Goal: Use online tool/utility: Use online tool/utility

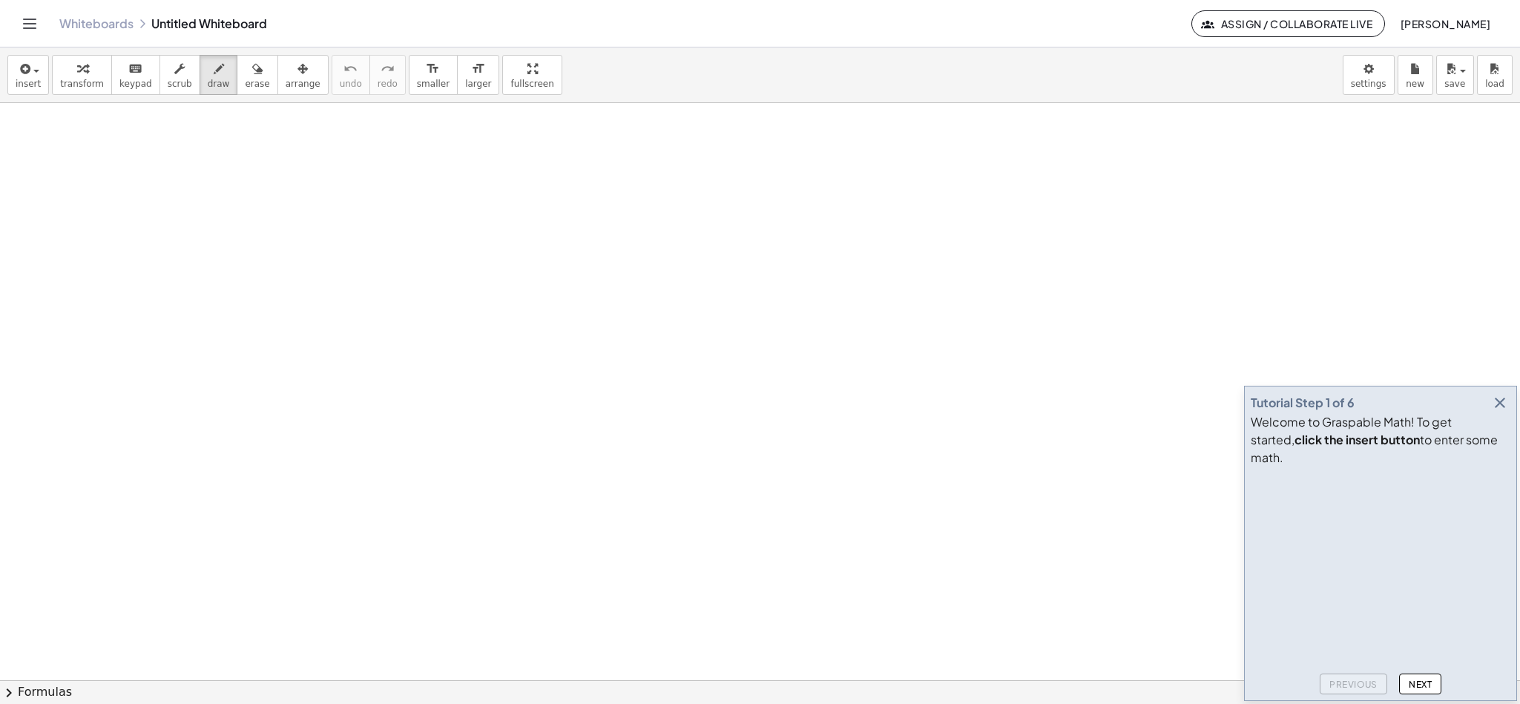
click at [1494, 412] on icon "button" at bounding box center [1500, 403] width 18 height 18
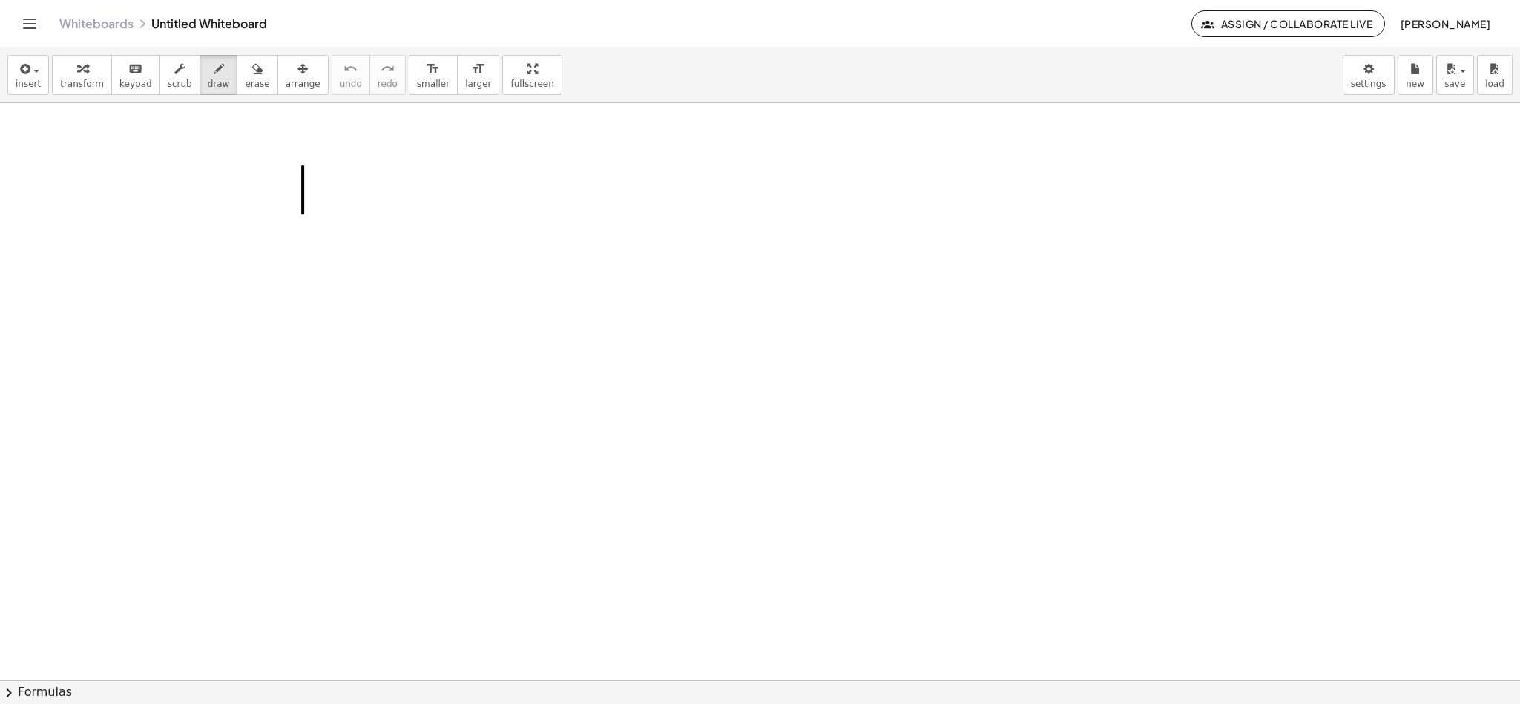
drag, startPoint x: 303, startPoint y: 168, endPoint x: 308, endPoint y: 181, distance: 14.3
click at [303, 217] on div at bounding box center [760, 680] width 1520 height 1155
drag, startPoint x: 314, startPoint y: 170, endPoint x: 318, endPoint y: 206, distance: 35.9
click at [319, 206] on div at bounding box center [760, 680] width 1520 height 1155
drag, startPoint x: 335, startPoint y: 165, endPoint x: 341, endPoint y: 198, distance: 33.2
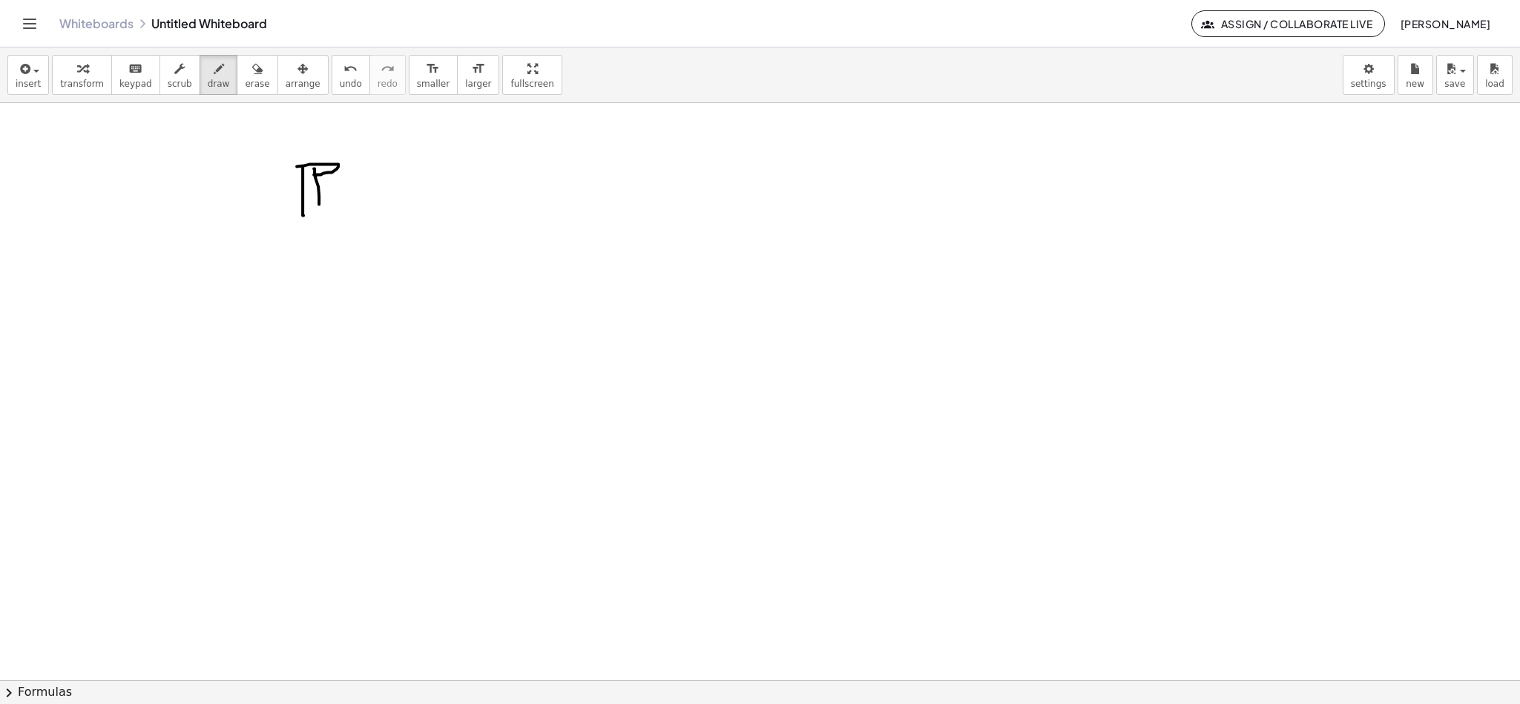
click at [337, 203] on div at bounding box center [760, 680] width 1520 height 1155
drag, startPoint x: 347, startPoint y: 145, endPoint x: 376, endPoint y: 167, distance: 36.5
click at [374, 161] on div at bounding box center [760, 680] width 1520 height 1155
drag, startPoint x: 379, startPoint y: 203, endPoint x: 395, endPoint y: 199, distance: 16.0
click at [395, 203] on div at bounding box center [760, 680] width 1520 height 1155
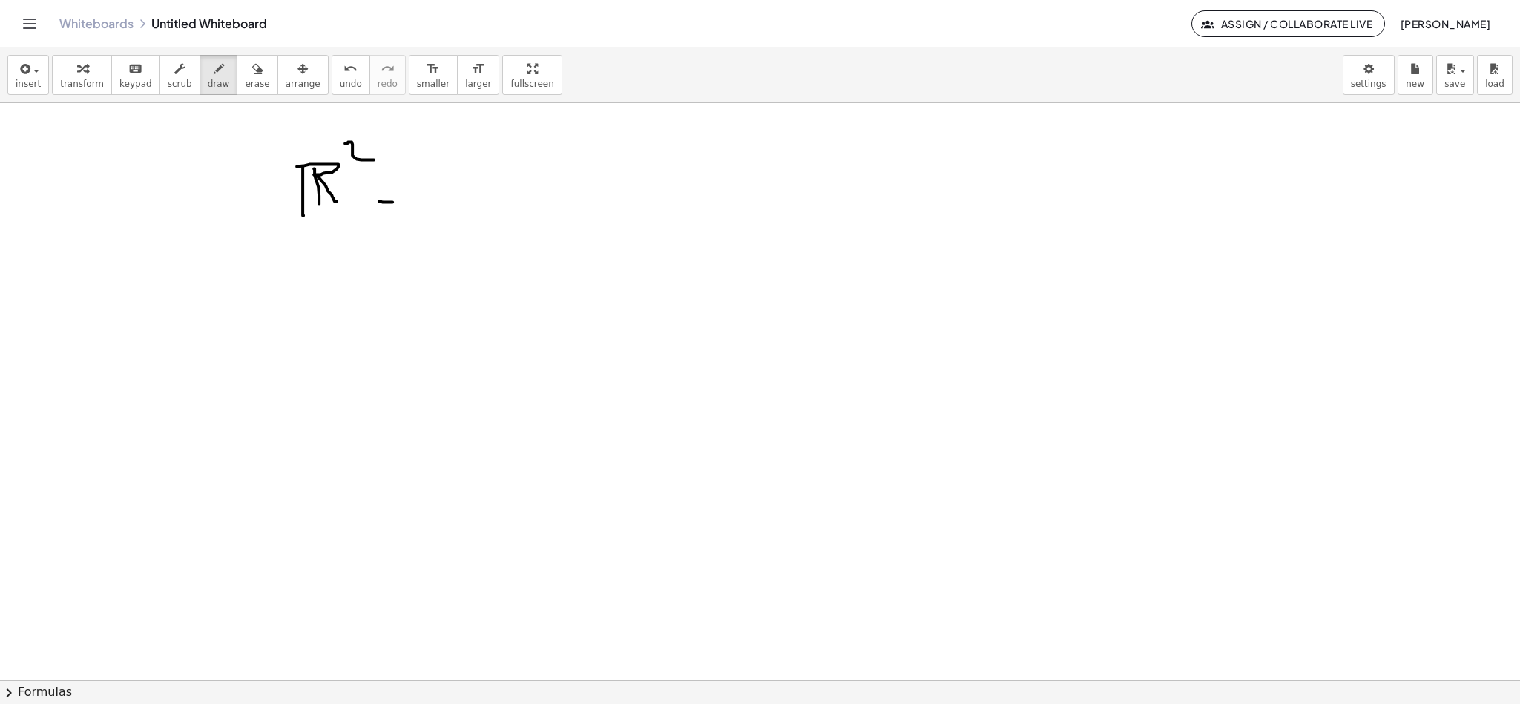
click at [390, 189] on div at bounding box center [760, 680] width 1520 height 1155
drag, startPoint x: 439, startPoint y: 197, endPoint x: 455, endPoint y: 145, distance: 54.4
click at [448, 145] on div at bounding box center [760, 680] width 1520 height 1155
drag, startPoint x: 435, startPoint y: 203, endPoint x: 468, endPoint y: 212, distance: 34.8
click at [439, 238] on div at bounding box center [760, 680] width 1520 height 1155
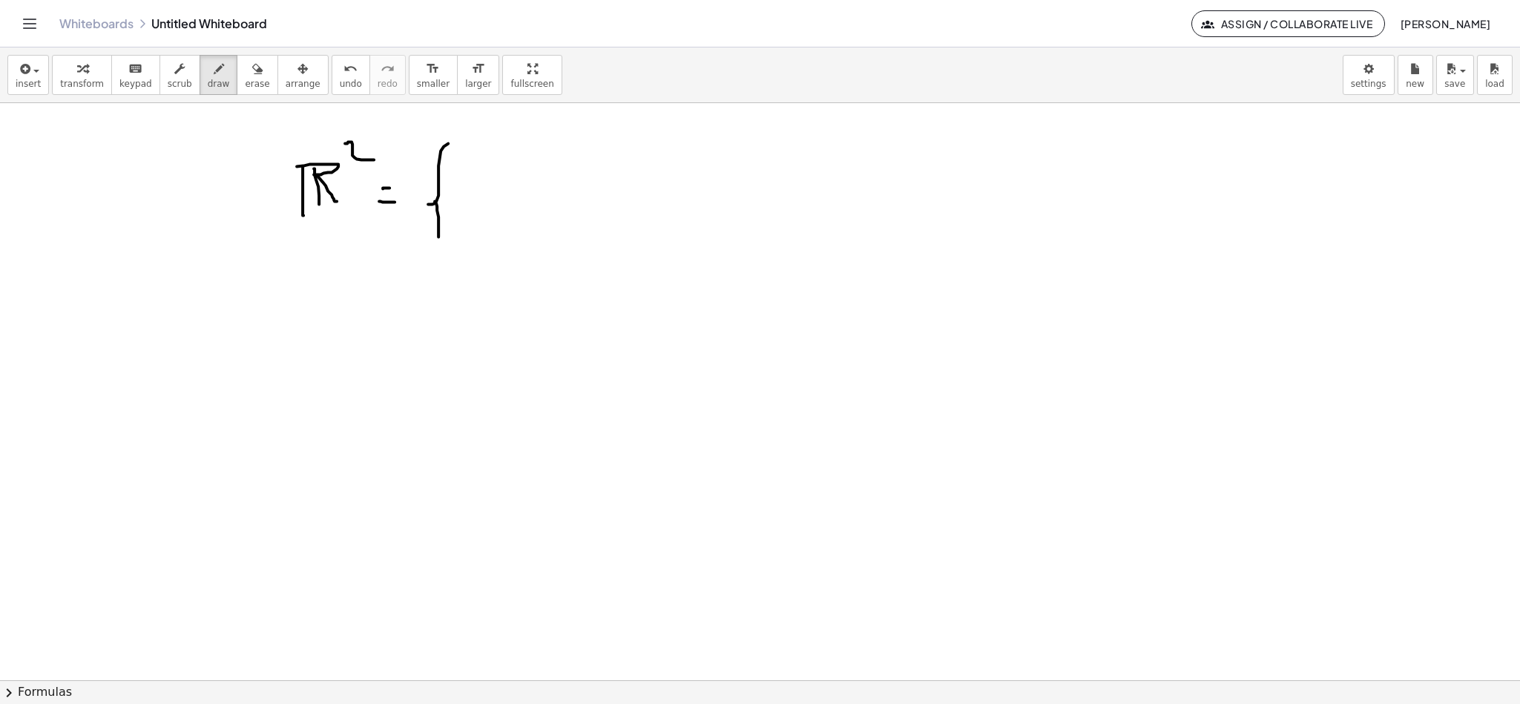
drag, startPoint x: 483, startPoint y: 168, endPoint x: 488, endPoint y: 212, distance: 44.8
click at [488, 212] on div at bounding box center [760, 680] width 1520 height 1155
drag, startPoint x: 505, startPoint y: 198, endPoint x: 514, endPoint y: 203, distance: 10.0
click at [513, 203] on div at bounding box center [760, 680] width 1520 height 1155
click at [504, 208] on div at bounding box center [760, 680] width 1520 height 1155
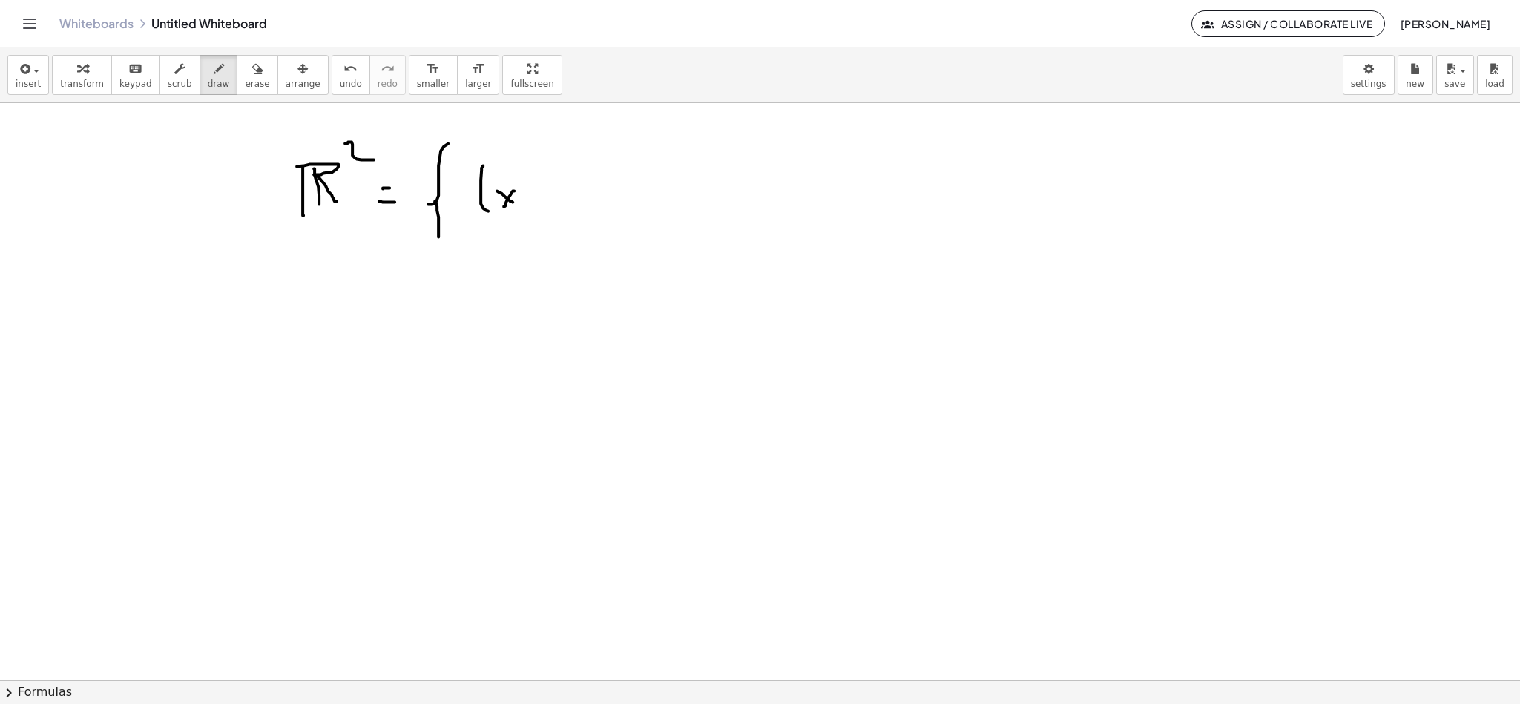
click at [516, 219] on div at bounding box center [760, 680] width 1520 height 1155
drag, startPoint x: 530, startPoint y: 198, endPoint x: 539, endPoint y: 211, distance: 16.5
click at [539, 211] on div at bounding box center [760, 680] width 1520 height 1155
click at [552, 210] on div at bounding box center [760, 680] width 1520 height 1155
drag, startPoint x: 602, startPoint y: 190, endPoint x: 597, endPoint y: 207, distance: 17.6
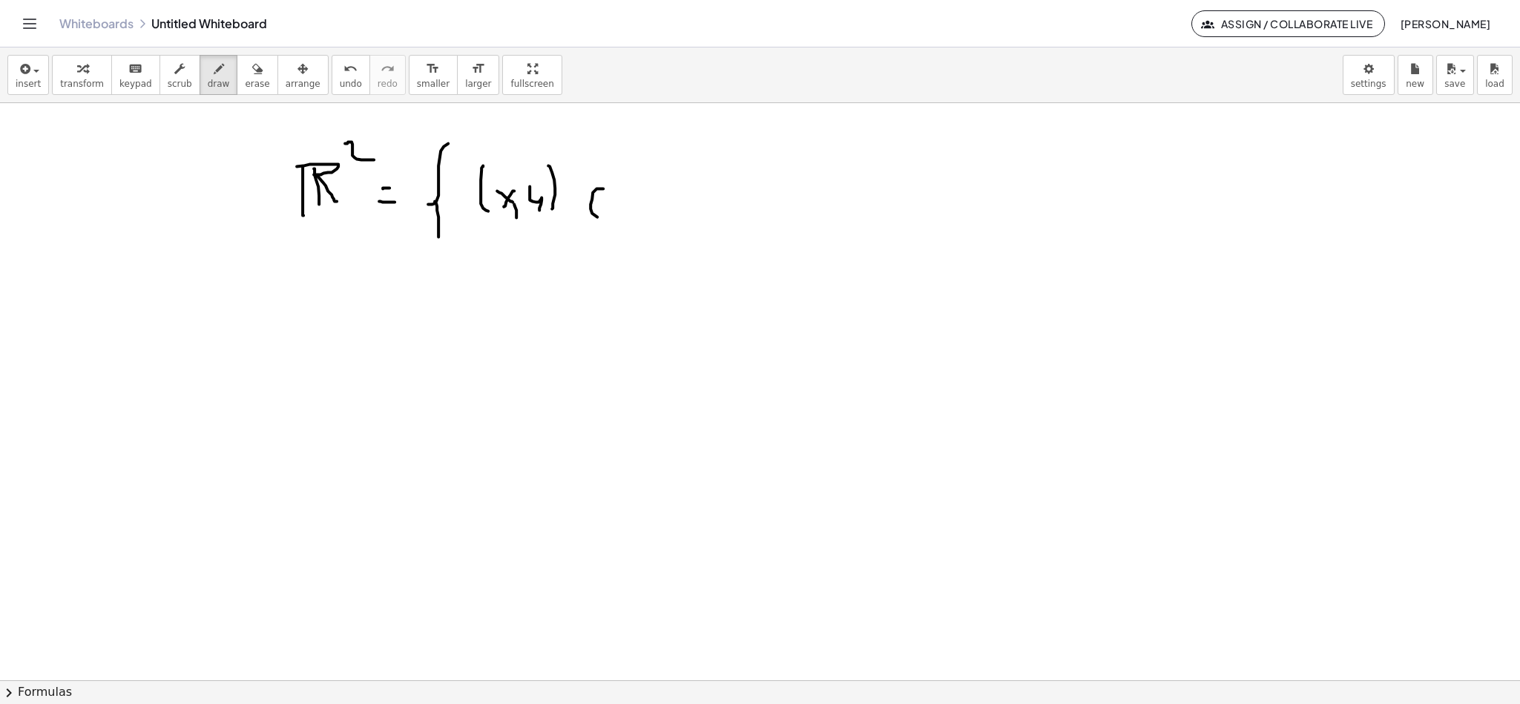
click at [615, 221] on div at bounding box center [760, 680] width 1520 height 1155
drag, startPoint x: 595, startPoint y: 205, endPoint x: 608, endPoint y: 201, distance: 13.9
click at [608, 203] on div at bounding box center [760, 680] width 1520 height 1155
drag, startPoint x: 588, startPoint y: 141, endPoint x: 590, endPoint y: 203, distance: 61.6
click at [588, 203] on div at bounding box center [760, 680] width 1520 height 1155
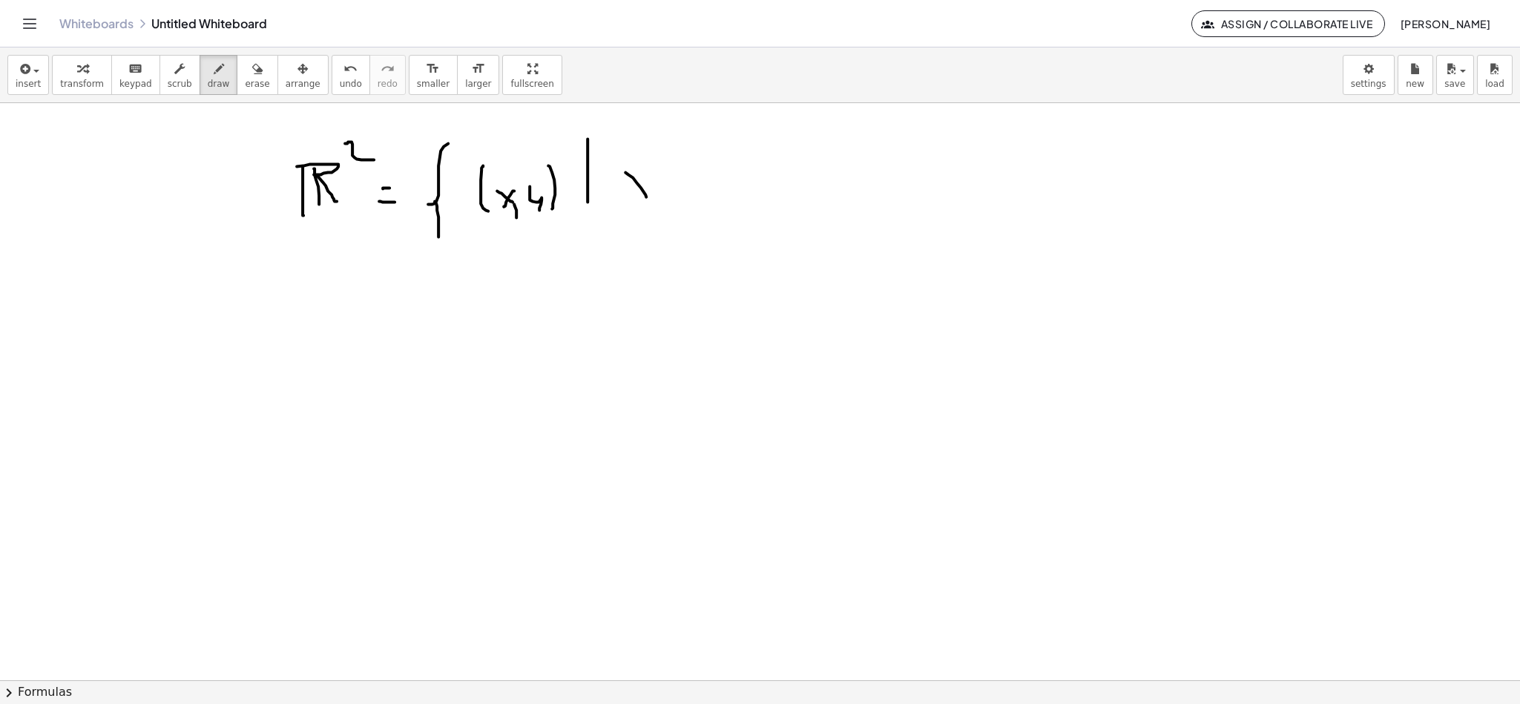
drag, startPoint x: 628, startPoint y: 176, endPoint x: 651, endPoint y: 197, distance: 30.4
click at [650, 199] on div at bounding box center [760, 680] width 1520 height 1155
drag, startPoint x: 633, startPoint y: 194, endPoint x: 652, endPoint y: 192, distance: 19.4
click at [631, 201] on div at bounding box center [760, 680] width 1520 height 1155
drag, startPoint x: 663, startPoint y: 212, endPoint x: 671, endPoint y: 185, distance: 27.7
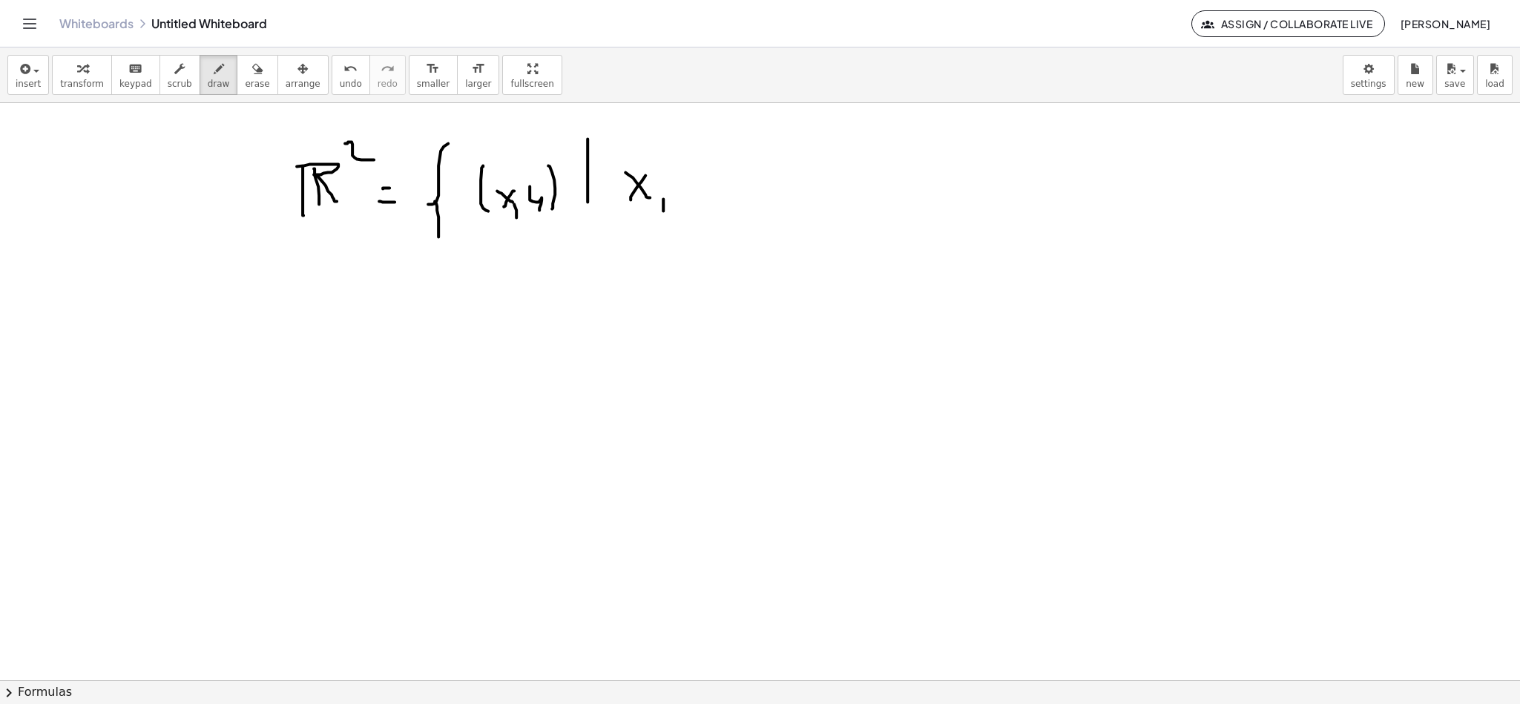
click at [660, 223] on div at bounding box center [760, 680] width 1520 height 1155
drag, startPoint x: 671, startPoint y: 198, endPoint x: 684, endPoint y: 221, distance: 26.6
click at [680, 221] on div at bounding box center [760, 680] width 1520 height 1155
drag, startPoint x: 701, startPoint y: 192, endPoint x: 702, endPoint y: 200, distance: 8.2
click at [715, 212] on div at bounding box center [760, 680] width 1520 height 1155
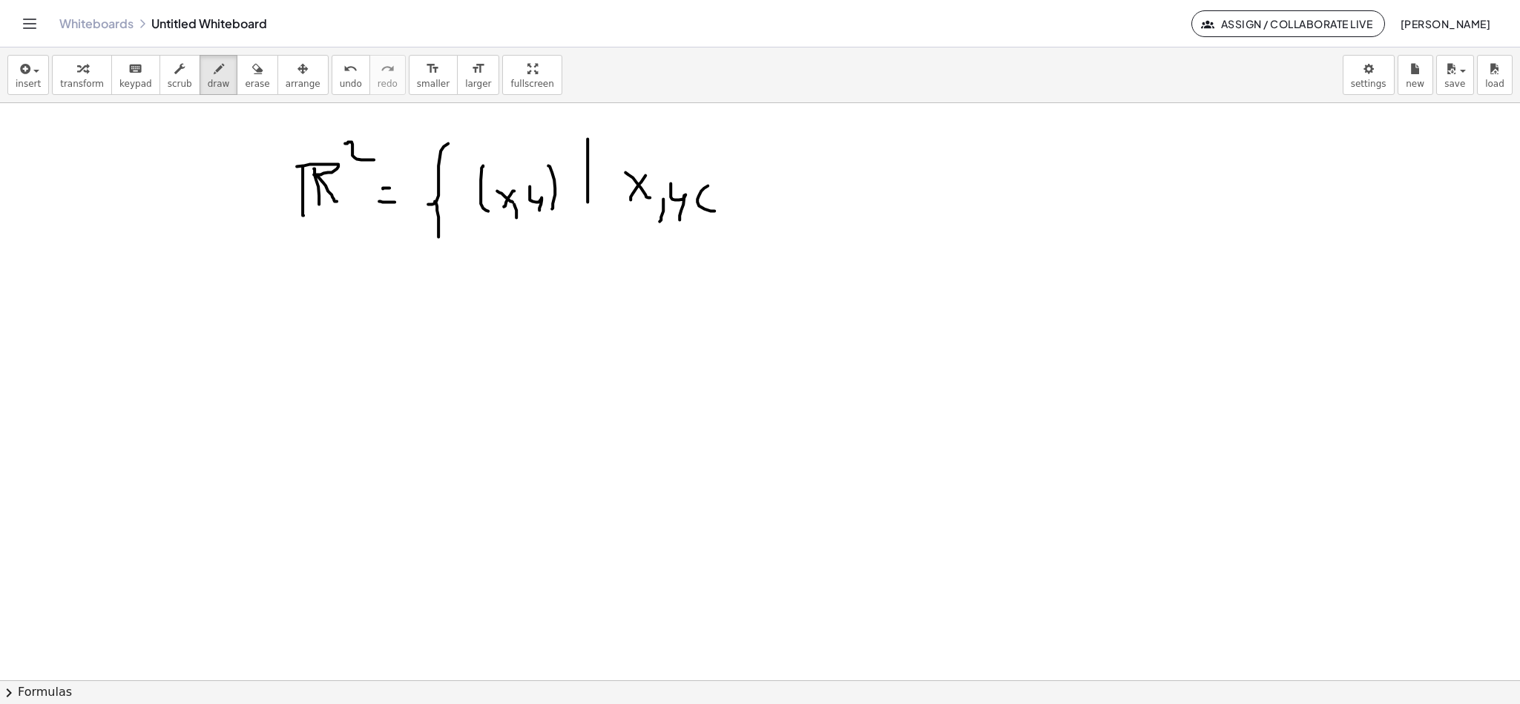
click at [715, 203] on div at bounding box center [760, 680] width 1520 height 1155
drag, startPoint x: 743, startPoint y: 178, endPoint x: 746, endPoint y: 216, distance: 38.0
click at [744, 218] on div at bounding box center [760, 680] width 1520 height 1155
drag, startPoint x: 757, startPoint y: 169, endPoint x: 760, endPoint y: 212, distance: 43.1
click at [760, 214] on div at bounding box center [760, 680] width 1520 height 1155
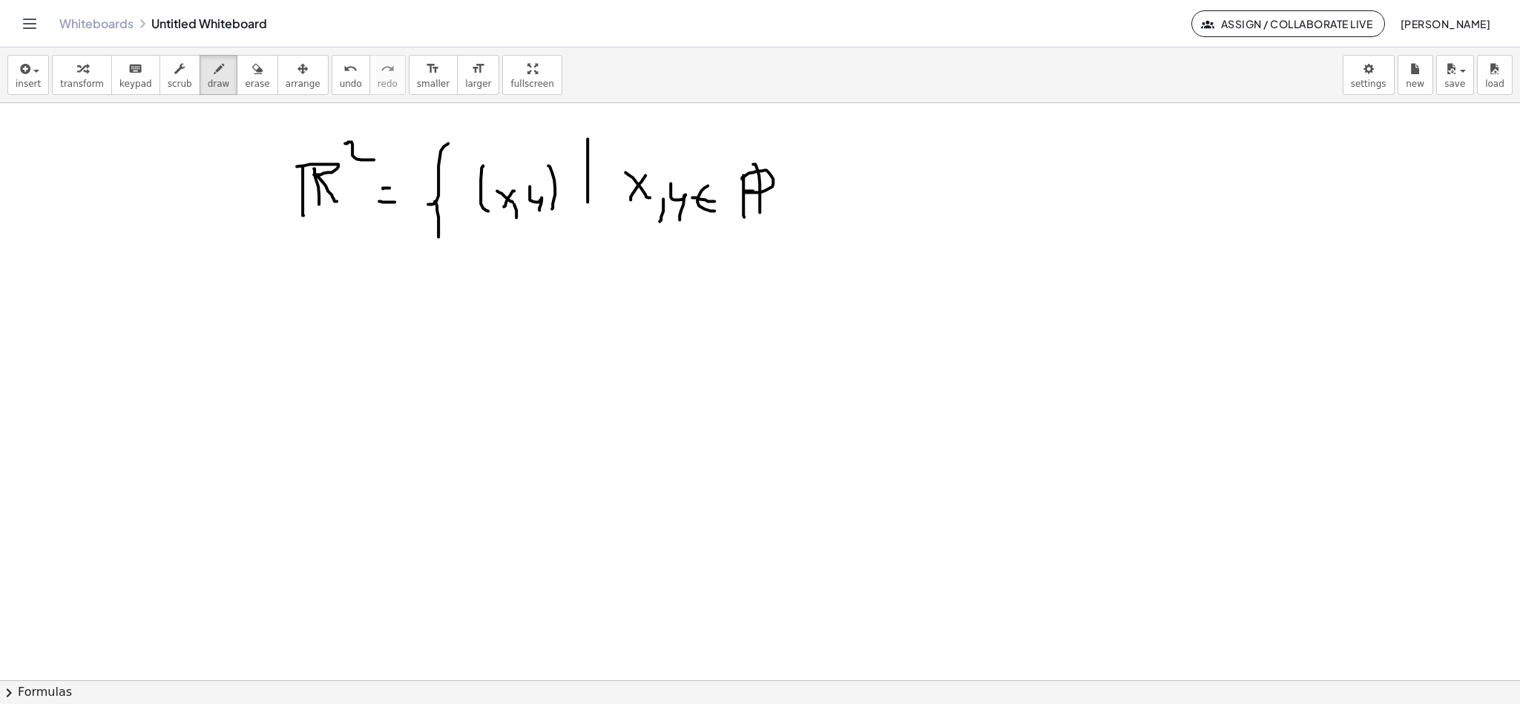
drag, startPoint x: 742, startPoint y: 179, endPoint x: 788, endPoint y: 201, distance: 51.1
click at [788, 210] on div at bounding box center [760, 680] width 1520 height 1155
drag, startPoint x: 784, startPoint y: 145, endPoint x: 788, endPoint y: 270, distance: 124.7
click at [791, 265] on div at bounding box center [760, 680] width 1520 height 1155
drag, startPoint x: 272, startPoint y: 338, endPoint x: 280, endPoint y: 377, distance: 39.6
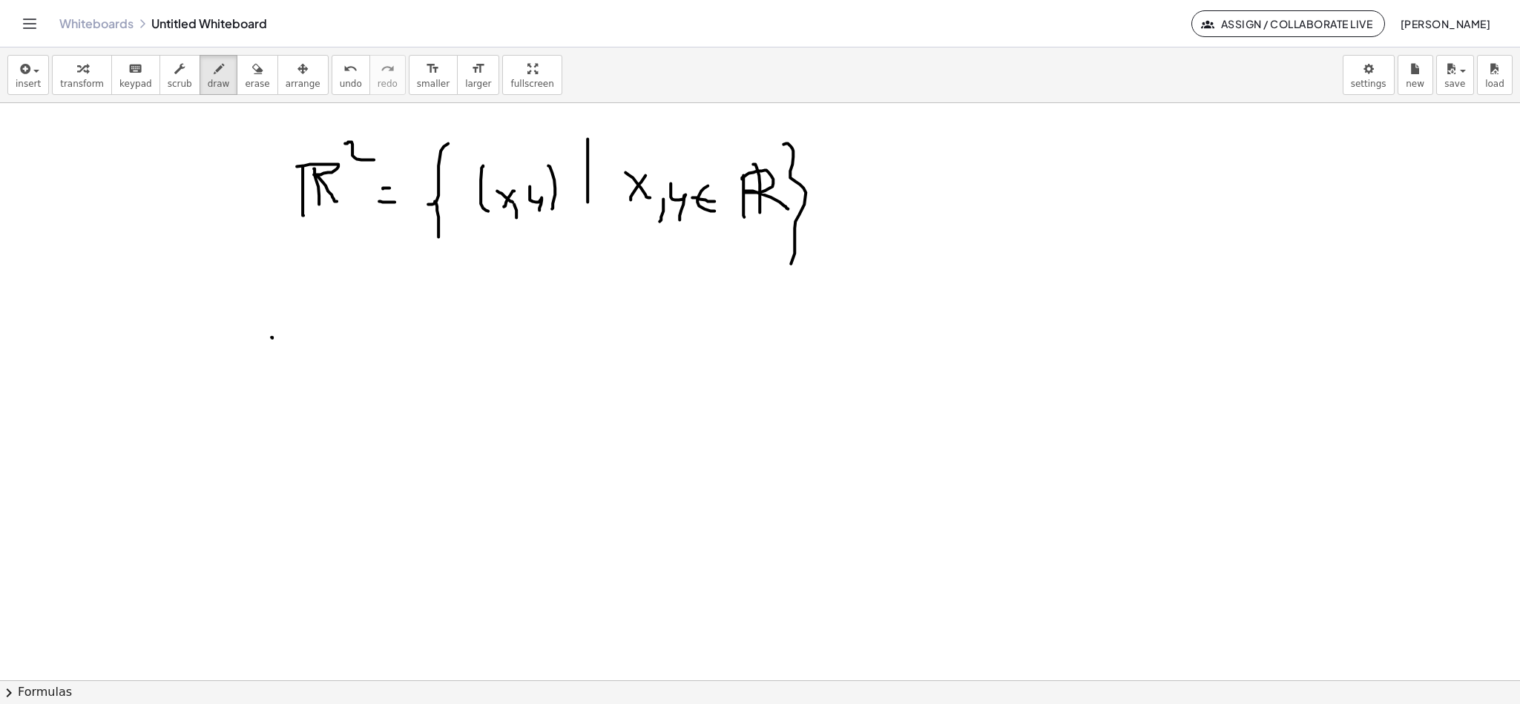
click at [268, 381] on div at bounding box center [760, 680] width 1520 height 1155
drag, startPoint x: 287, startPoint y: 352, endPoint x: 306, endPoint y: 370, distance: 25.2
click at [305, 370] on div at bounding box center [760, 680] width 1520 height 1155
click at [288, 366] on div at bounding box center [760, 680] width 1520 height 1155
drag, startPoint x: 321, startPoint y: 359, endPoint x: 328, endPoint y: 348, distance: 13.4
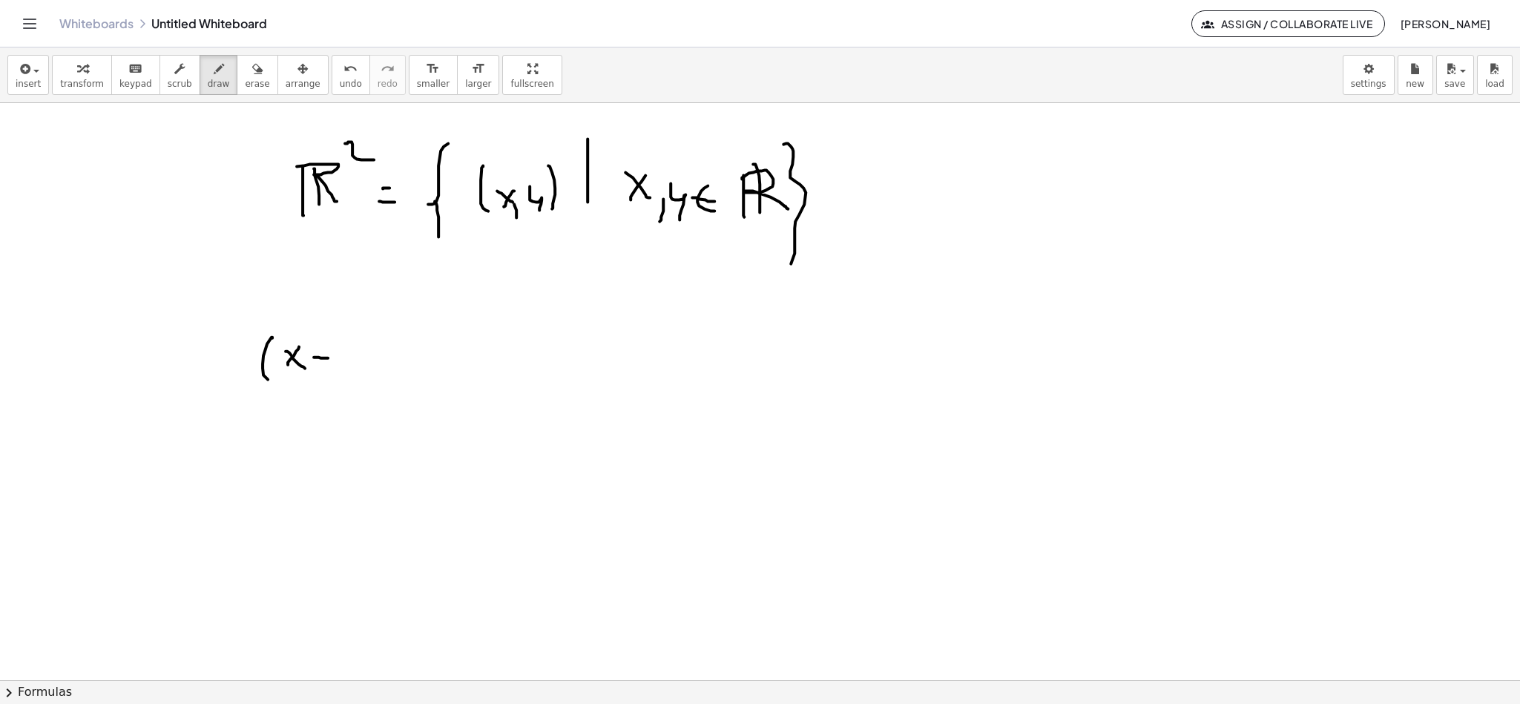
click at [329, 359] on div at bounding box center [760, 680] width 1520 height 1155
drag, startPoint x: 324, startPoint y: 370, endPoint x: 341, endPoint y: 352, distance: 25.2
click at [326, 372] on div at bounding box center [760, 680] width 1520 height 1155
drag, startPoint x: 346, startPoint y: 352, endPoint x: 368, endPoint y: 366, distance: 26.3
click at [349, 385] on div at bounding box center [760, 680] width 1520 height 1155
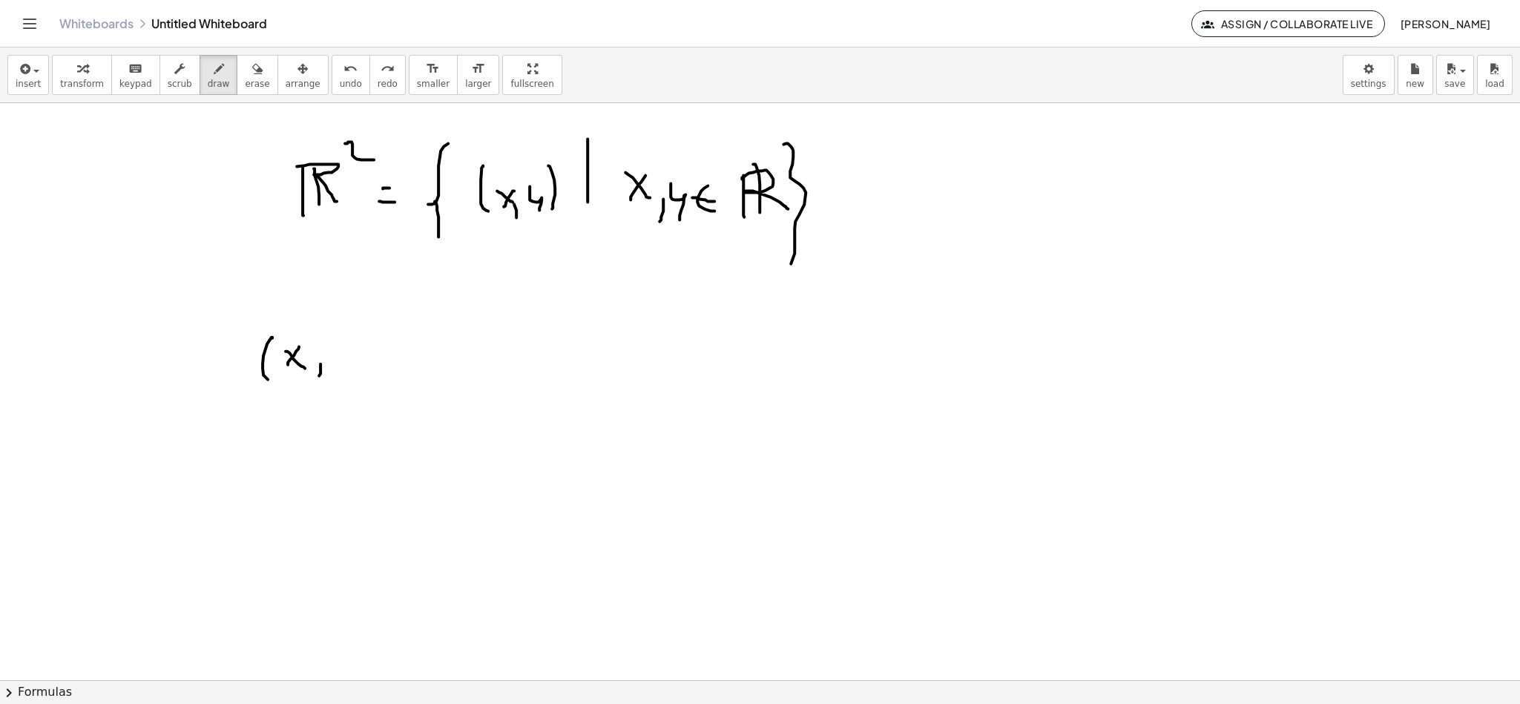
drag, startPoint x: 319, startPoint y: 377, endPoint x: 329, endPoint y: 361, distance: 19.3
click at [318, 379] on div at bounding box center [760, 680] width 1520 height 1155
drag, startPoint x: 334, startPoint y: 350, endPoint x: 346, endPoint y: 378, distance: 30.6
click at [341, 381] on div at bounding box center [760, 680] width 1520 height 1155
click at [370, 372] on div at bounding box center [760, 680] width 1520 height 1155
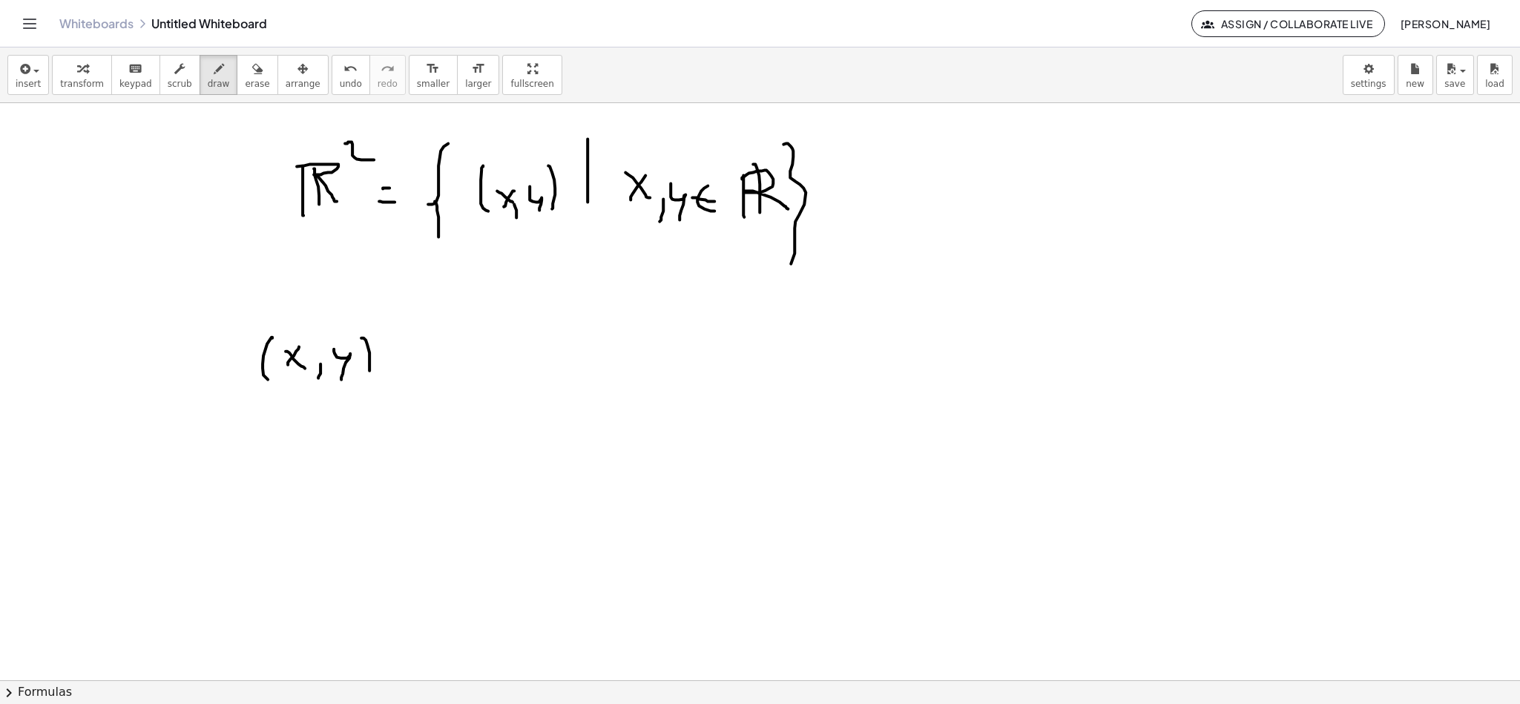
drag, startPoint x: 410, startPoint y: 361, endPoint x: 430, endPoint y: 361, distance: 20.0
click at [428, 361] on div at bounding box center [760, 680] width 1520 height 1155
drag
click at [417, 376] on div at bounding box center [760, 680] width 1520 height 1155
click at [472, 381] on div at bounding box center [760, 680] width 1520 height 1155
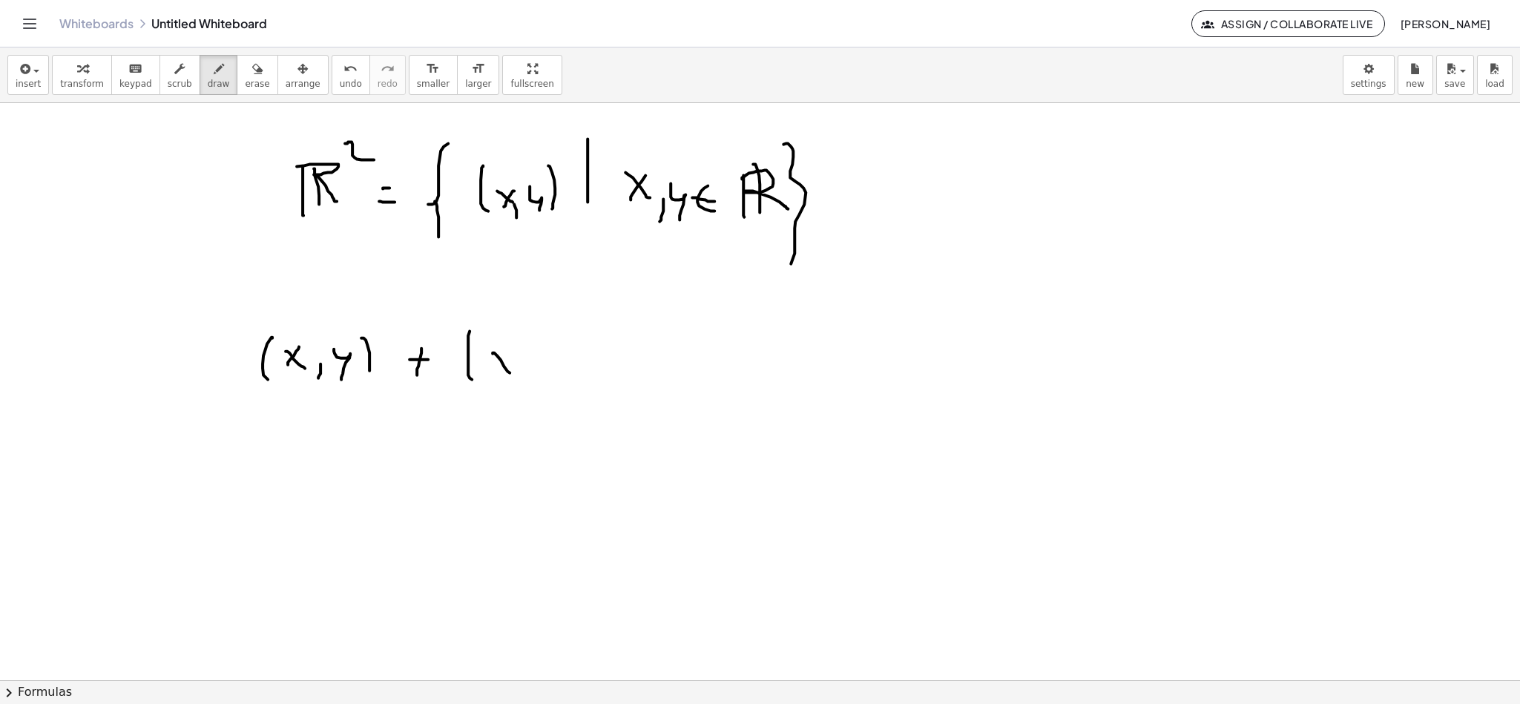
click at [510, 375] on div at bounding box center [760, 680] width 1520 height 1155
click at [497, 381] on div at bounding box center [760, 680] width 1520 height 1155
click at [533, 392] on div at bounding box center [760, 680] width 1520 height 1155
click at [543, 394] on div at bounding box center [760, 680] width 1520 height 1155
click at [561, 390] on div at bounding box center [760, 680] width 1520 height 1155
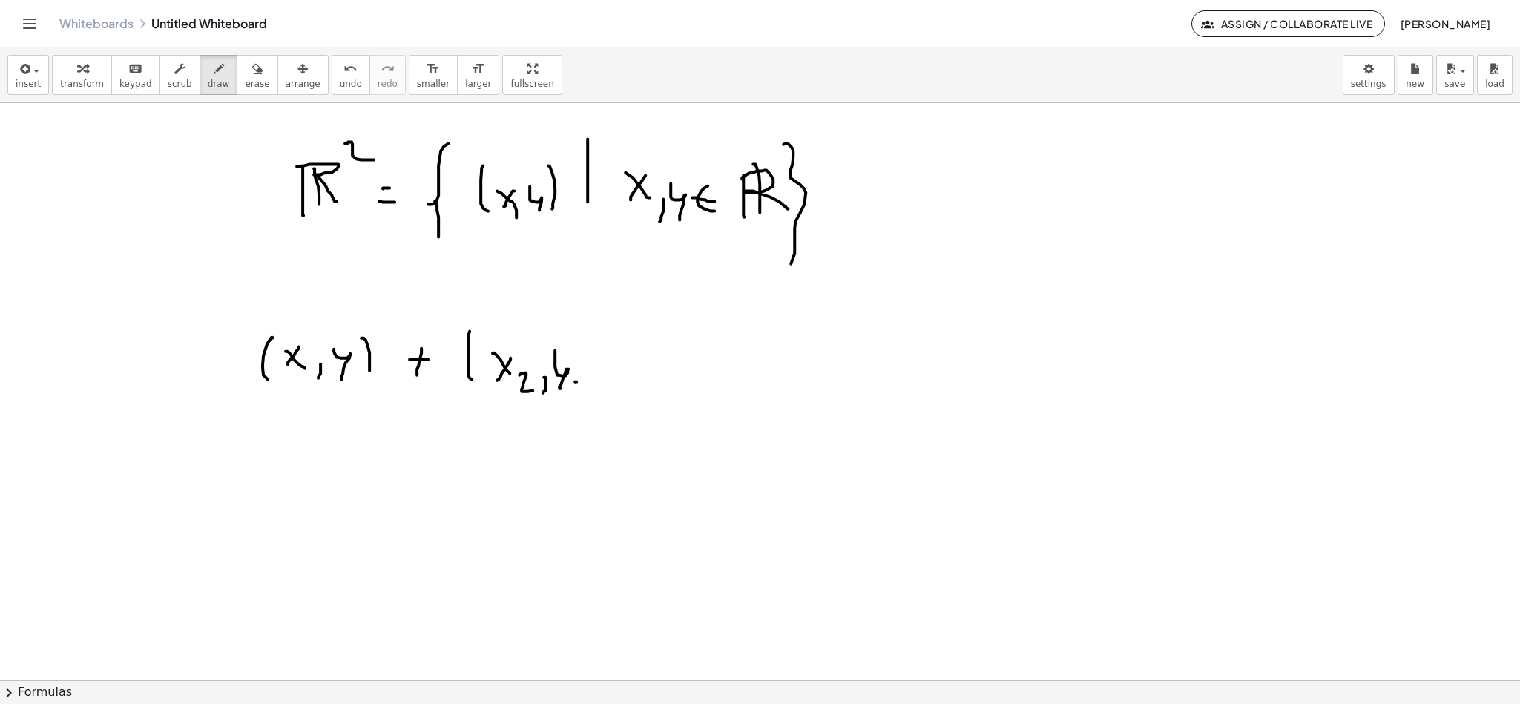
click at [584, 394] on div at bounding box center [760, 680] width 1520 height 1155
click at [601, 387] on div at bounding box center [760, 680] width 1520 height 1155
click at [309, 386] on div at bounding box center [760, 680] width 1520 height 1155
click at [366, 390] on div at bounding box center [760, 680] width 1520 height 1155
click at [650, 384] on div at bounding box center [760, 680] width 1520 height 1155
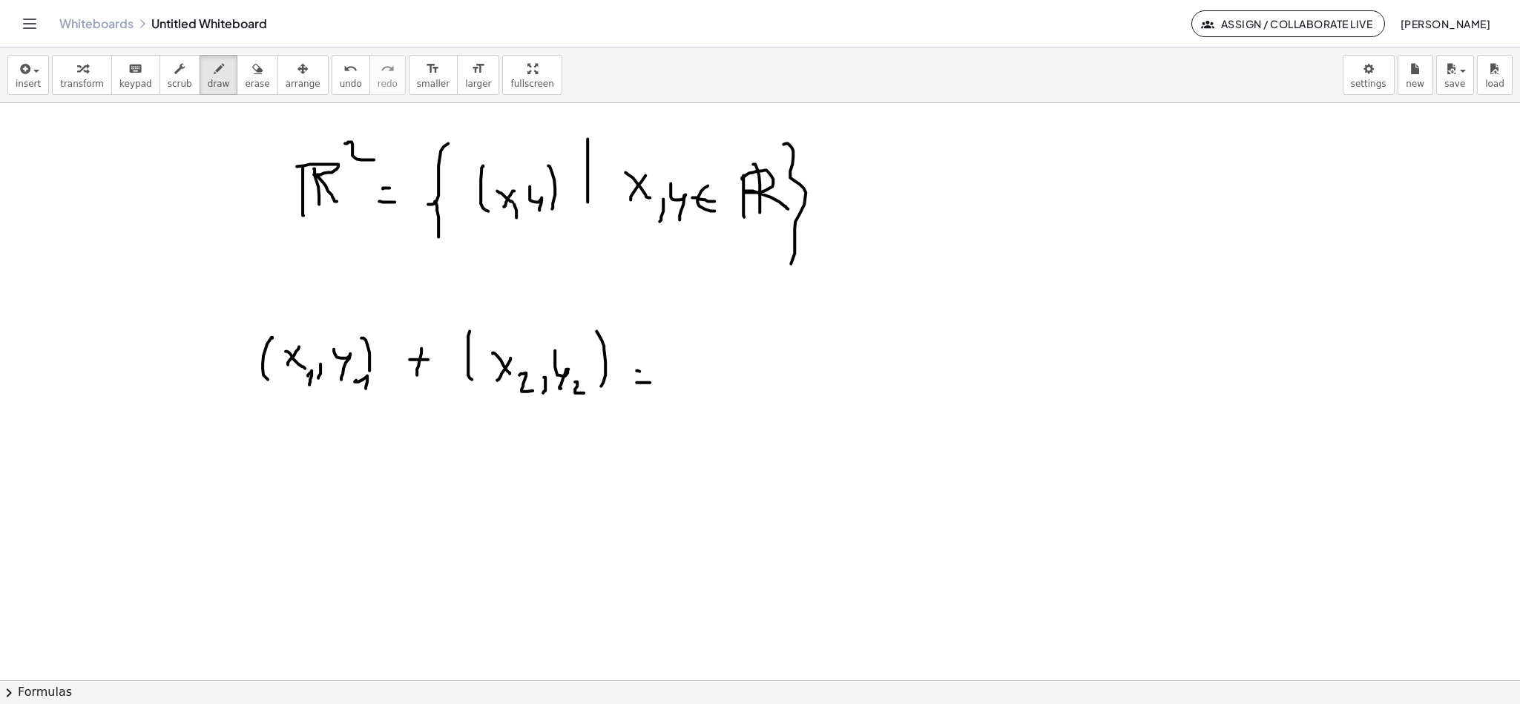
click at [641, 372] on div at bounding box center [760, 680] width 1520 height 1155
click at [691, 395] on div at bounding box center [760, 680] width 1520 height 1155
click at [741, 381] on div at bounding box center [760, 680] width 1520 height 1155
click at [729, 381] on div at bounding box center [760, 680] width 1520 height 1155
click at [758, 393] on div at bounding box center [760, 680] width 1520 height 1155
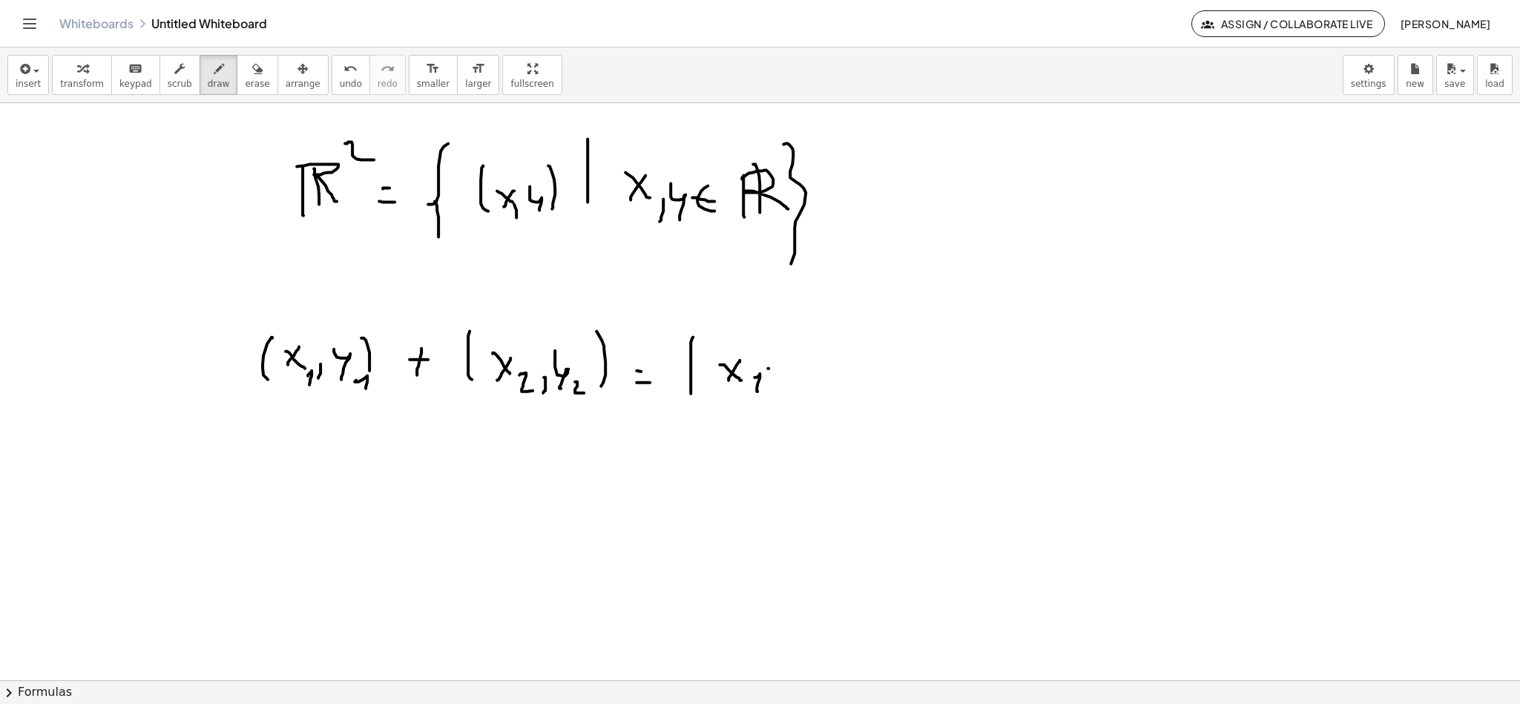
click at [782, 372] on div at bounding box center [760, 680] width 1520 height 1155
click at [775, 390] on div at bounding box center [760, 680] width 1520 height 1155
click at [826, 383] on div at bounding box center [760, 680] width 1520 height 1155
click at [807, 385] on div at bounding box center [760, 680] width 1520 height 1155
click at [844, 385] on div at bounding box center [760, 680] width 1520 height 1155
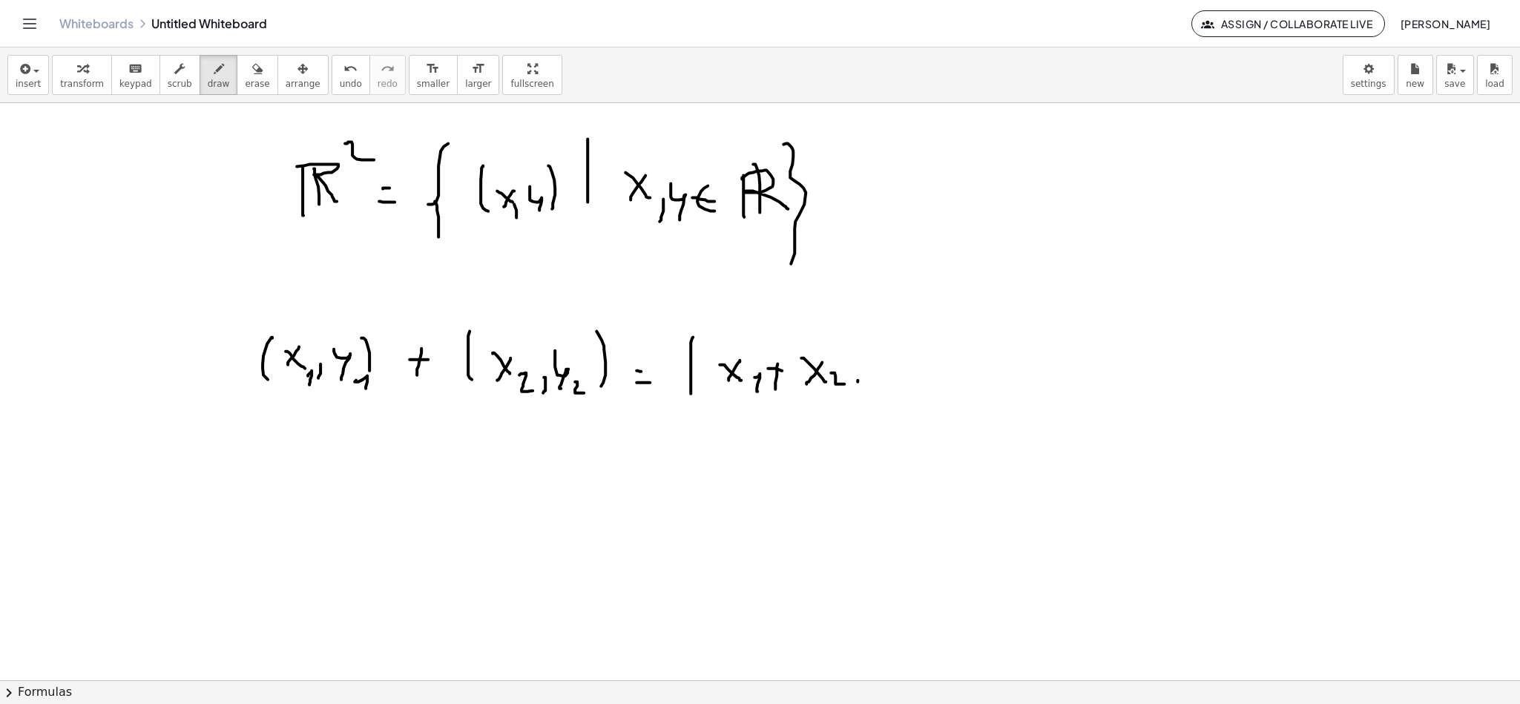
click at [856, 404] on div at bounding box center [760, 680] width 1520 height 1155
click at [896, 401] on div at bounding box center [760, 680] width 1520 height 1155
click at [919, 401] on div at bounding box center [760, 680] width 1520 height 1155
click at [947, 374] on div at bounding box center [760, 680] width 1520 height 1155
click at [942, 386] on div at bounding box center [760, 680] width 1520 height 1155
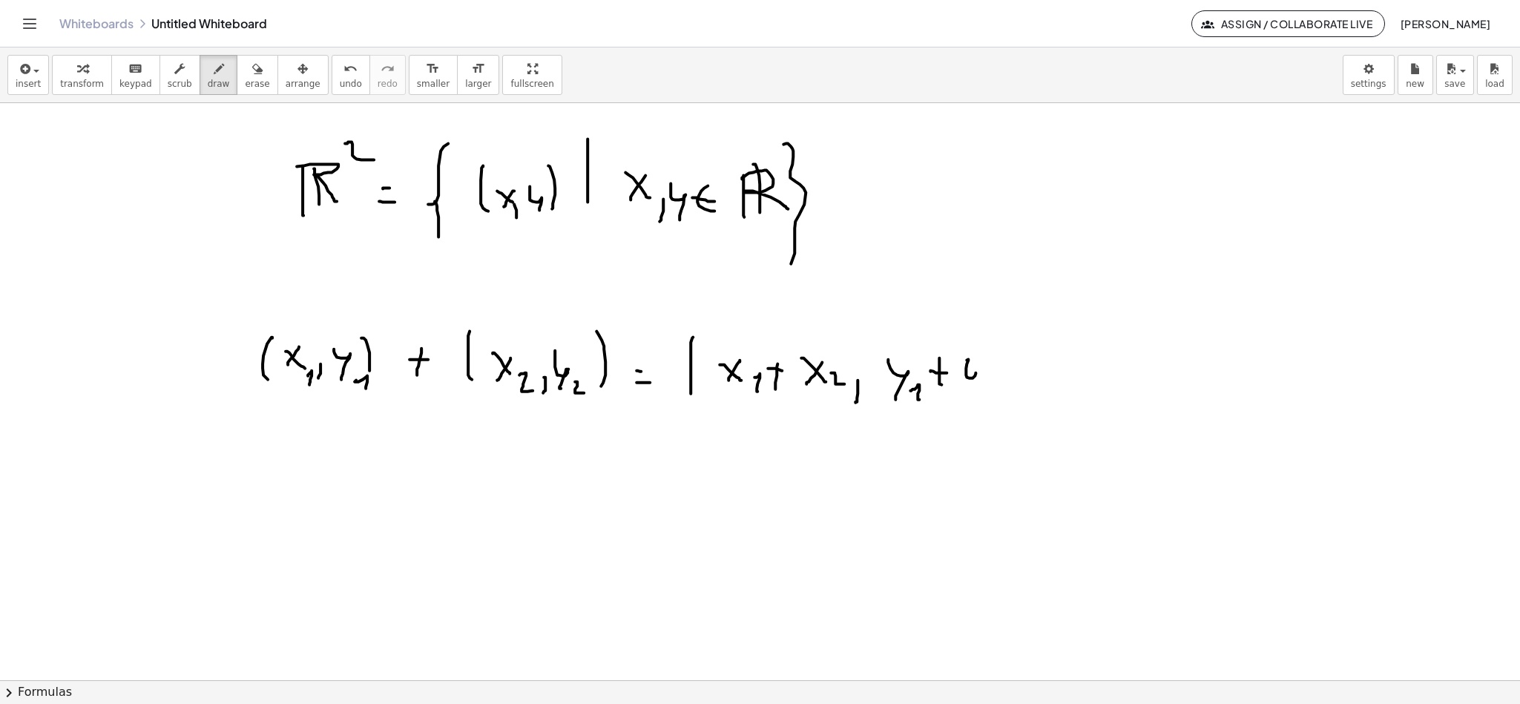
click at [969, 403] on div at bounding box center [760, 680] width 1520 height 1155
click at [995, 398] on div at bounding box center [760, 680] width 1520 height 1155
click at [1013, 405] on div at bounding box center [760, 680] width 1520 height 1155
click at [298, 521] on div at bounding box center [760, 680] width 1520 height 1155
click at [326, 516] on div at bounding box center [760, 680] width 1520 height 1155
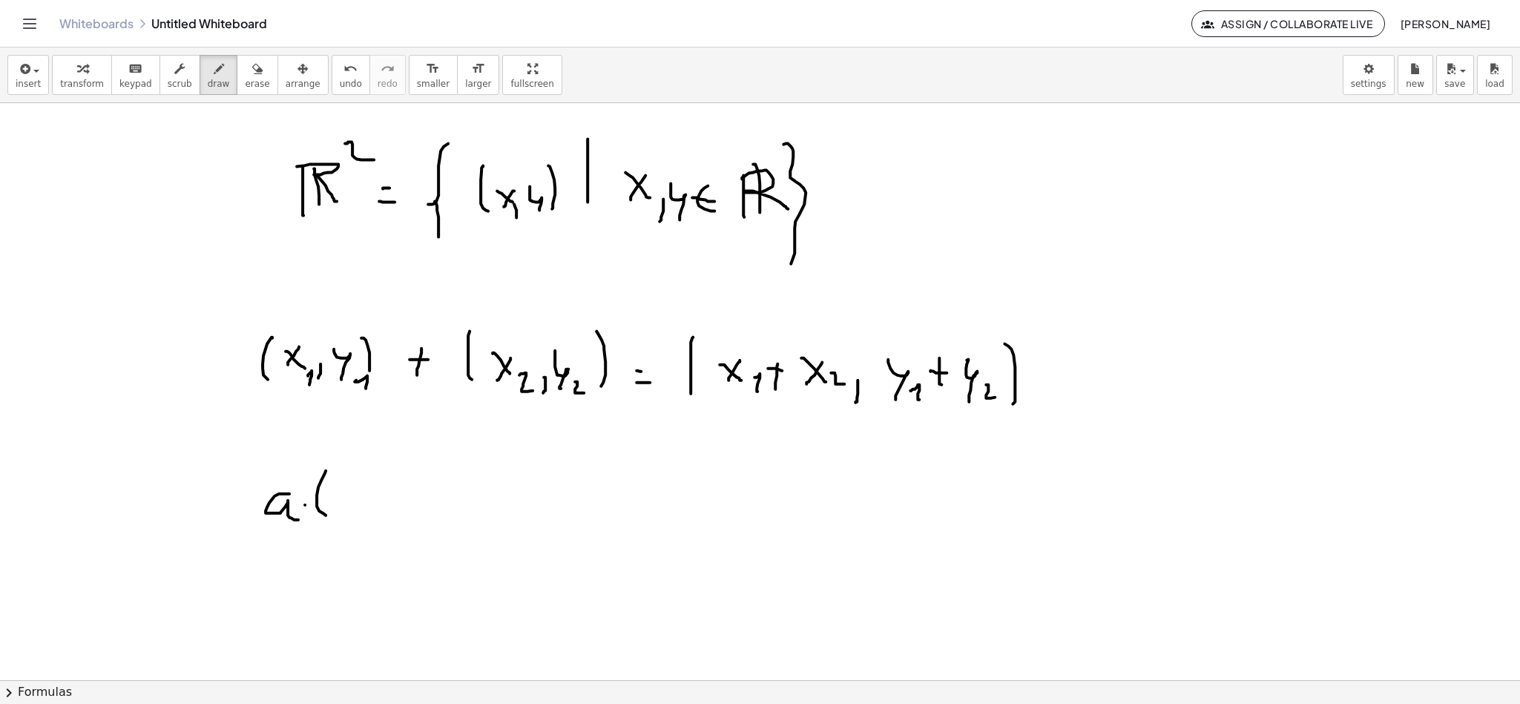
click at [305, 506] on div at bounding box center [760, 680] width 1520 height 1155
click at [352, 505] on div at bounding box center [760, 680] width 1520 height 1155
click at [364, 488] on div at bounding box center [760, 680] width 1520 height 1155
click at [365, 503] on div at bounding box center [760, 680] width 1520 height 1155
click at [350, 505] on div at bounding box center [760, 680] width 1520 height 1155
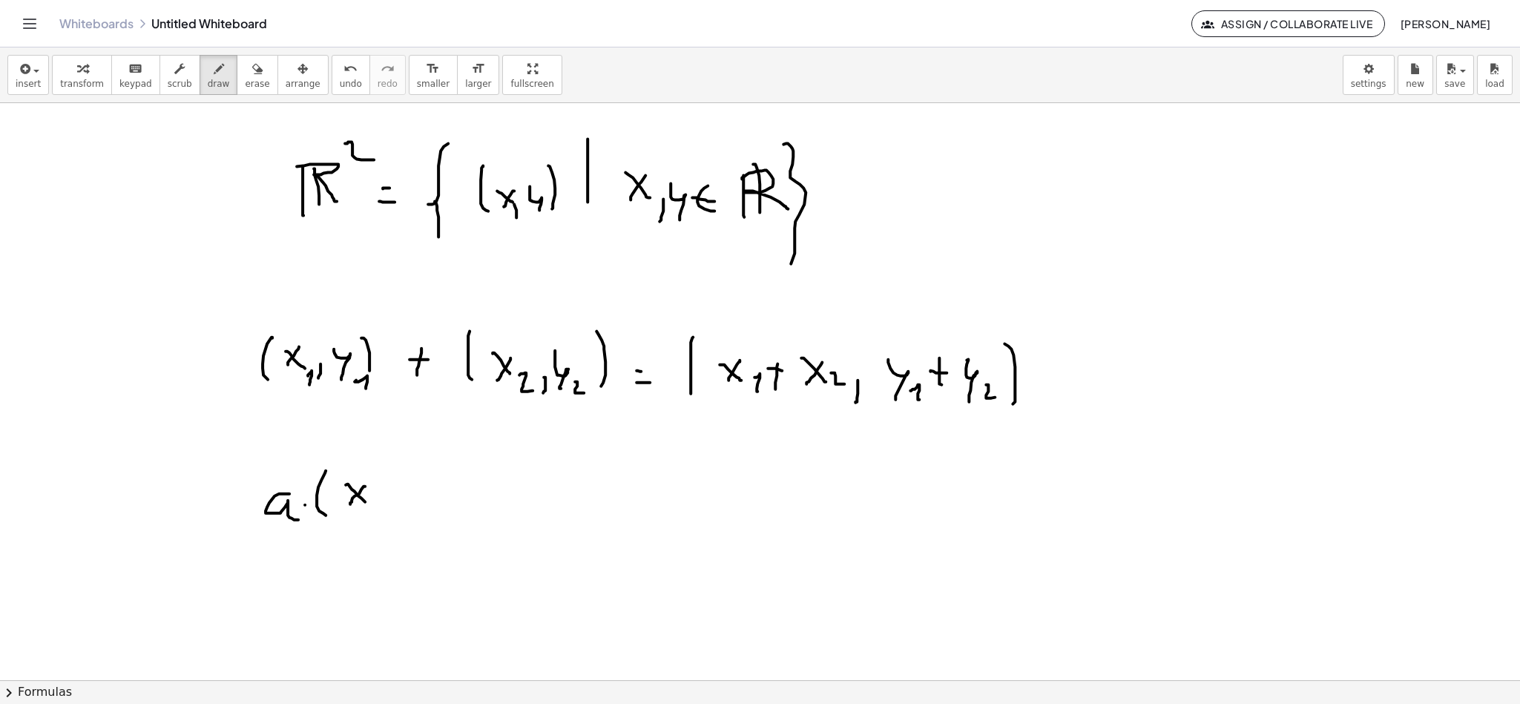
click at [376, 513] on div at bounding box center [760, 680] width 1520 height 1155
click at [398, 510] on div at bounding box center [760, 680] width 1520 height 1155
click at [415, 508] on div at bounding box center [760, 680] width 1520 height 1155
click at [453, 508] on div at bounding box center [760, 680] width 1520 height 1155
click at [459, 493] on div at bounding box center [760, 680] width 1520 height 1155
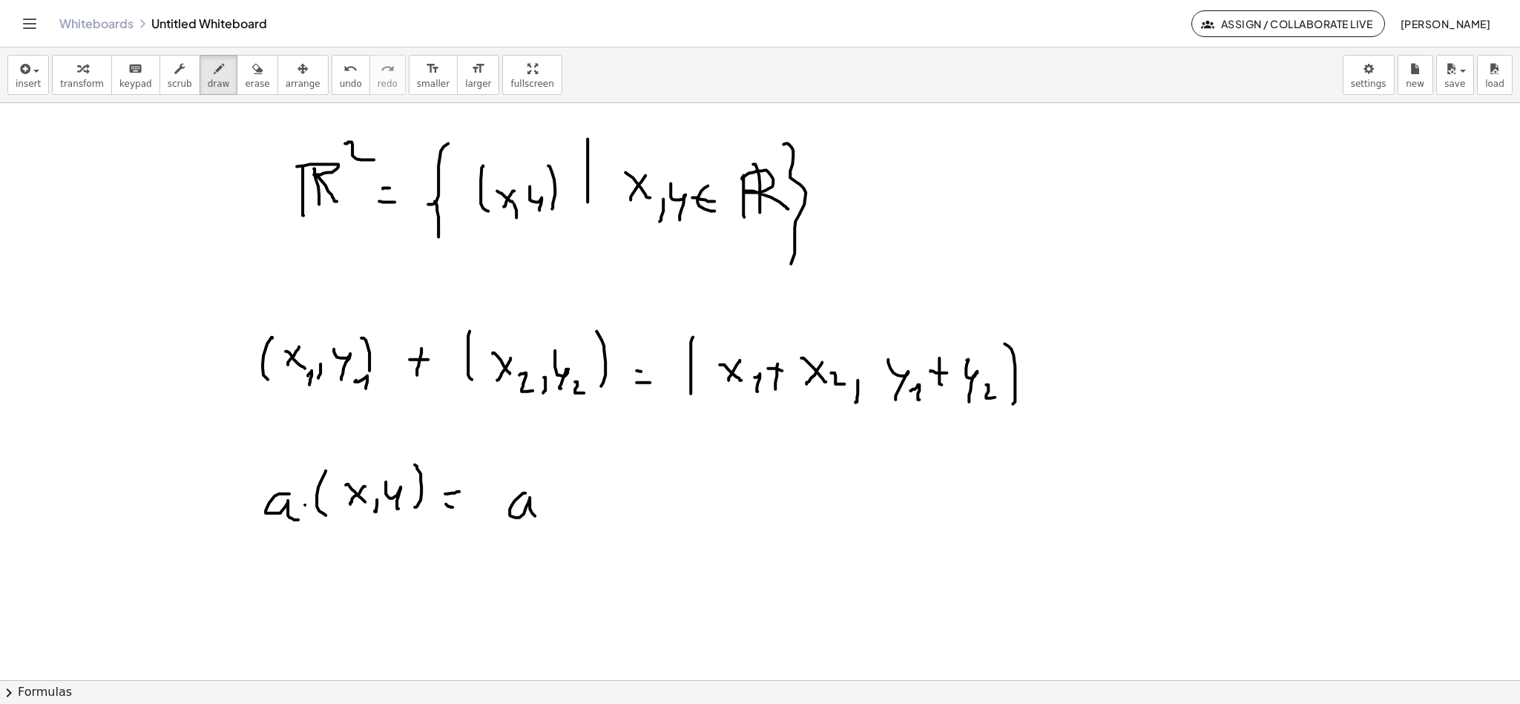
click at [543, 516] on div at bounding box center [760, 680] width 1520 height 1155
click at [568, 512] on div at bounding box center [760, 680] width 1520 height 1155
click at [555, 519] on div at bounding box center [760, 680] width 1520 height 1155
click at [583, 528] on div at bounding box center [760, 680] width 1520 height 1155
click at [634, 555] on div at bounding box center [760, 680] width 1520 height 1155
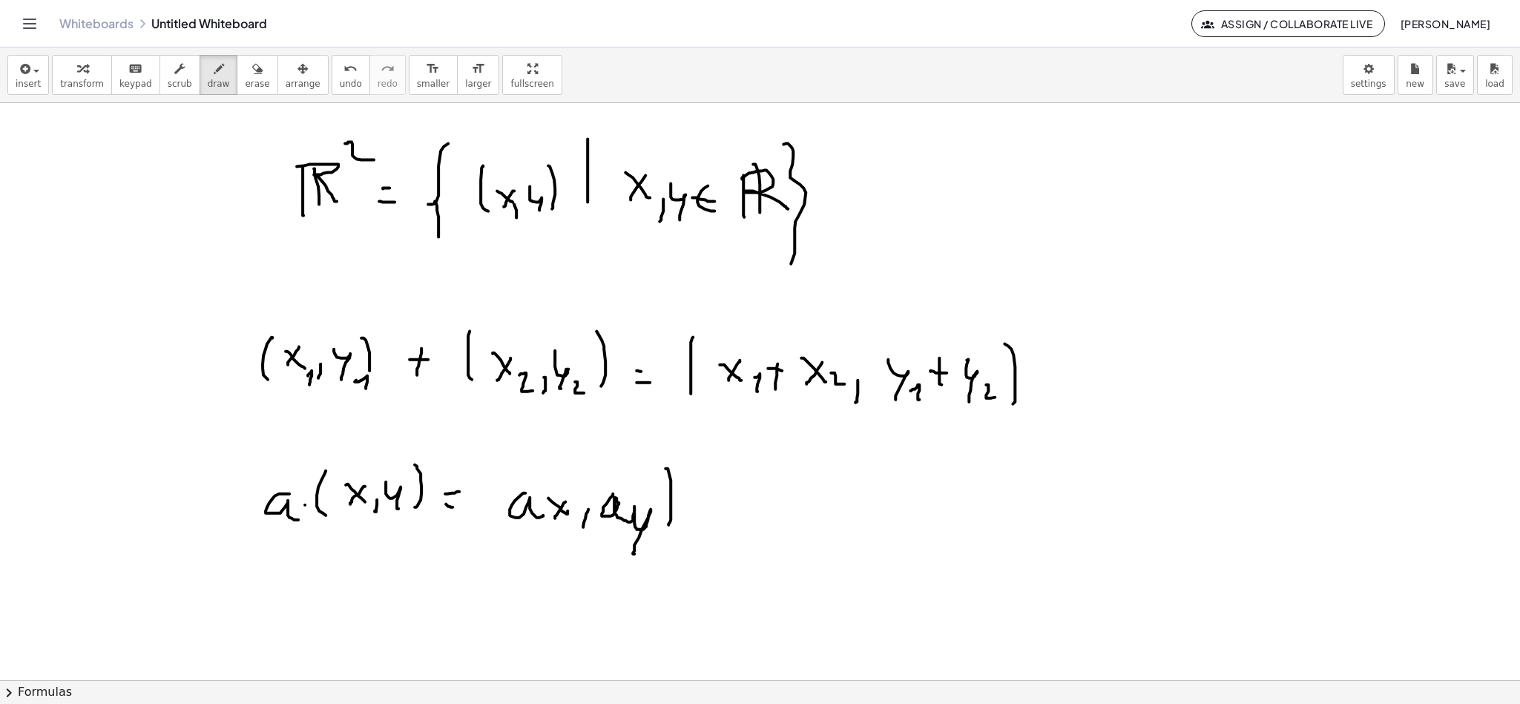
click at [664, 528] on div at bounding box center [760, 680] width 1520 height 1155
click at [501, 523] on div at bounding box center [760, 680] width 1520 height 1155
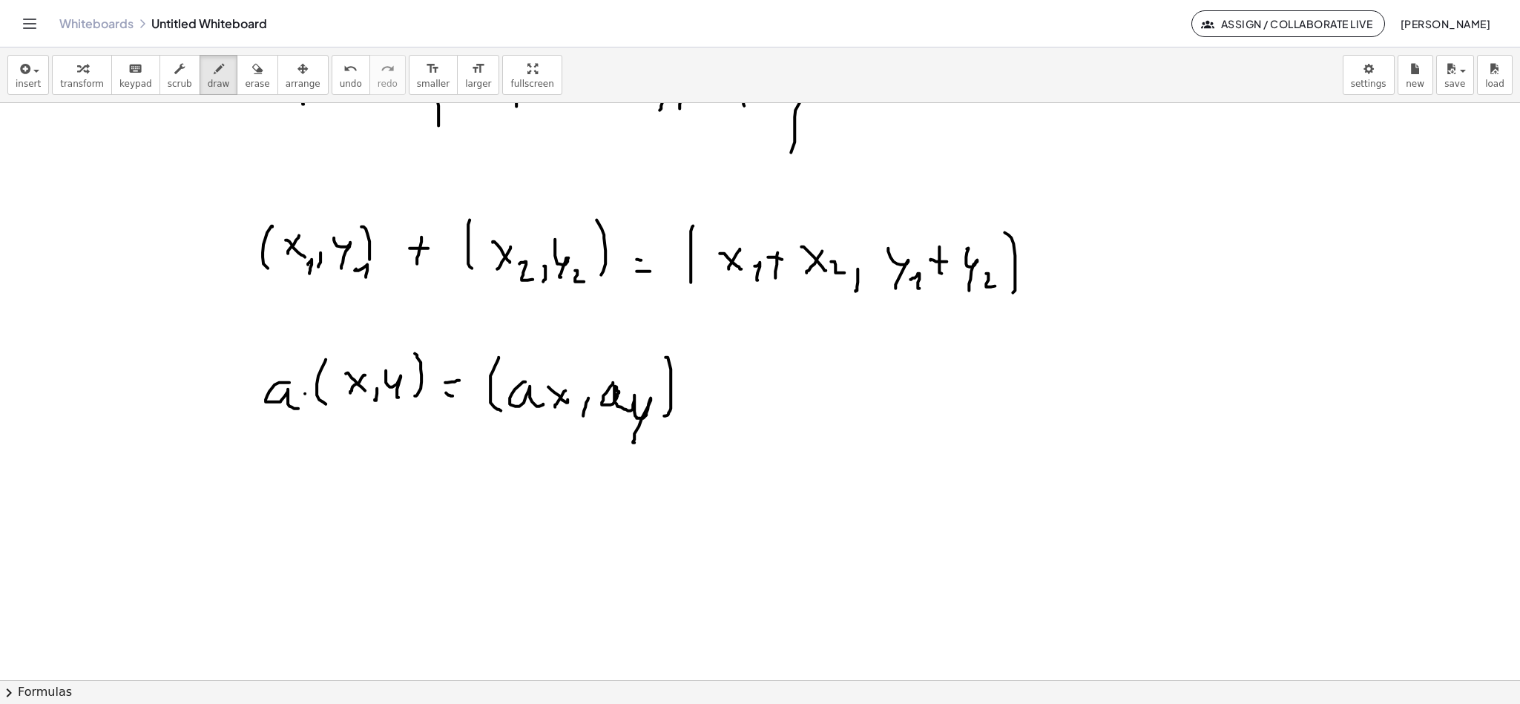
scroll to position [223, 0]
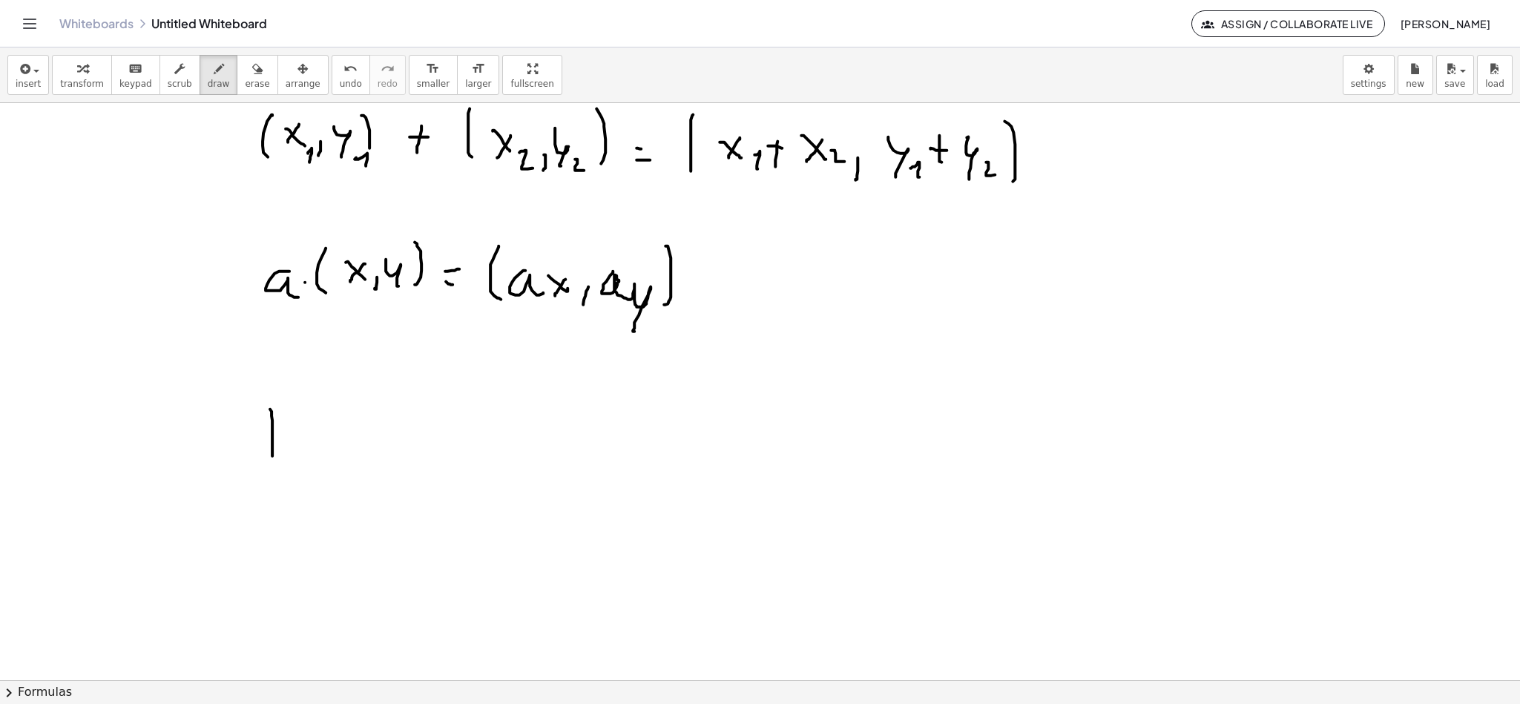
click at [275, 461] on div at bounding box center [760, 458] width 1520 height 1155
click at [292, 464] on div at bounding box center [760, 458] width 1520 height 1155
click at [328, 472] on div at bounding box center [760, 458] width 1520 height 1155
click at [375, 455] on div at bounding box center [760, 458] width 1520 height 1155
click at [366, 410] on div at bounding box center [760, 458] width 1520 height 1155
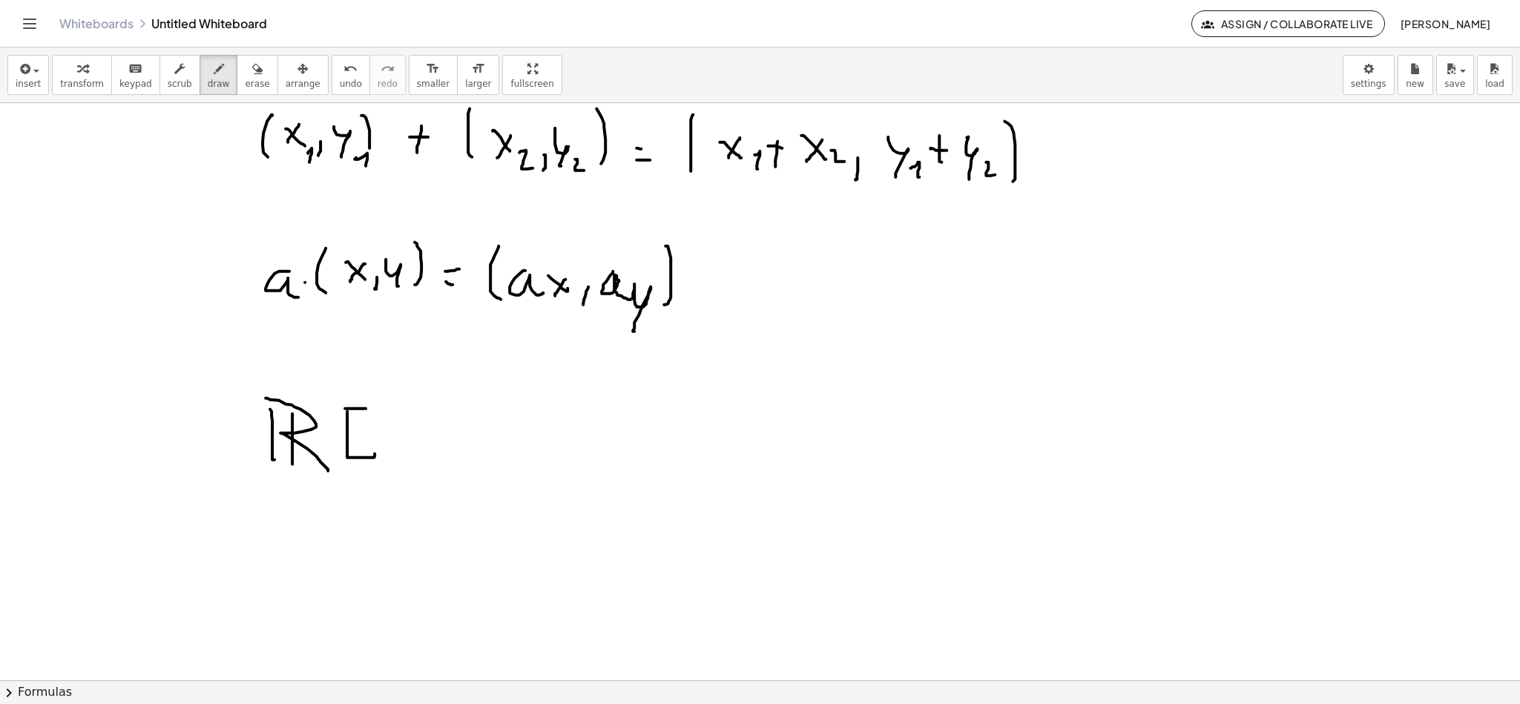
click at [401, 448] on div at bounding box center [760, 458] width 1520 height 1155
click at [384, 454] on div at bounding box center [760, 458] width 1520 height 1155
click at [417, 466] on div at bounding box center [760, 458] width 1520 height 1155
click at [486, 462] on div at bounding box center [760, 458] width 1520 height 1155
click at [492, 454] on div at bounding box center [760, 458] width 1520 height 1155
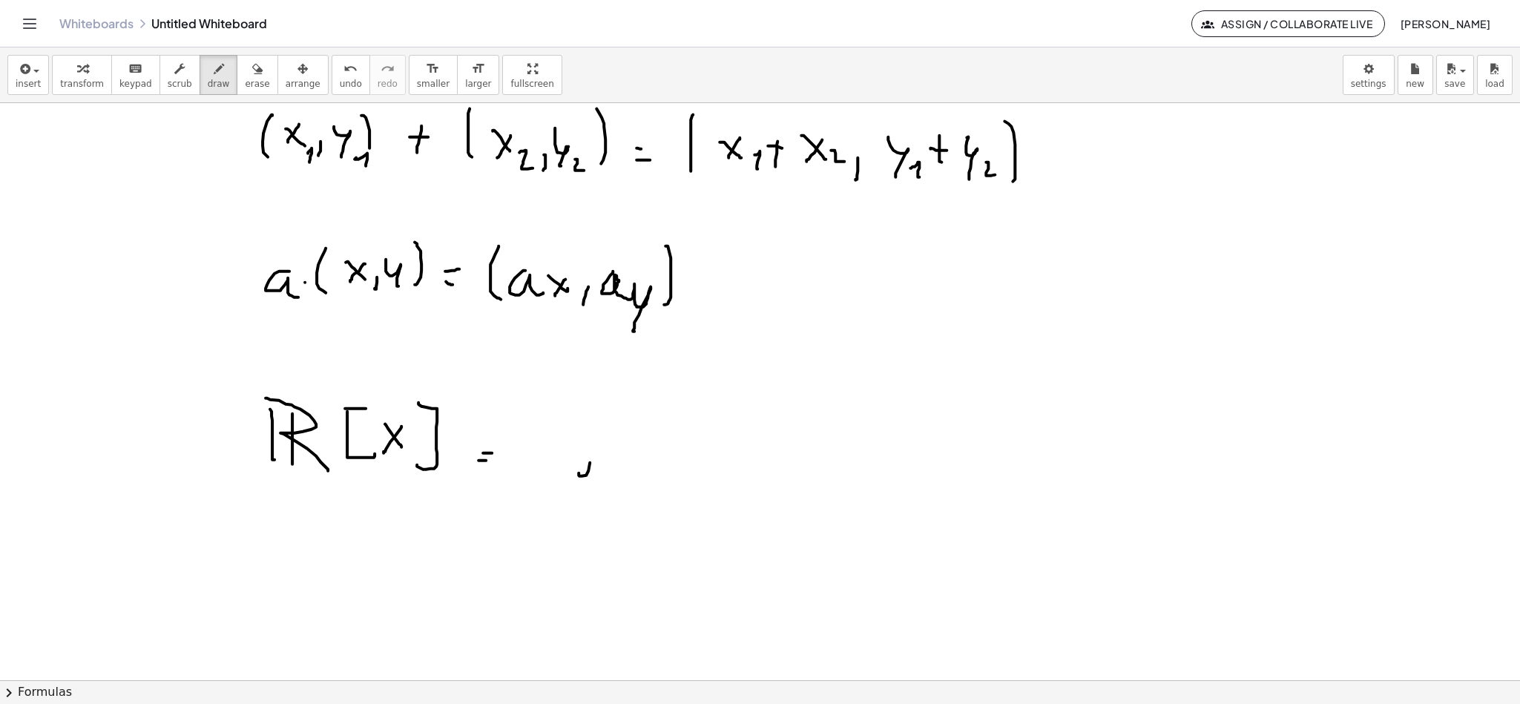
click at [602, 398] on div at bounding box center [760, 458] width 1520 height 1155
click at [611, 533] on div at bounding box center [760, 458] width 1520 height 1155
click at [682, 467] on div at bounding box center [760, 458] width 1520 height 1155
click at [720, 474] on div at bounding box center [760, 458] width 1520 height 1155
click at [723, 453] on div at bounding box center [760, 458] width 1520 height 1155
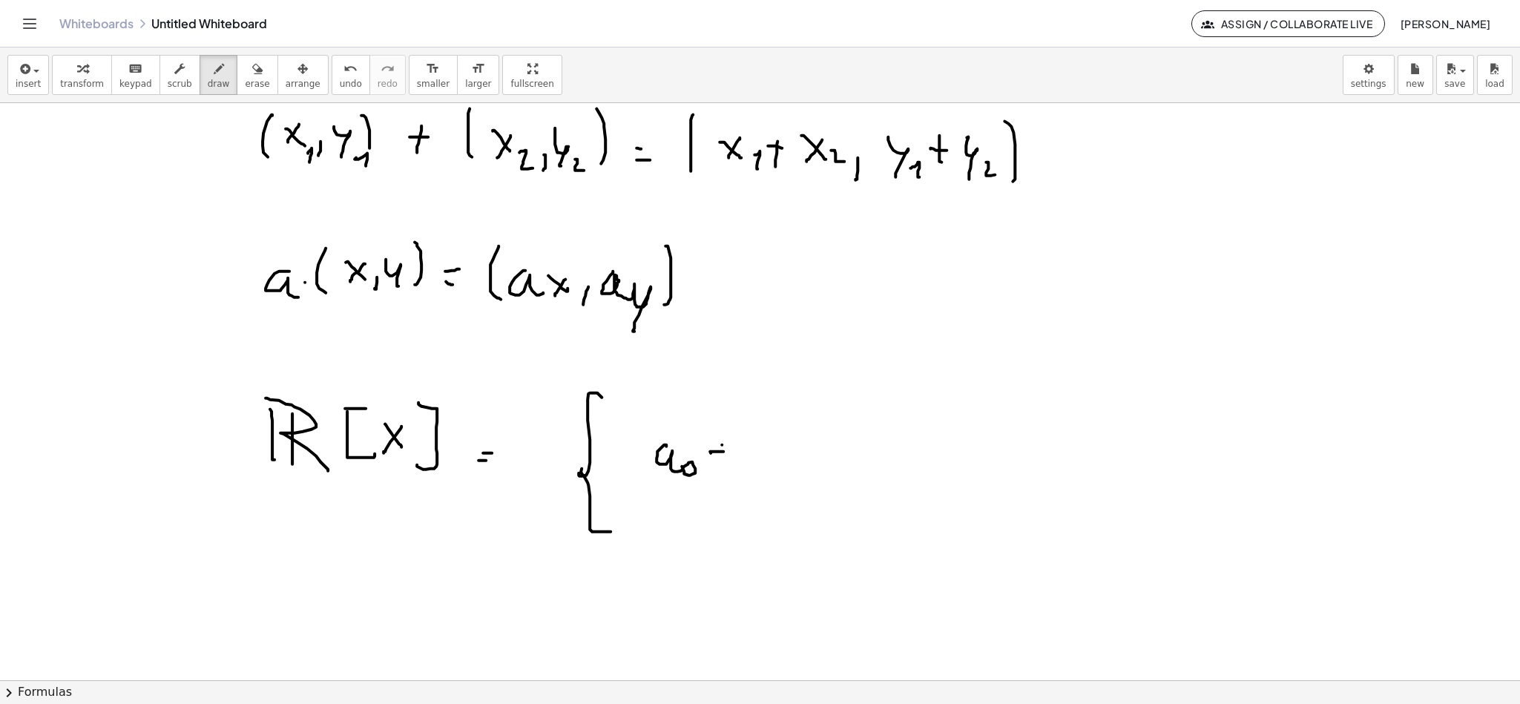
click at [718, 479] on div at bounding box center [760, 458] width 1520 height 1155
click at [759, 479] on div at bounding box center [760, 458] width 1520 height 1155
click at [775, 482] on div at bounding box center [760, 458] width 1520 height 1155
click at [808, 483] on div at bounding box center [760, 458] width 1520 height 1155
click at [795, 479] on div at bounding box center [760, 458] width 1520 height 1155
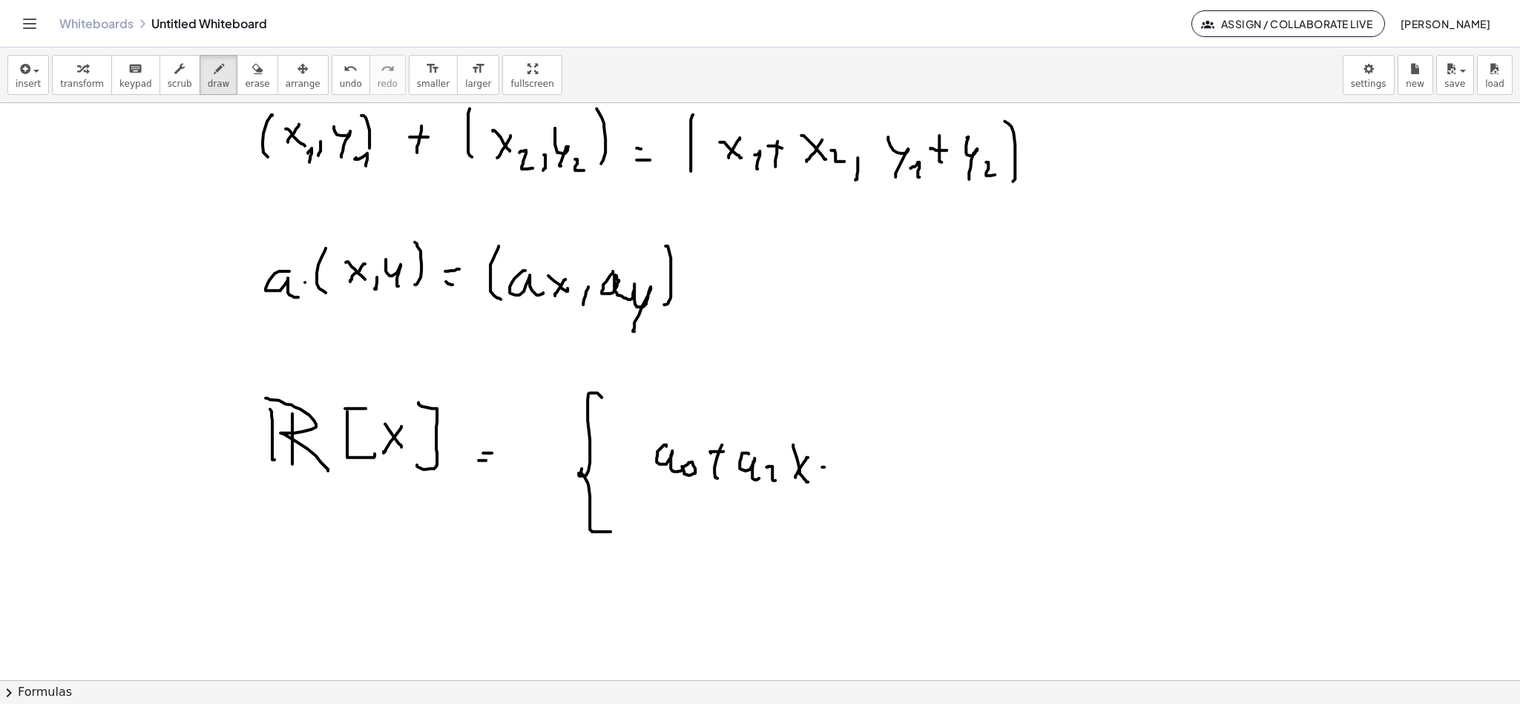
click at [835, 470] on div at bounding box center [760, 458] width 1520 height 1155
click at [835, 483] on div at bounding box center [760, 458] width 1520 height 1155
click at [864, 483] on div at bounding box center [760, 458] width 1520 height 1155
click at [880, 485] on div at bounding box center [760, 458] width 1520 height 1155
click at [950, 466] on div at bounding box center [760, 458] width 1520 height 1155
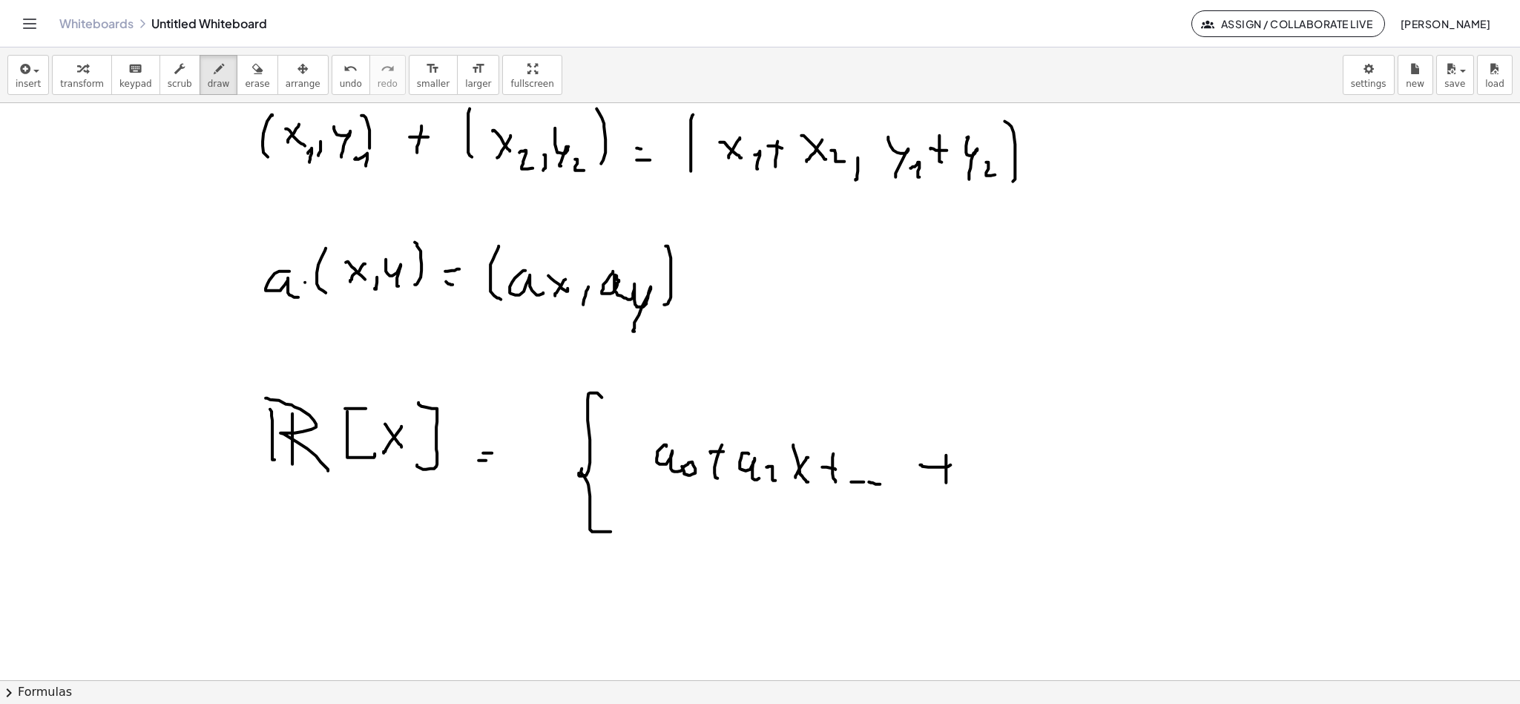
click at [947, 492] on div at bounding box center [760, 458] width 1520 height 1155
click at [1017, 502] on div at bounding box center [760, 458] width 1520 height 1155
click at [1060, 486] on div at bounding box center [760, 458] width 1520 height 1155
click at [1043, 490] on div at bounding box center [760, 458] width 1520 height 1155
click at [1076, 461] on div at bounding box center [760, 458] width 1520 height 1155
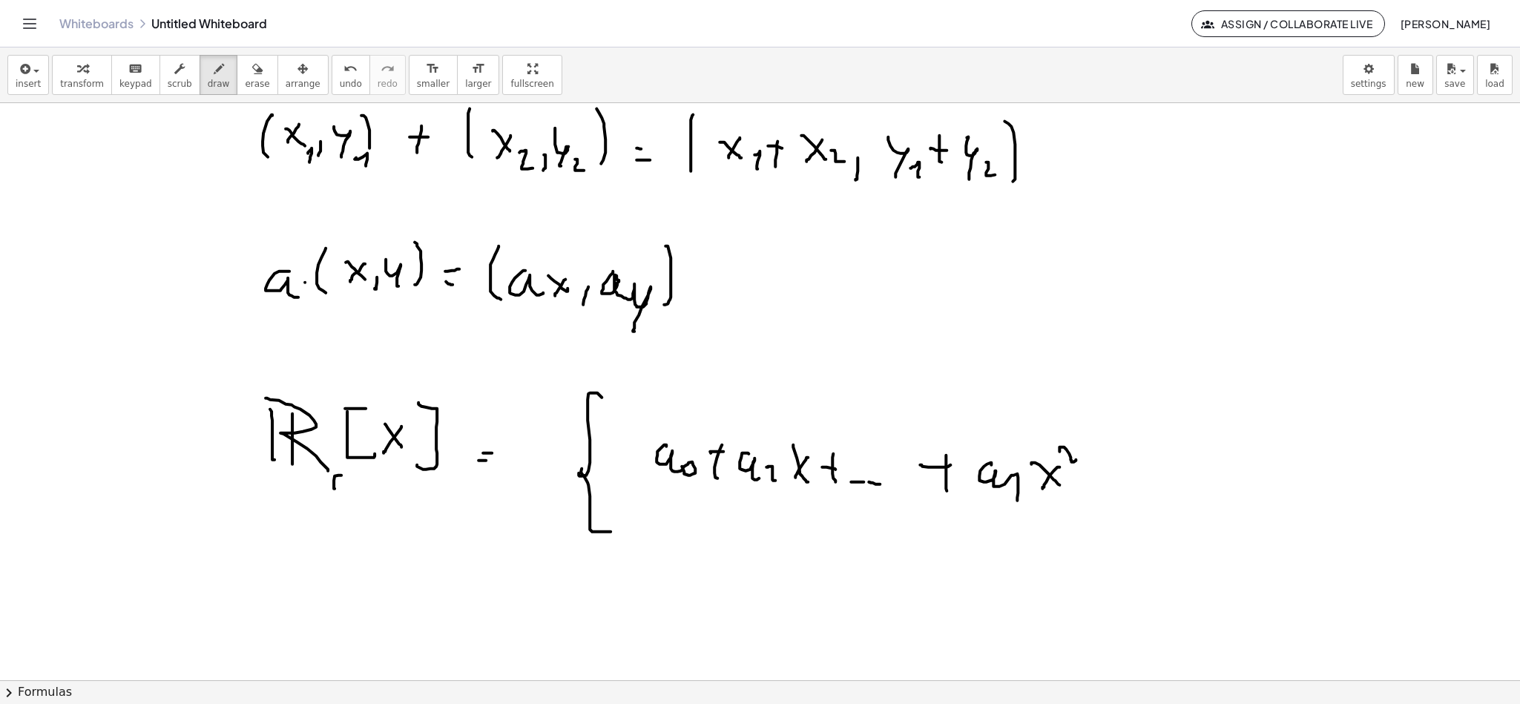
click at [344, 492] on div at bounding box center [760, 458] width 1520 height 1155
click at [1109, 570] on div at bounding box center [760, 458] width 1520 height 1155
click at [771, 468] on div at bounding box center [760, 458] width 1520 height 1155
click at [822, 570] on div at bounding box center [760, 458] width 1520 height 1155
click at [848, 579] on div at bounding box center [760, 458] width 1520 height 1155
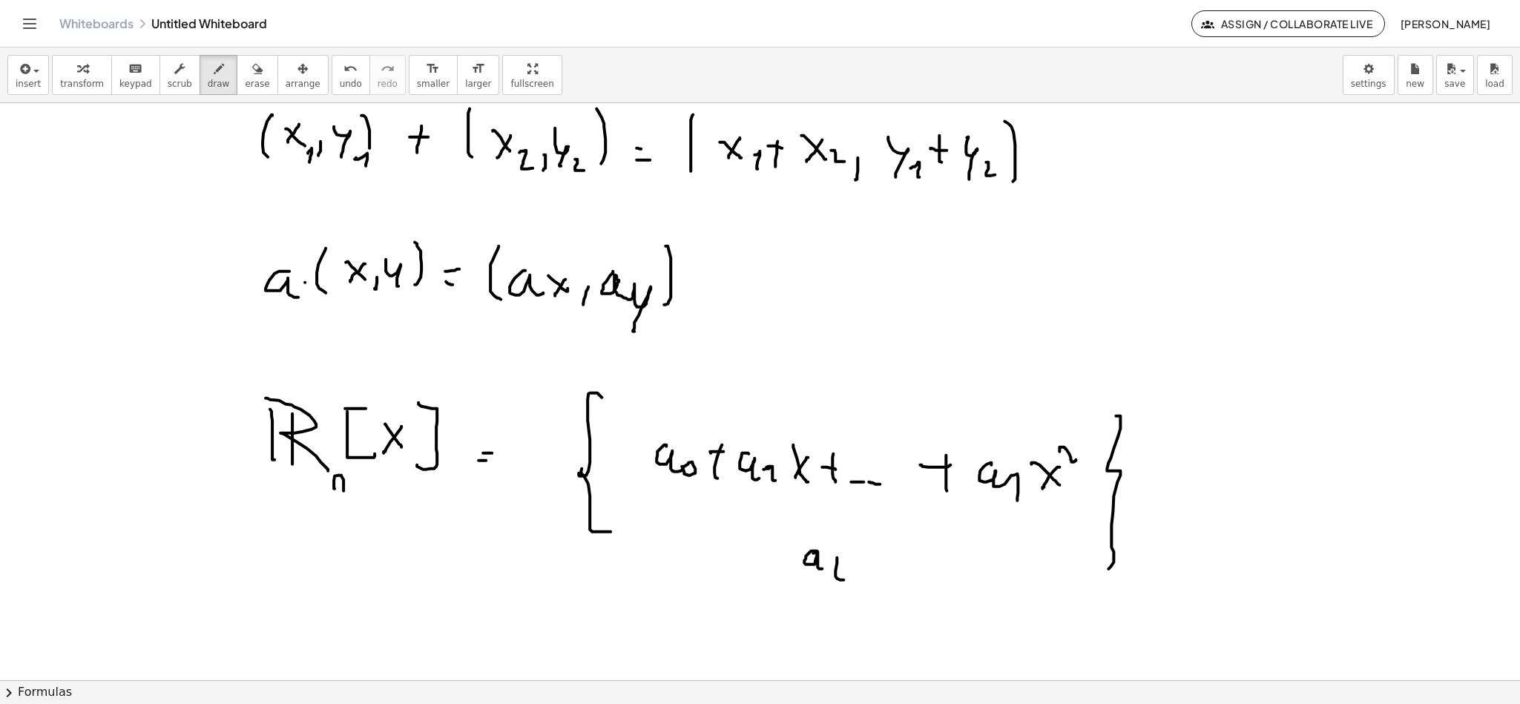
click at [840, 539] on div at bounding box center [760, 458] width 1520 height 1155
click at [882, 574] on div at bounding box center [760, 458] width 1520 height 1155
click at [878, 559] on div at bounding box center [760, 458] width 1520 height 1155
click at [915, 579] on div at bounding box center [760, 458] width 1520 height 1155
click at [926, 573] on div at bounding box center [760, 458] width 1520 height 1155
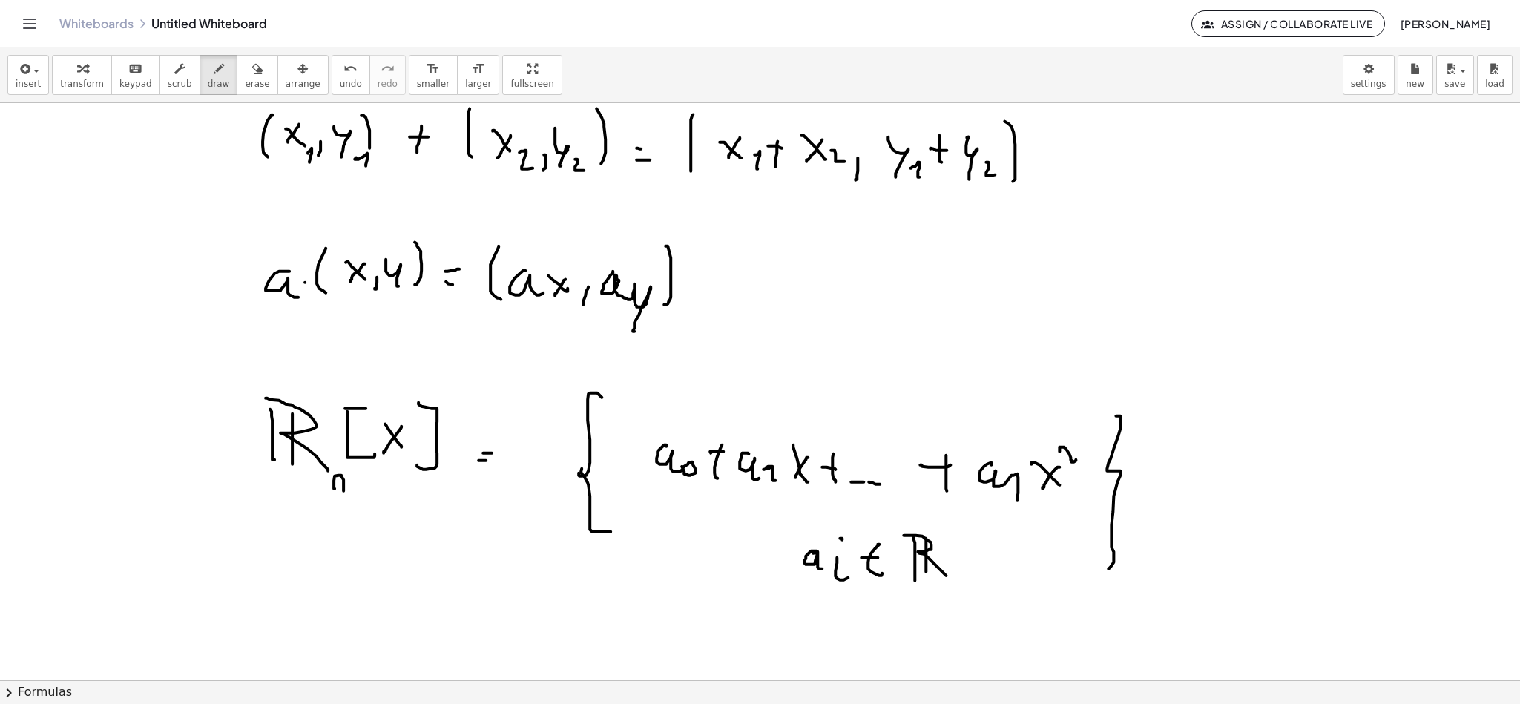
click at [949, 579] on div at bounding box center [760, 458] width 1520 height 1155
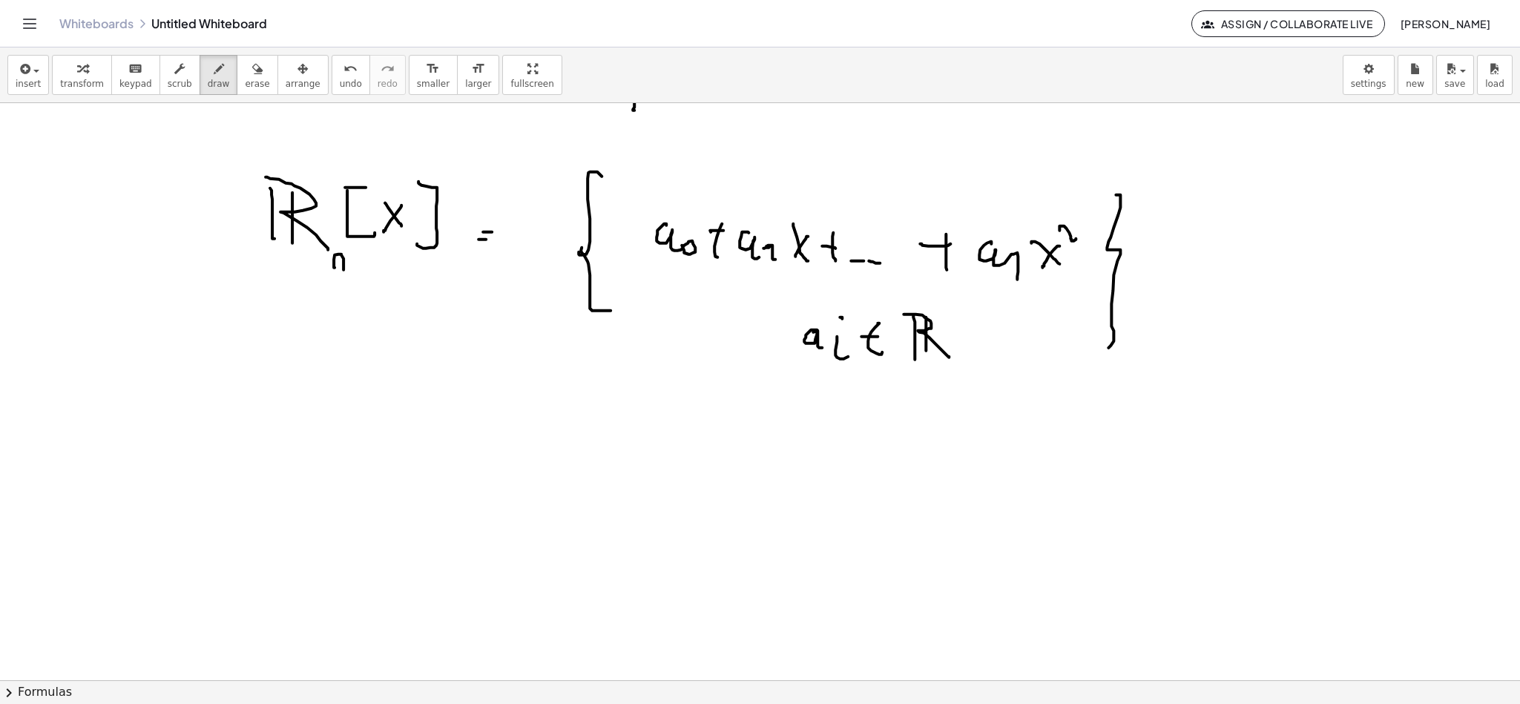
scroll to position [445, 0]
click at [853, 456] on div at bounding box center [760, 235] width 1520 height 1155
click at [846, 426] on div at bounding box center [760, 235] width 1520 height 1155
click at [821, 465] on div at bounding box center [760, 235] width 1520 height 1155
click at [820, 475] on div at bounding box center [760, 235] width 1520 height 1155
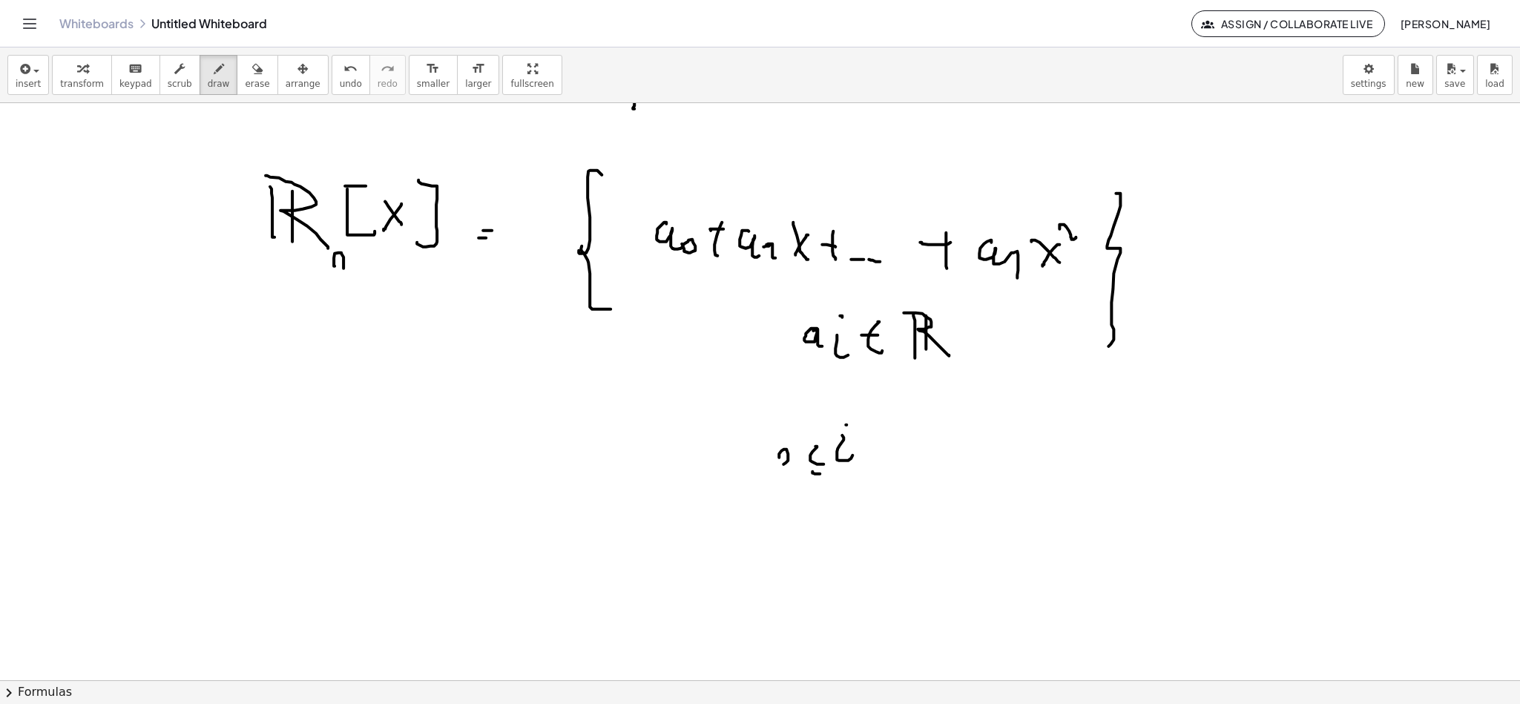
click at [775, 464] on div at bounding box center [760, 235] width 1520 height 1155
click at [888, 457] on div at bounding box center [760, 235] width 1520 height 1155
click at [887, 475] on div at bounding box center [760, 235] width 1520 height 1155
click at [922, 473] on div at bounding box center [760, 235] width 1520 height 1155
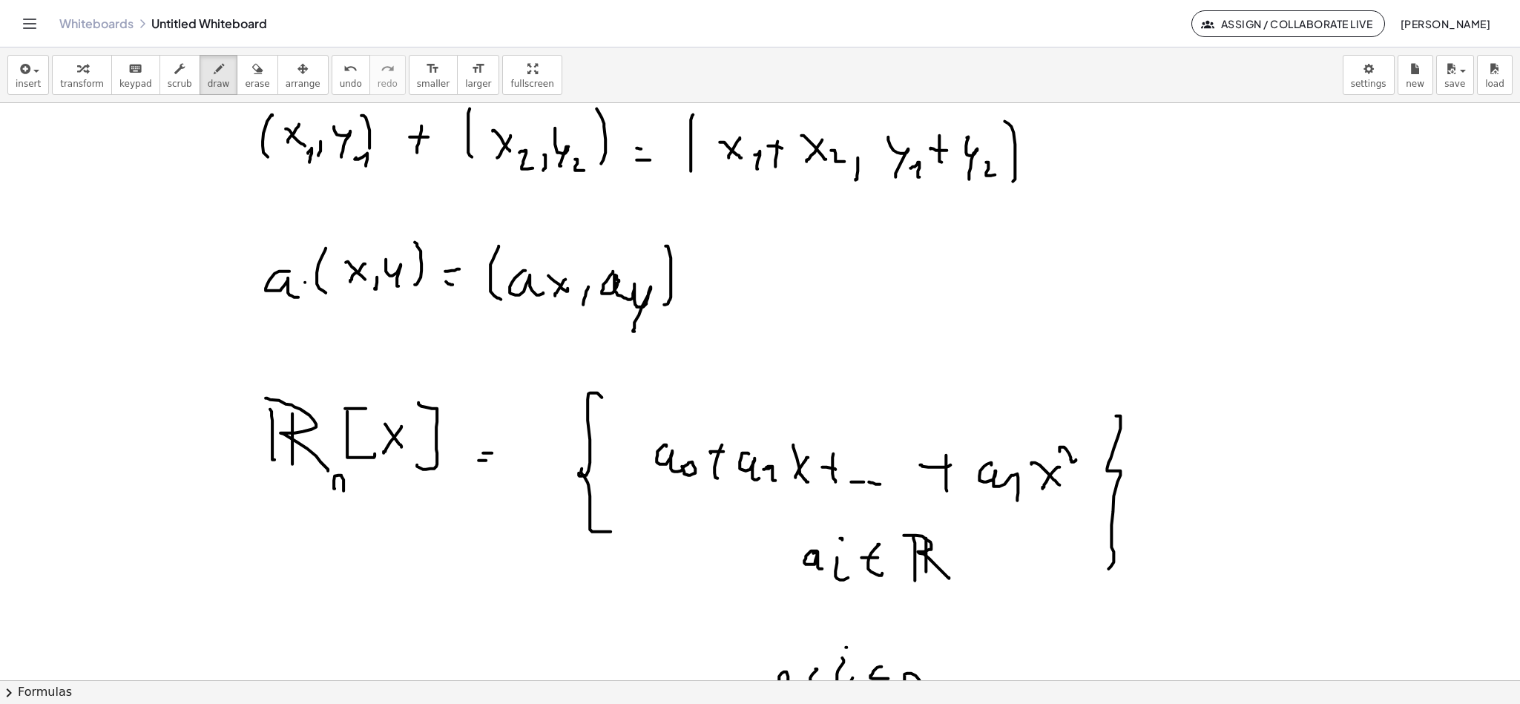
scroll to position [111, 0]
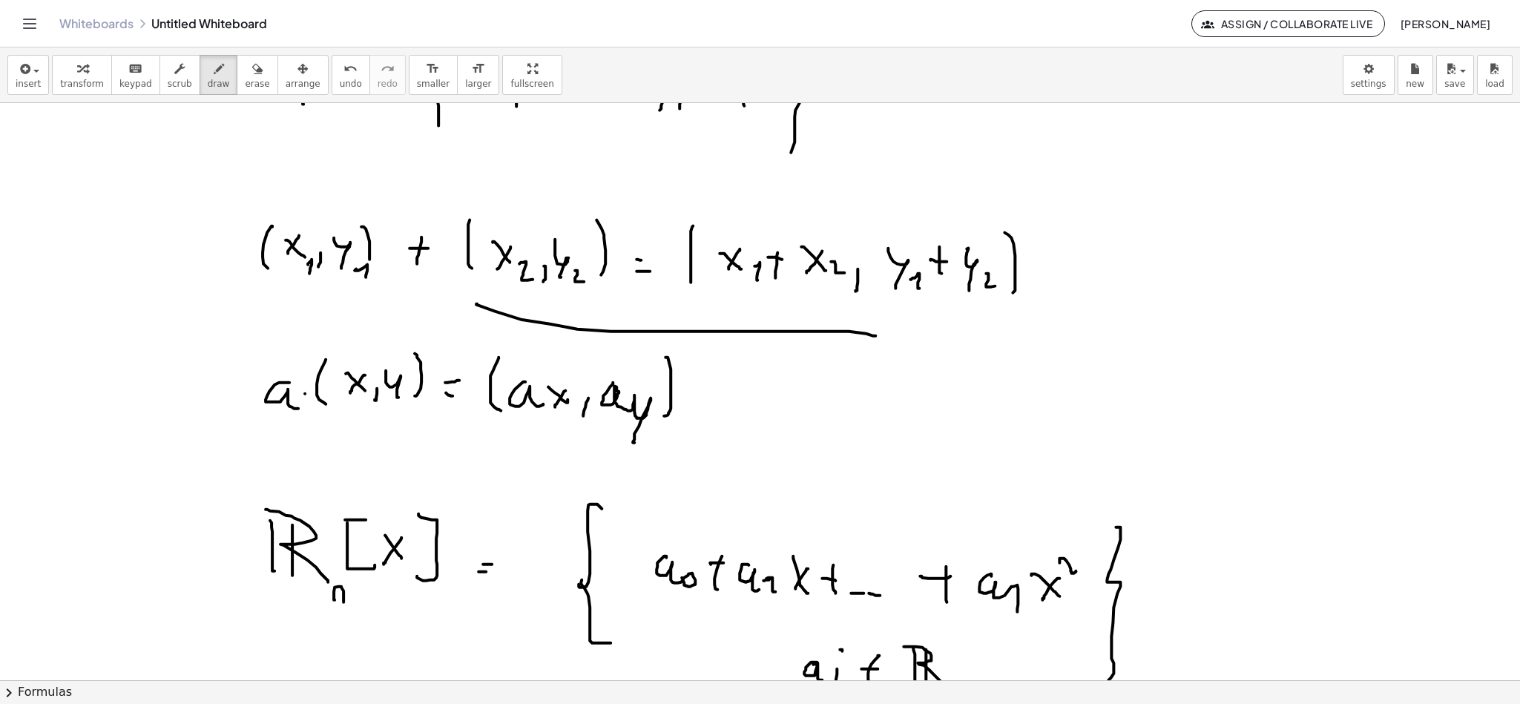
click at [877, 338] on div at bounding box center [760, 569] width 1520 height 1155
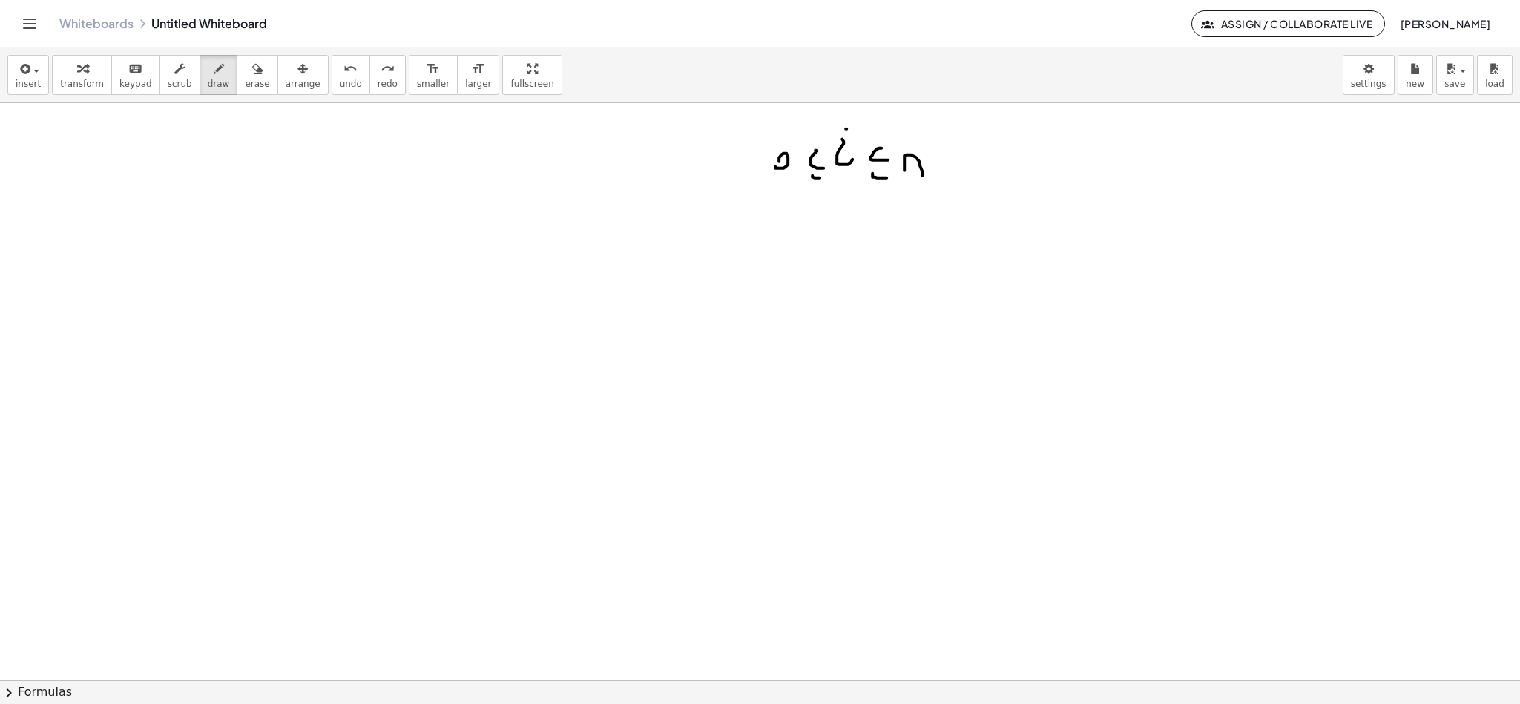
scroll to position [1022, 0]
click at [200, 65] on button "draw" at bounding box center [219, 75] width 39 height 40
drag, startPoint x: 315, startPoint y: 205, endPoint x: 332, endPoint y: 245, distance: 43.6
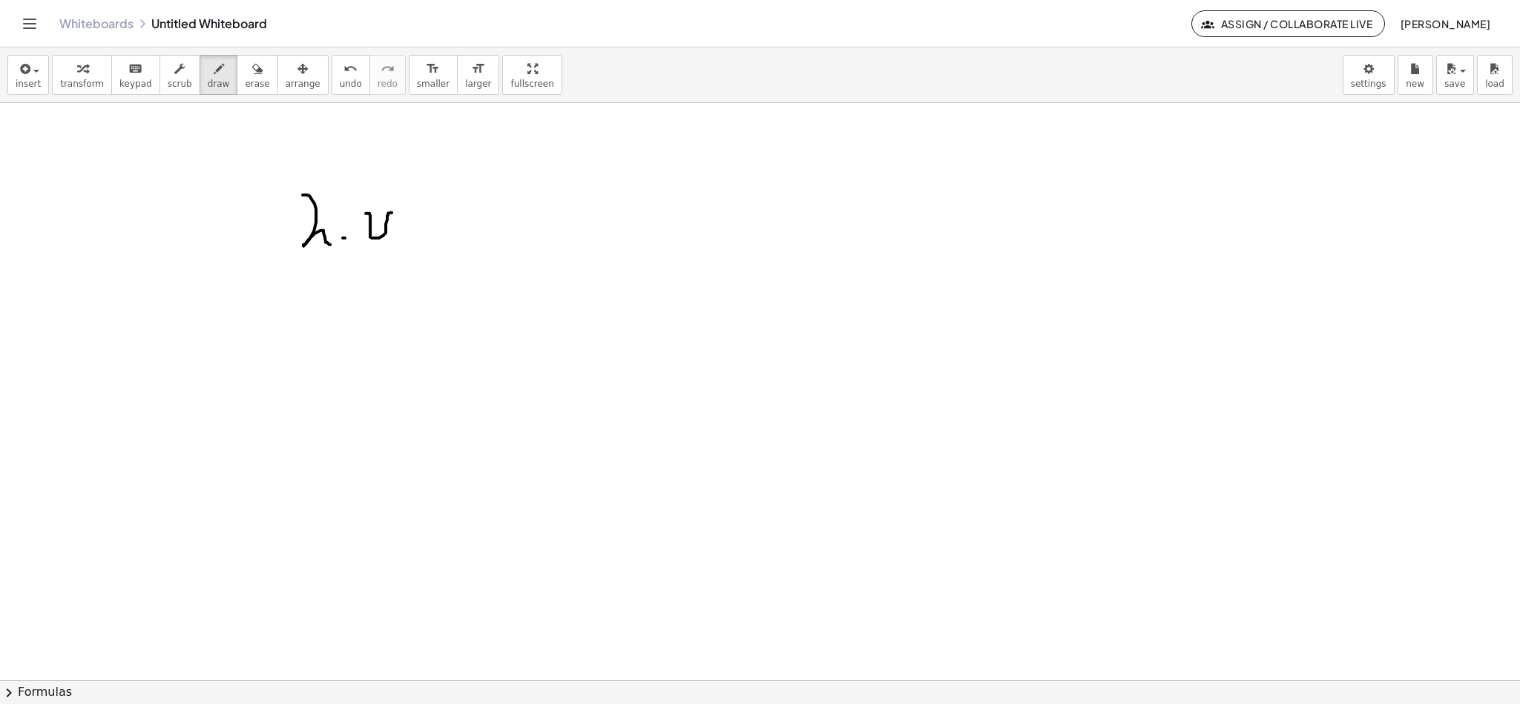
drag, startPoint x: 370, startPoint y: 229, endPoint x: 403, endPoint y: 214, distance: 35.9
drag, startPoint x: 426, startPoint y: 219, endPoint x: 421, endPoint y: 241, distance: 22.9
drag, startPoint x: 421, startPoint y: 241, endPoint x: 435, endPoint y: 232, distance: 16.7
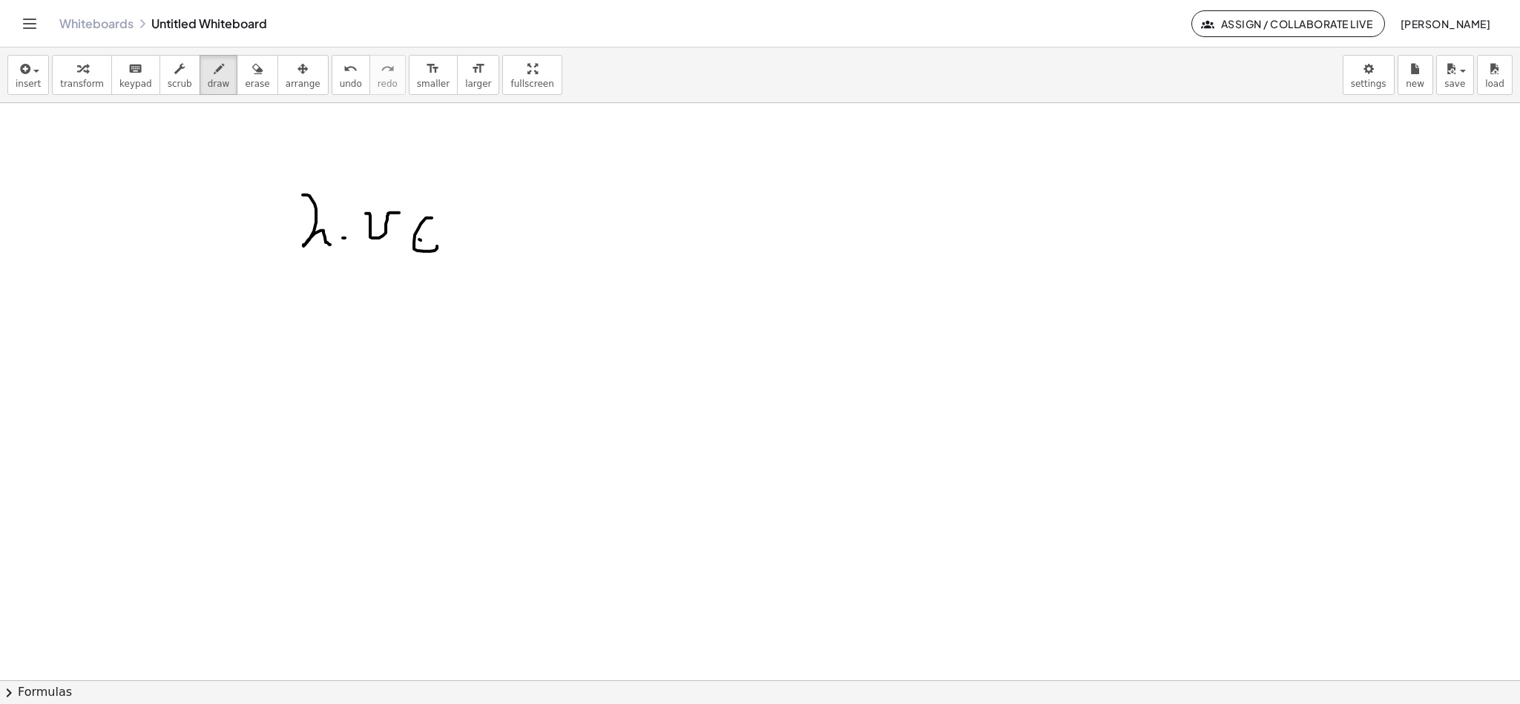
drag, startPoint x: 459, startPoint y: 214, endPoint x: 447, endPoint y: 263, distance: 49.5
drag, startPoint x: 315, startPoint y: 319, endPoint x: 359, endPoint y: 356, distance: 58.0
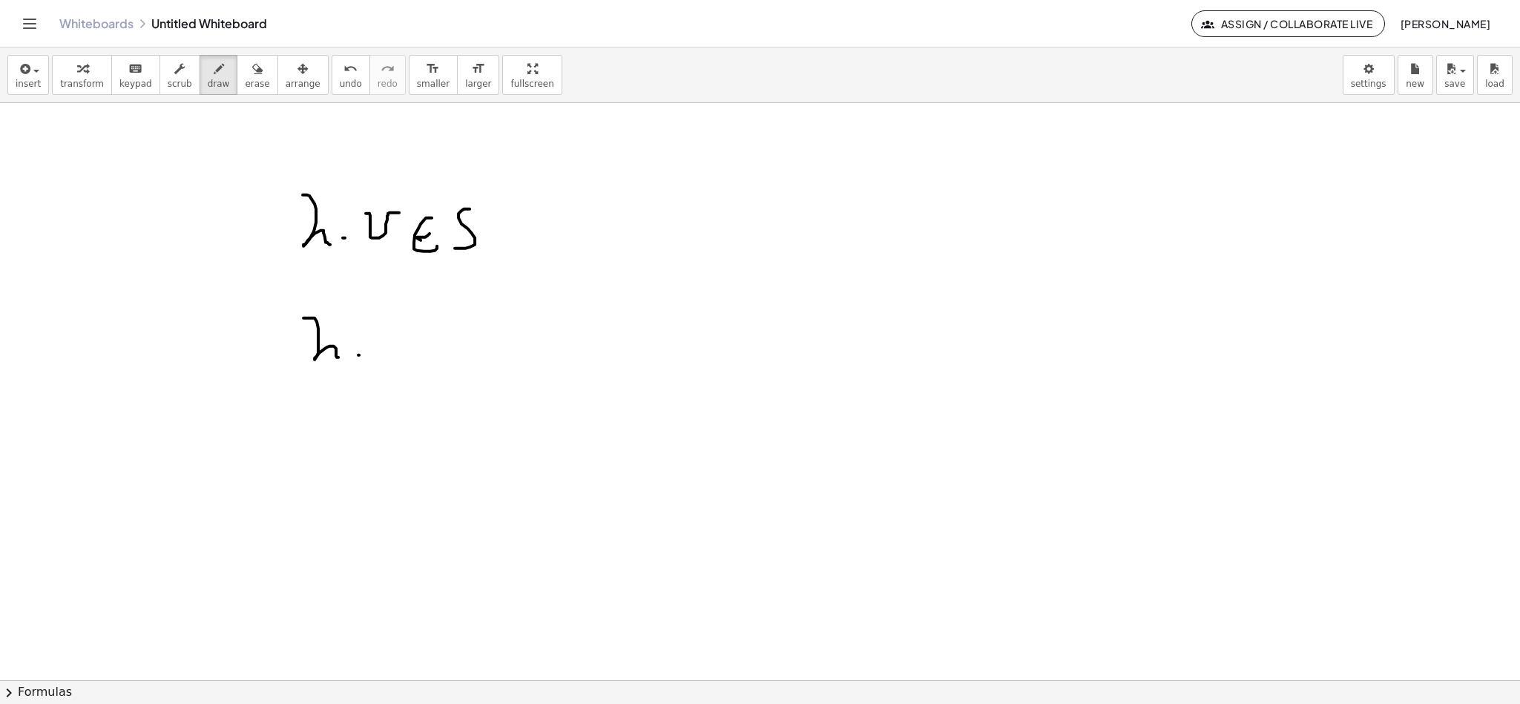
drag, startPoint x: 359, startPoint y: 356, endPoint x: 363, endPoint y: 343, distance: 13.9
drag, startPoint x: 363, startPoint y: 343, endPoint x: 392, endPoint y: 343, distance: 28.9
drag, startPoint x: 392, startPoint y: 343, endPoint x: 399, endPoint y: 341, distance: 7.6
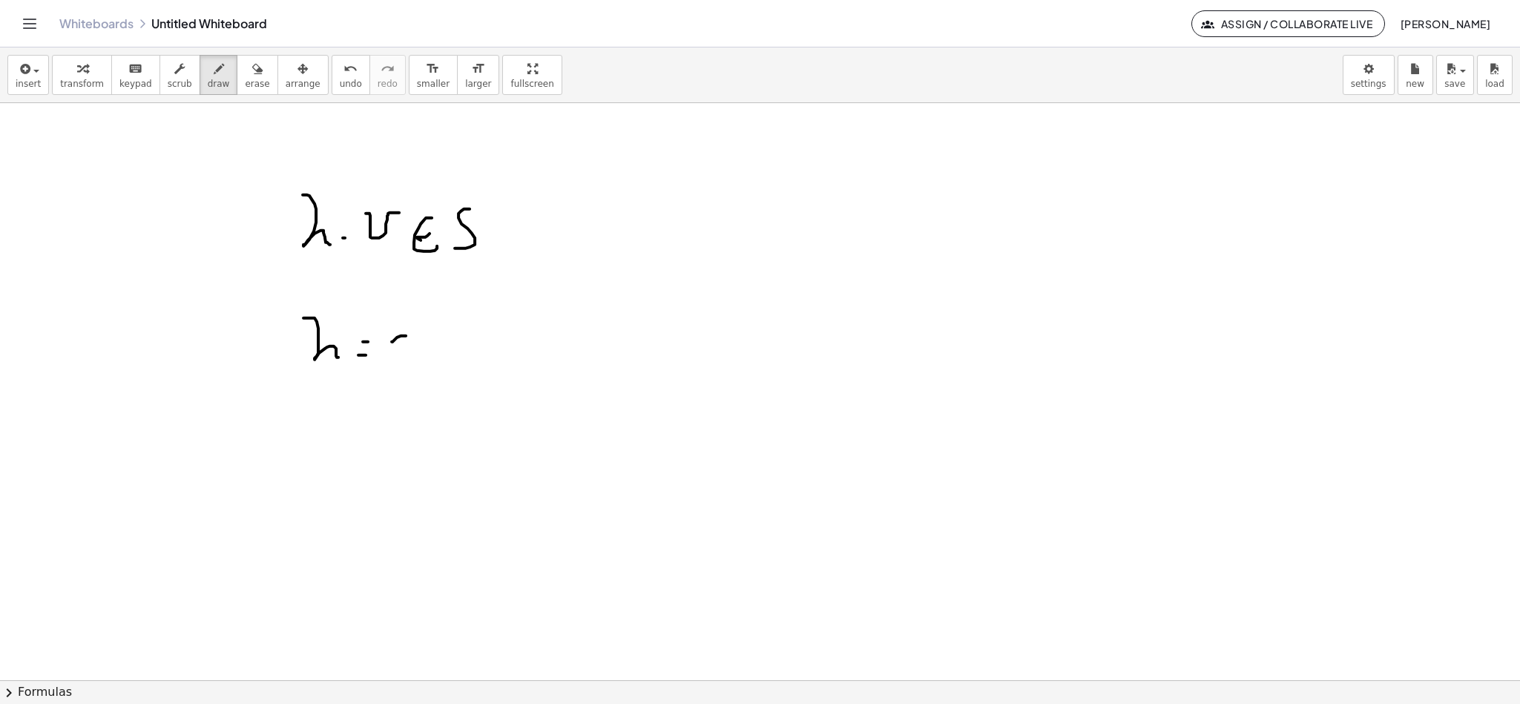
drag, startPoint x: 403, startPoint y: 430, endPoint x: 418, endPoint y: 425, distance: 16.4
drag, startPoint x: 454, startPoint y: 415, endPoint x: 487, endPoint y: 430, distance: 36.8
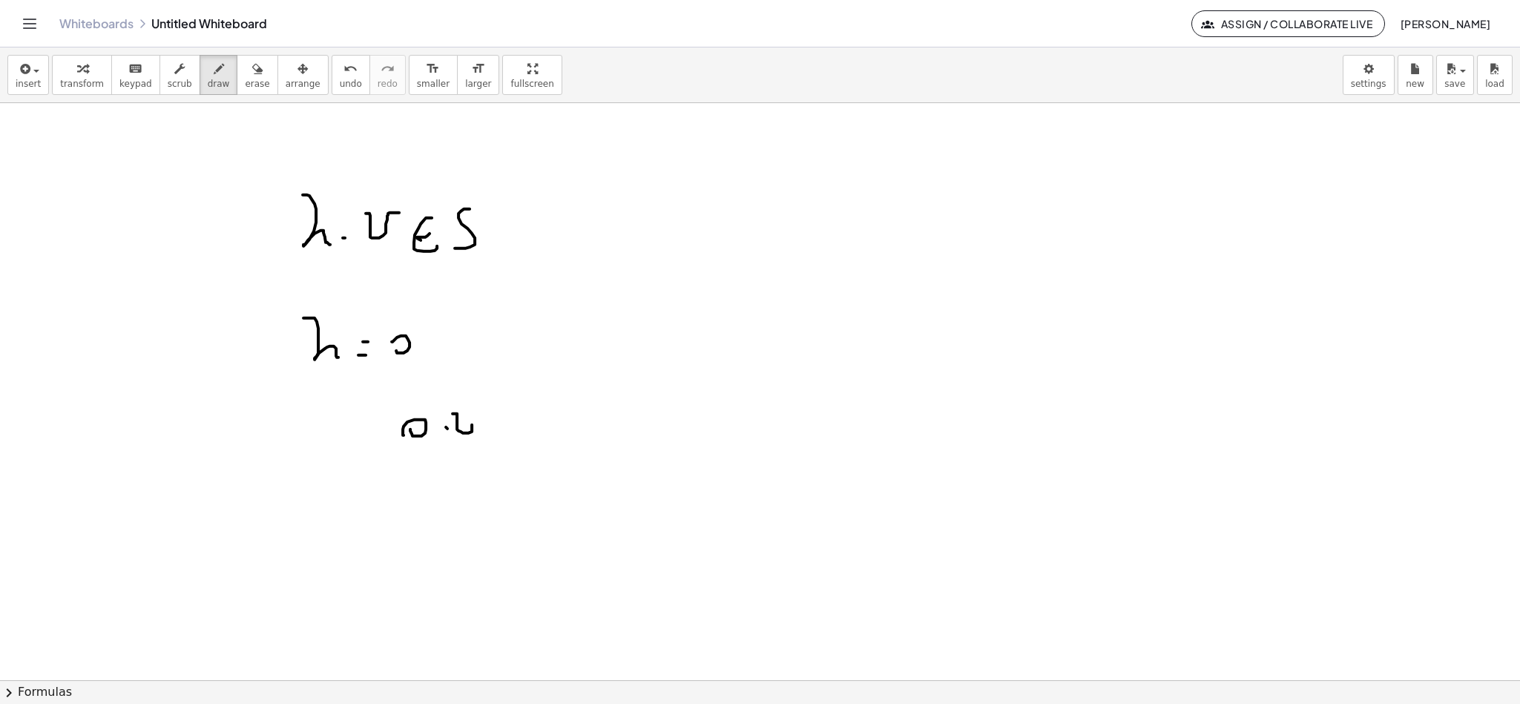
drag, startPoint x: 502, startPoint y: 426, endPoint x: 494, endPoint y: 450, distance: 25.6
drag, startPoint x: 494, startPoint y: 450, endPoint x: 519, endPoint y: 432, distance: 31.3
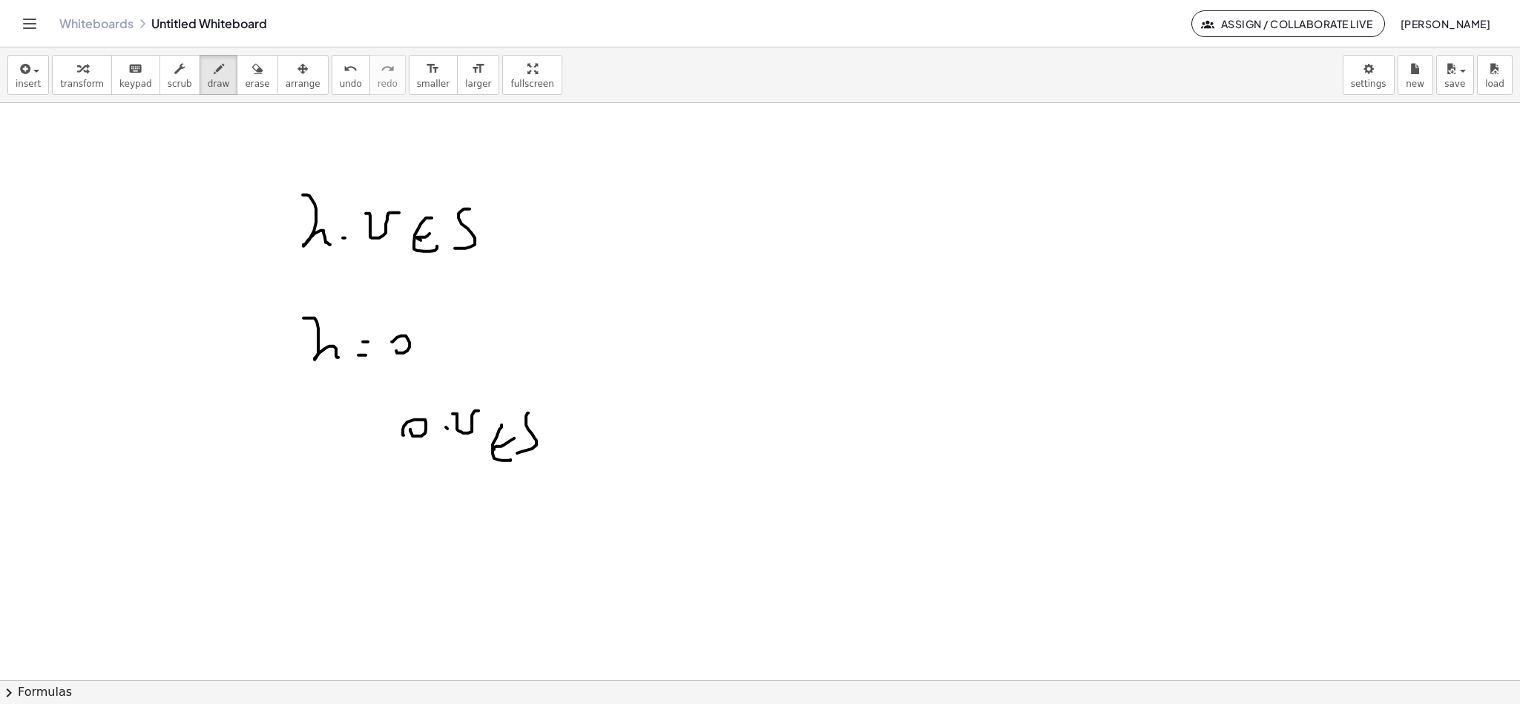
drag, startPoint x: 528, startPoint y: 414, endPoint x: 508, endPoint y: 454, distance: 44.8
drag, startPoint x: 374, startPoint y: 524, endPoint x: 398, endPoint y: 524, distance: 24.5
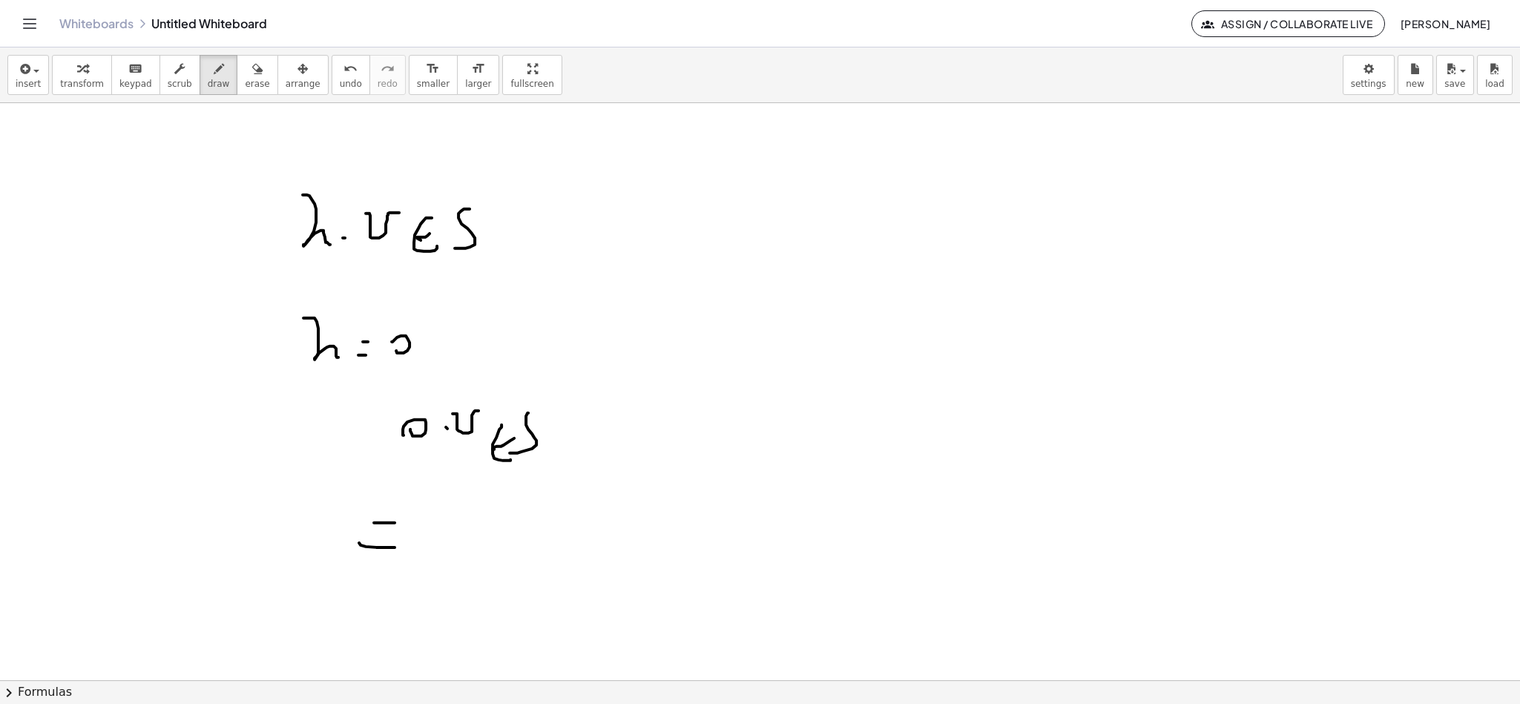
drag, startPoint x: 467, startPoint y: 537, endPoint x: 487, endPoint y: 539, distance: 20.2
drag, startPoint x: 508, startPoint y: 541, endPoint x: 519, endPoint y: 563, distance: 24.9
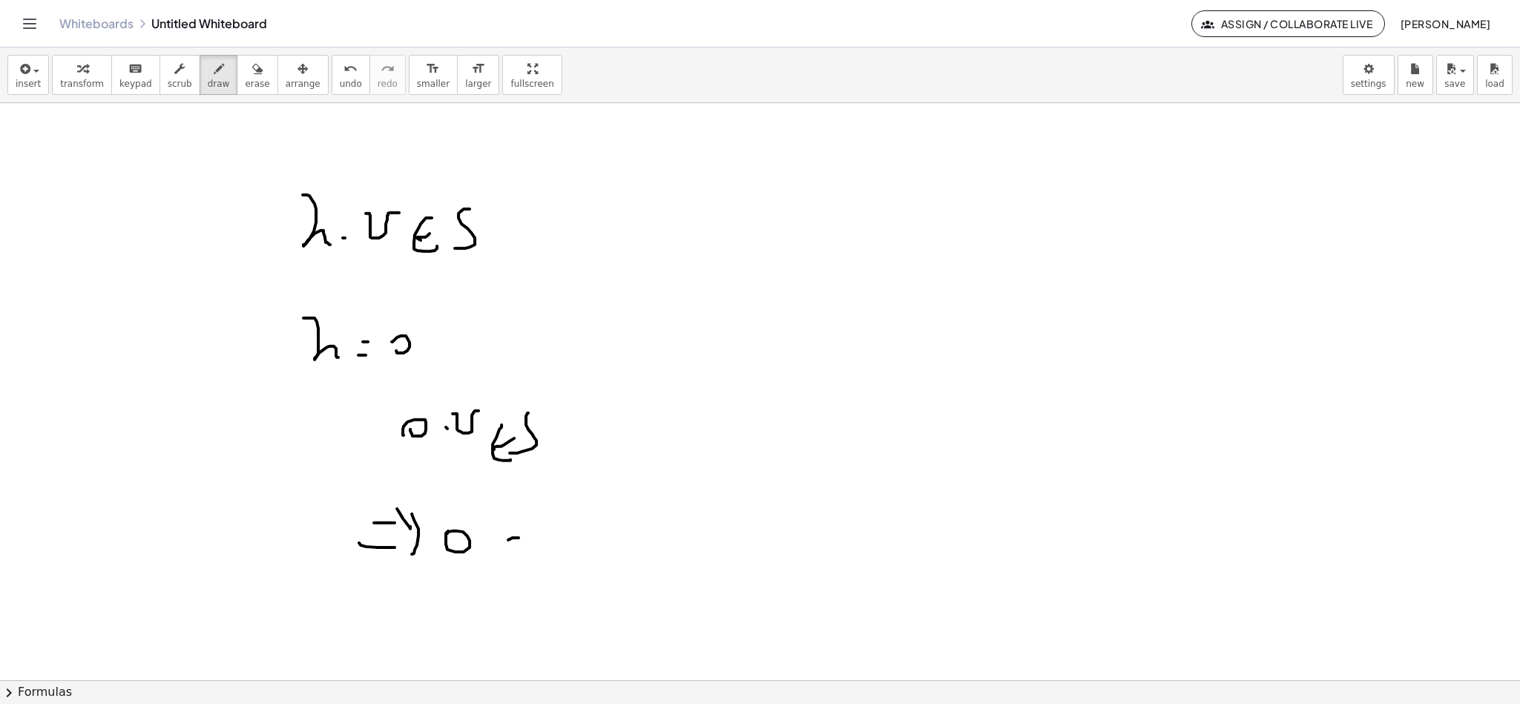
drag, startPoint x: 497, startPoint y: 559, endPoint x: 517, endPoint y: 551, distance: 21.6
drag, startPoint x: 539, startPoint y: 522, endPoint x: 519, endPoint y: 568, distance: 50.5
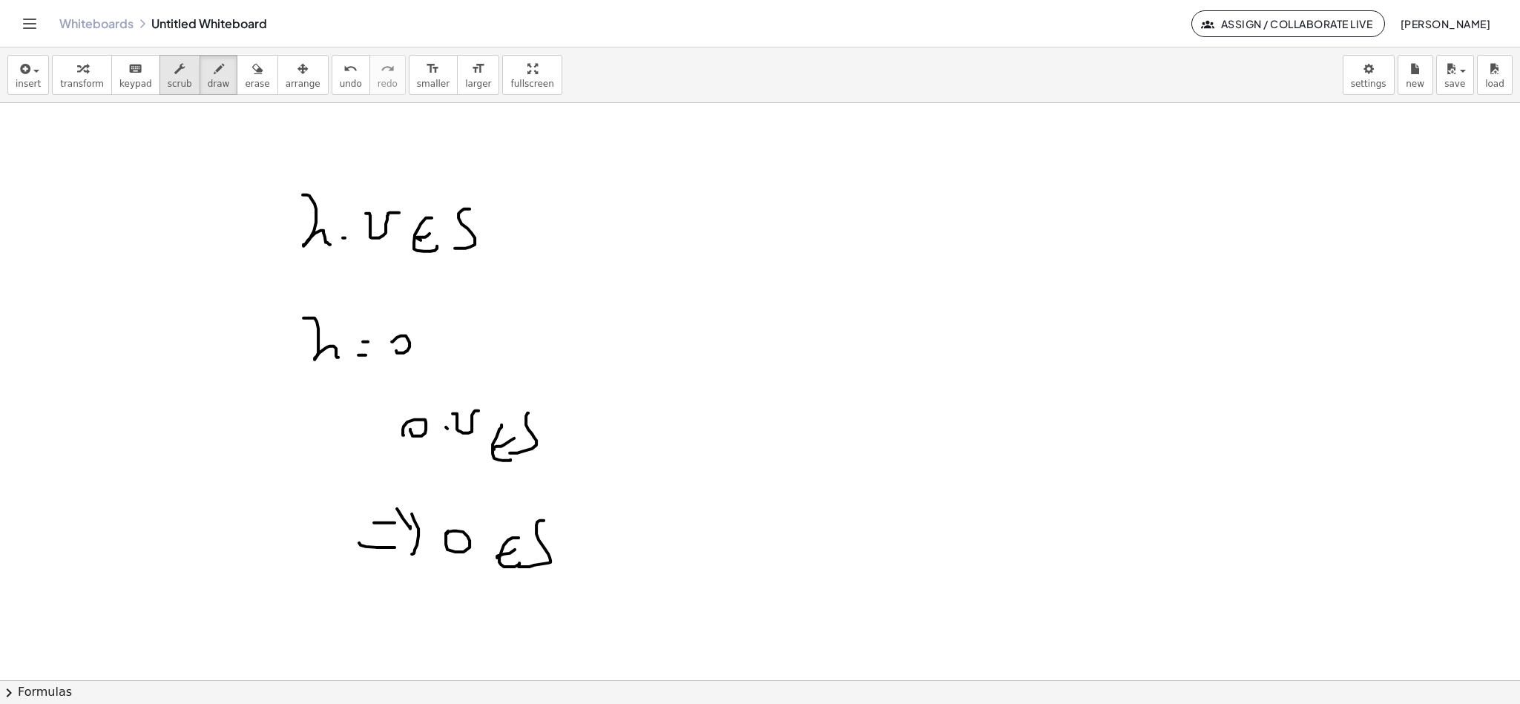
scroll to position [1153, 0]
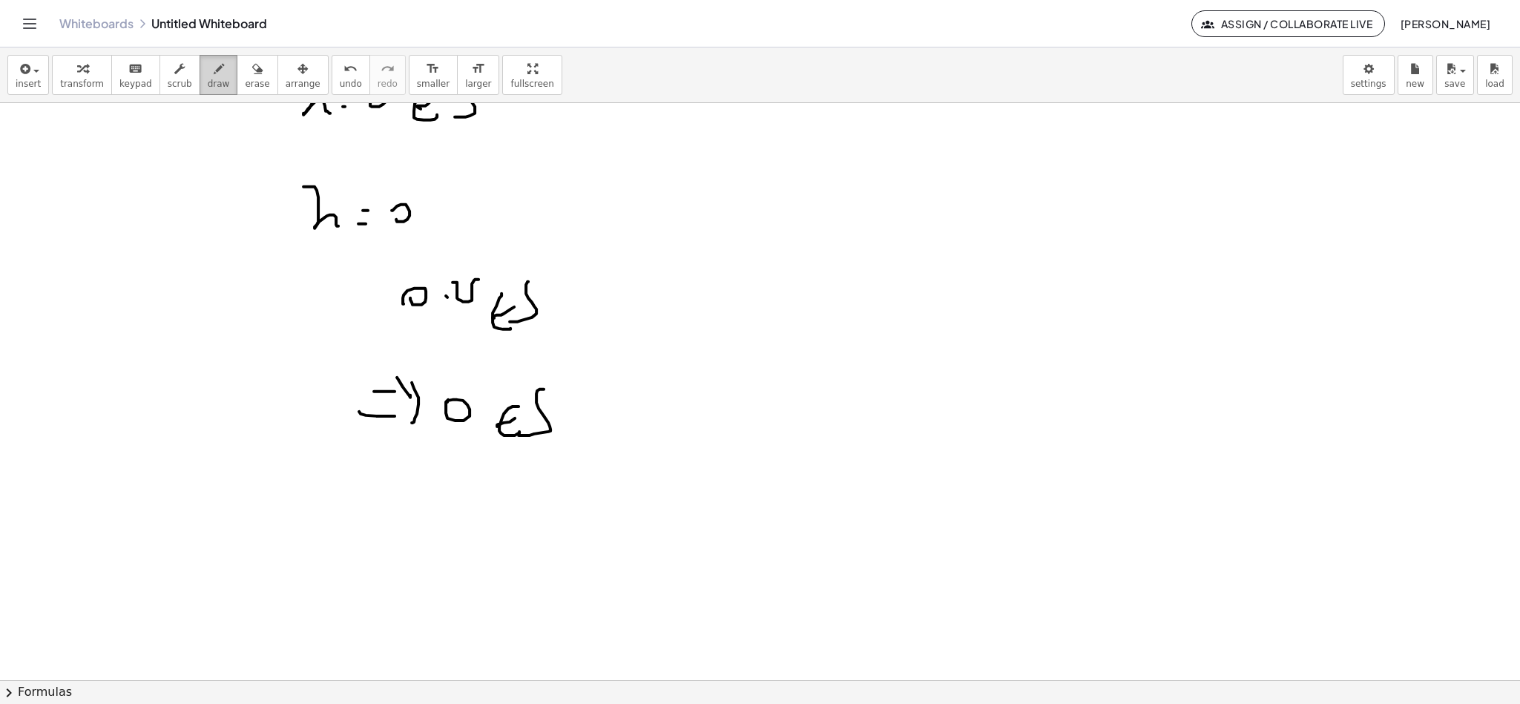
click at [208, 88] on span "draw" at bounding box center [219, 84] width 22 height 10
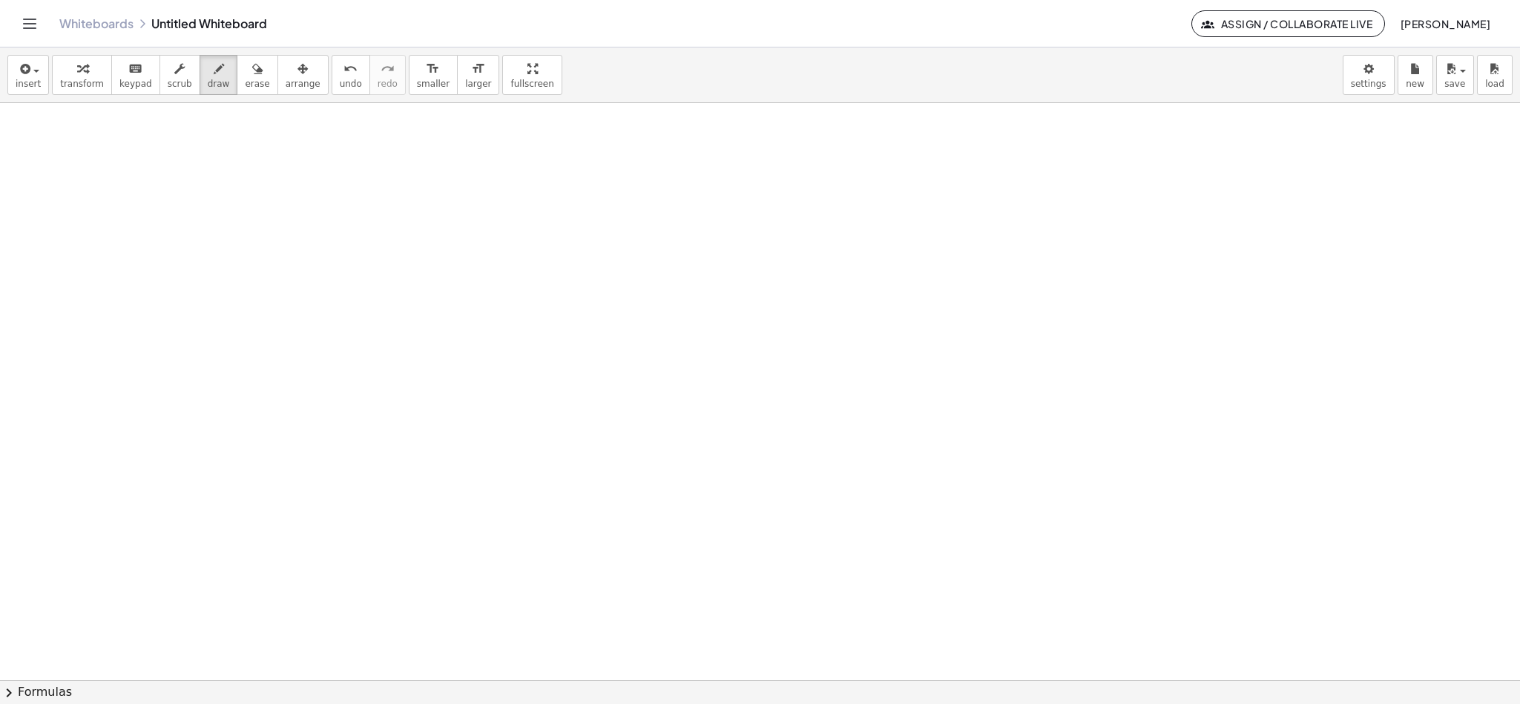
scroll to position [1598, 0]
drag, startPoint x: 197, startPoint y: 225, endPoint x: 208, endPoint y: 212, distance: 16.8
drag, startPoint x: 208, startPoint y: 192, endPoint x: 212, endPoint y: 211, distance: 19.8
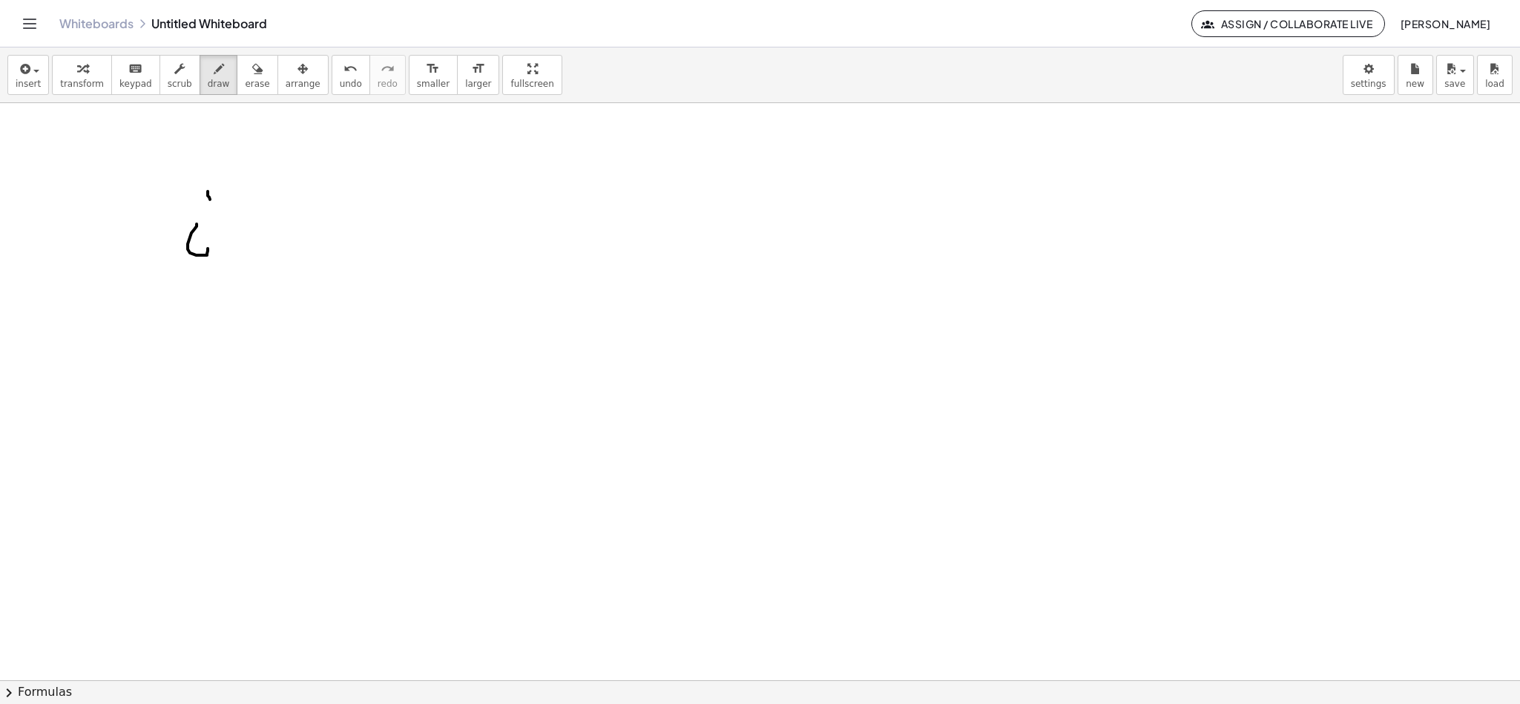
drag, startPoint x: 232, startPoint y: 203, endPoint x: 232, endPoint y: 223, distance: 20.8
drag, startPoint x: 257, startPoint y: 203, endPoint x: 255, endPoint y: 261, distance: 57.9
drag, startPoint x: 357, startPoint y: 248, endPoint x: 376, endPoint y: 268, distance: 27.8
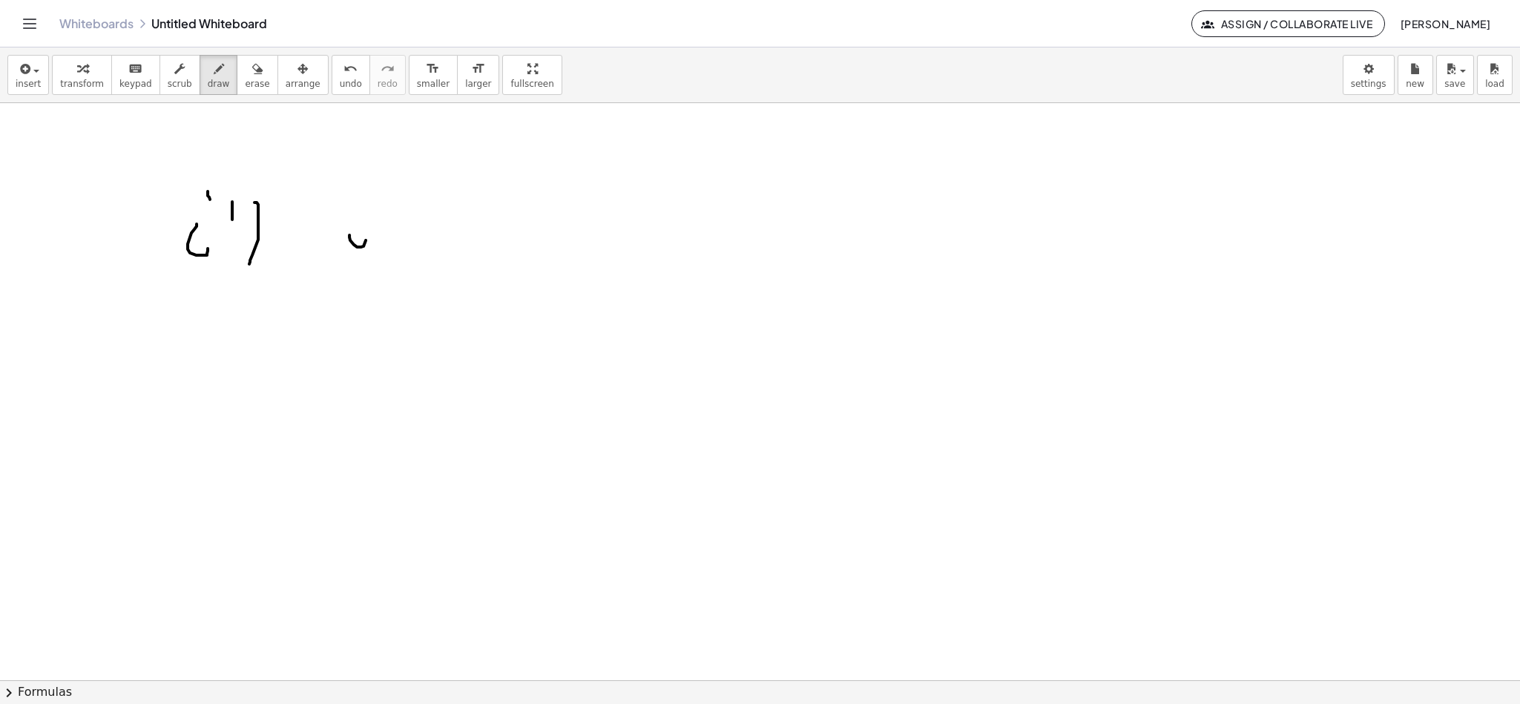
drag, startPoint x: 441, startPoint y: 239, endPoint x: 462, endPoint y: 252, distance: 23.7
drag, startPoint x: 447, startPoint y: 209, endPoint x: 464, endPoint y: 218, distance: 18.6
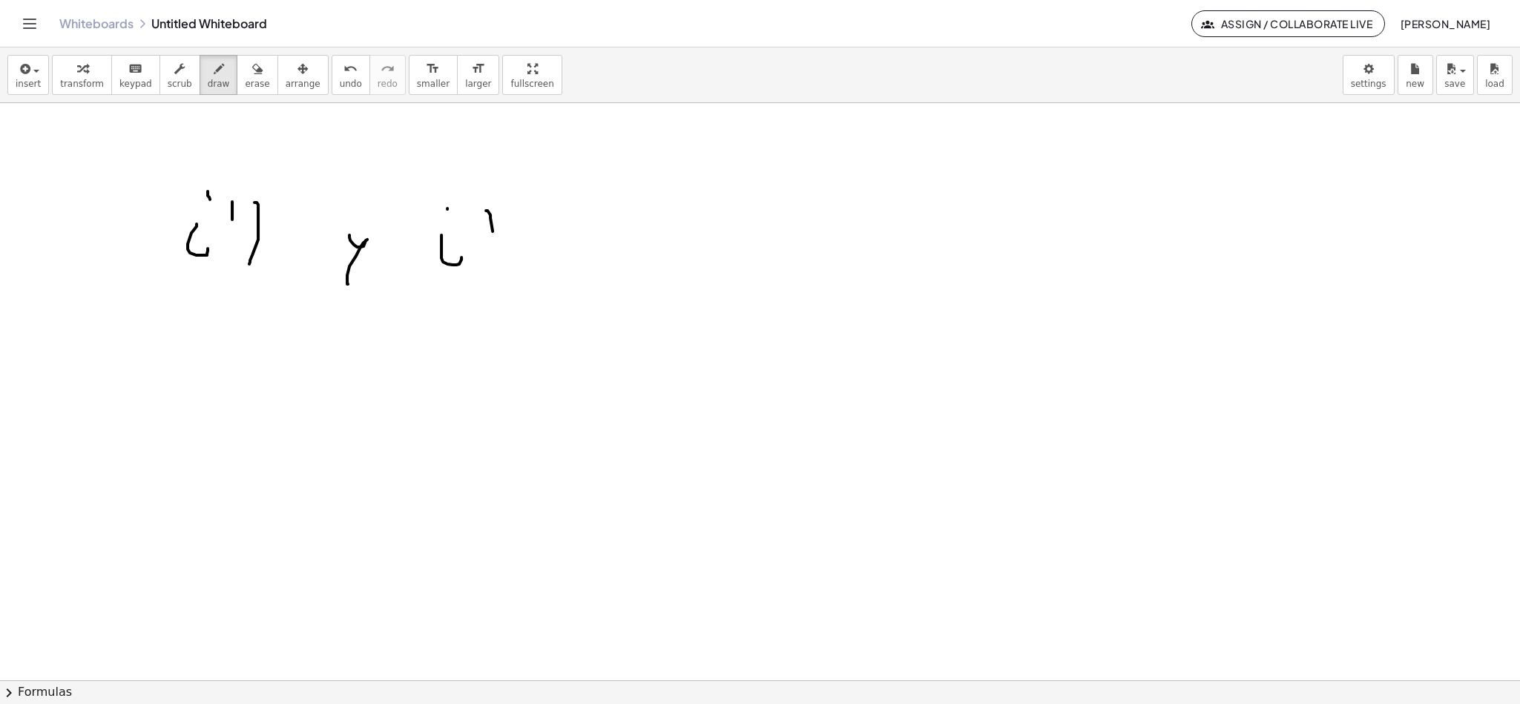
drag, startPoint x: 490, startPoint y: 216, endPoint x: 484, endPoint y: 279, distance: 63.4
drag, startPoint x: 608, startPoint y: 278, endPoint x: 610, endPoint y: 268, distance: 10.5
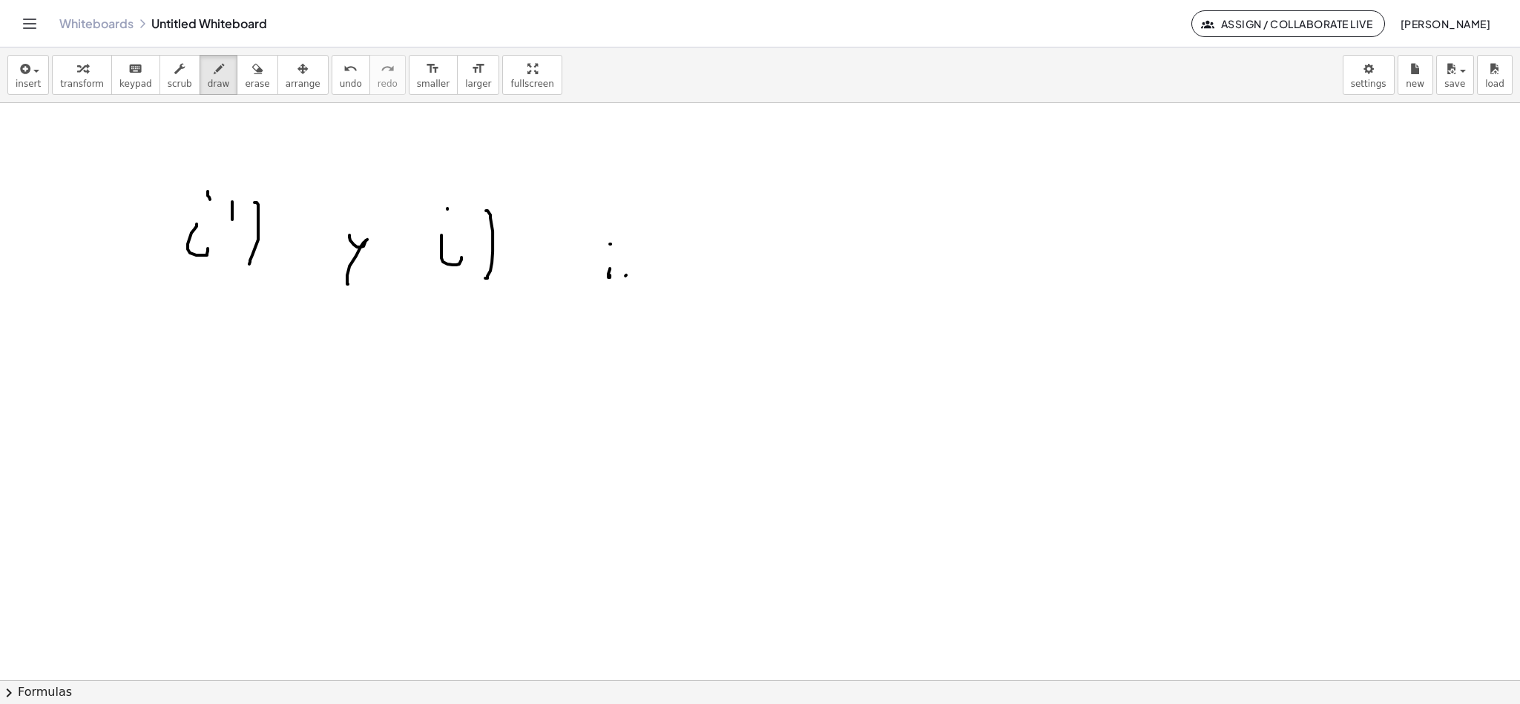
drag, startPoint x: 626, startPoint y: 277, endPoint x: 635, endPoint y: 272, distance: 10.6
drag, startPoint x: 147, startPoint y: 418, endPoint x: 156, endPoint y: 398, distance: 21.9
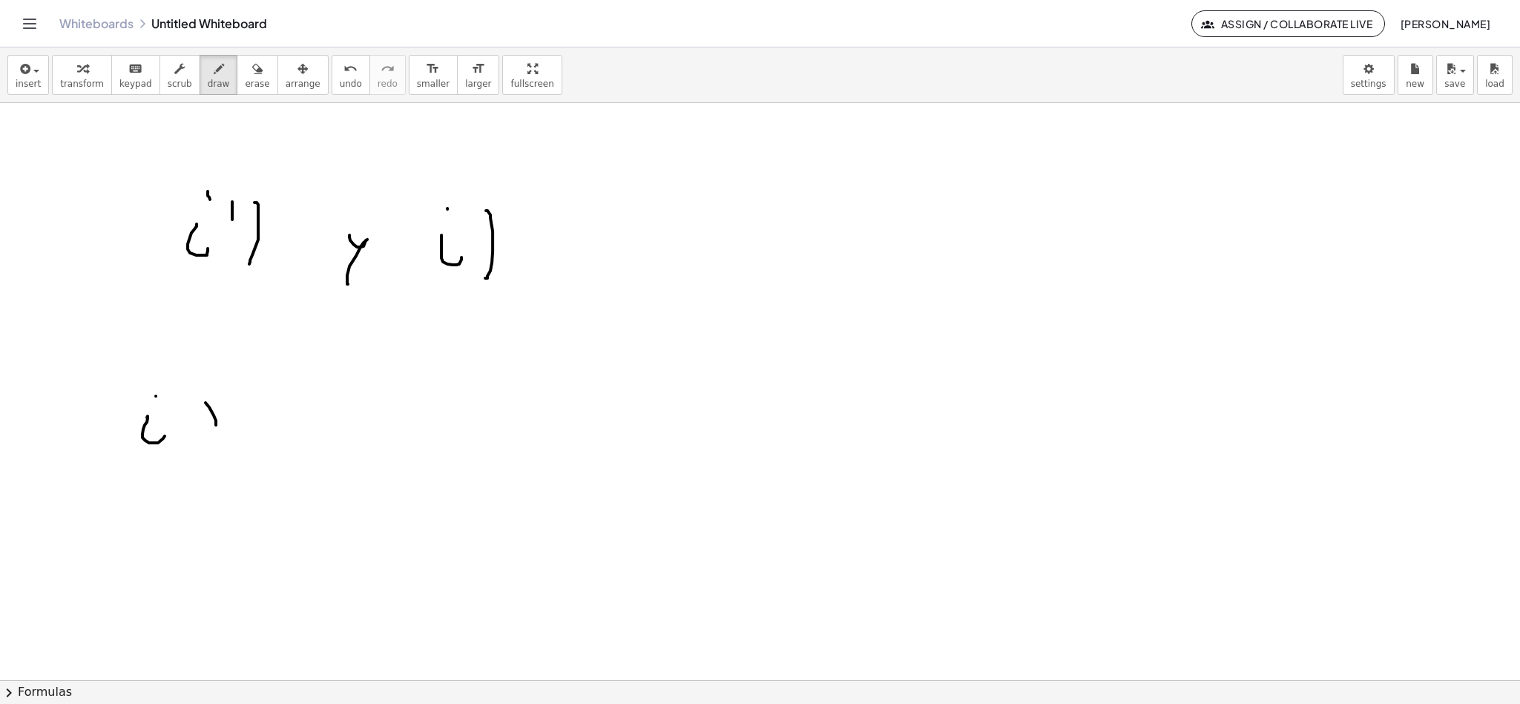
drag, startPoint x: 216, startPoint y: 421, endPoint x: 210, endPoint y: 444, distance: 23.0
drag, startPoint x: 280, startPoint y: 421, endPoint x: 275, endPoint y: 416, distance: 7.9
drag, startPoint x: 318, startPoint y: 437, endPoint x: 330, endPoint y: 434, distance: 12.2
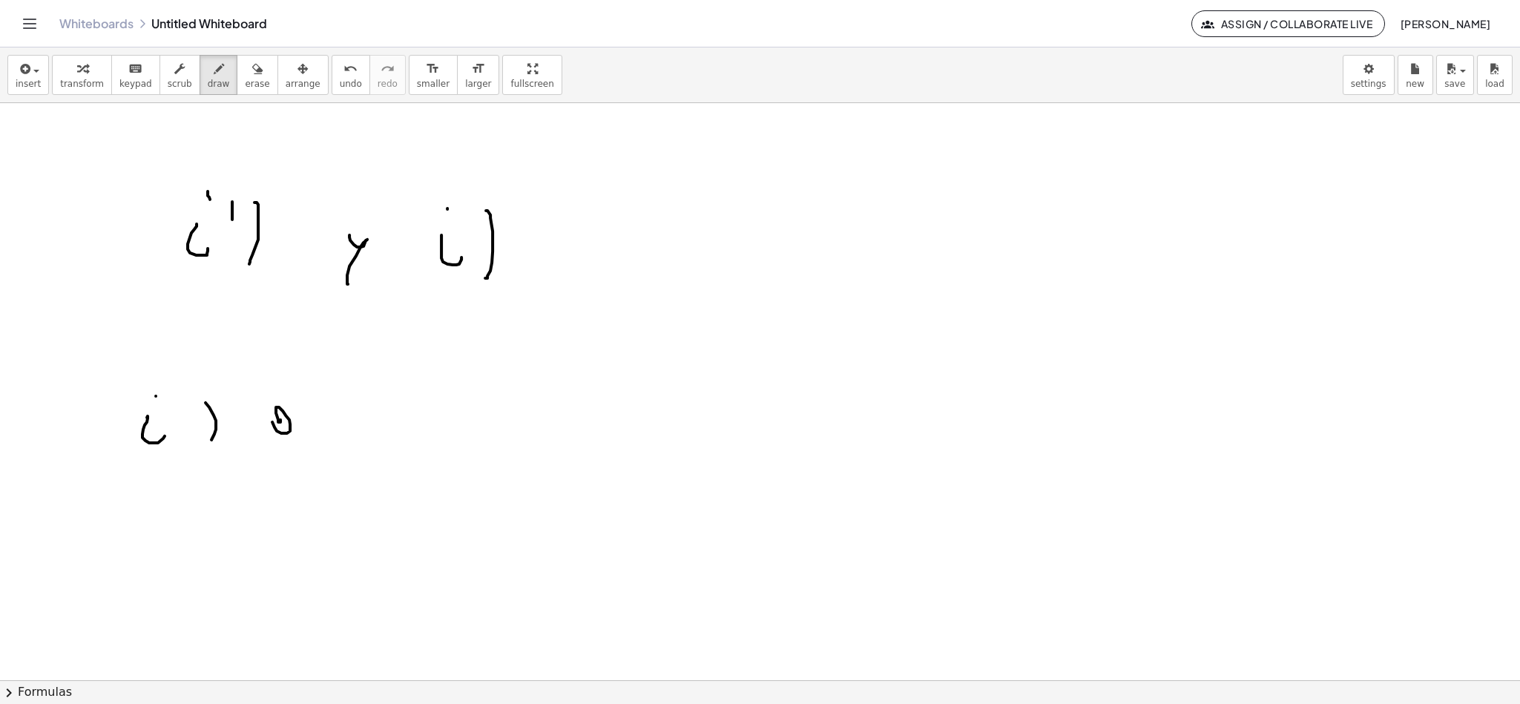
drag, startPoint x: 356, startPoint y: 401, endPoint x: 346, endPoint y: 436, distance: 36.4
drag, startPoint x: 628, startPoint y: 414, endPoint x: 644, endPoint y: 387, distance: 30.9
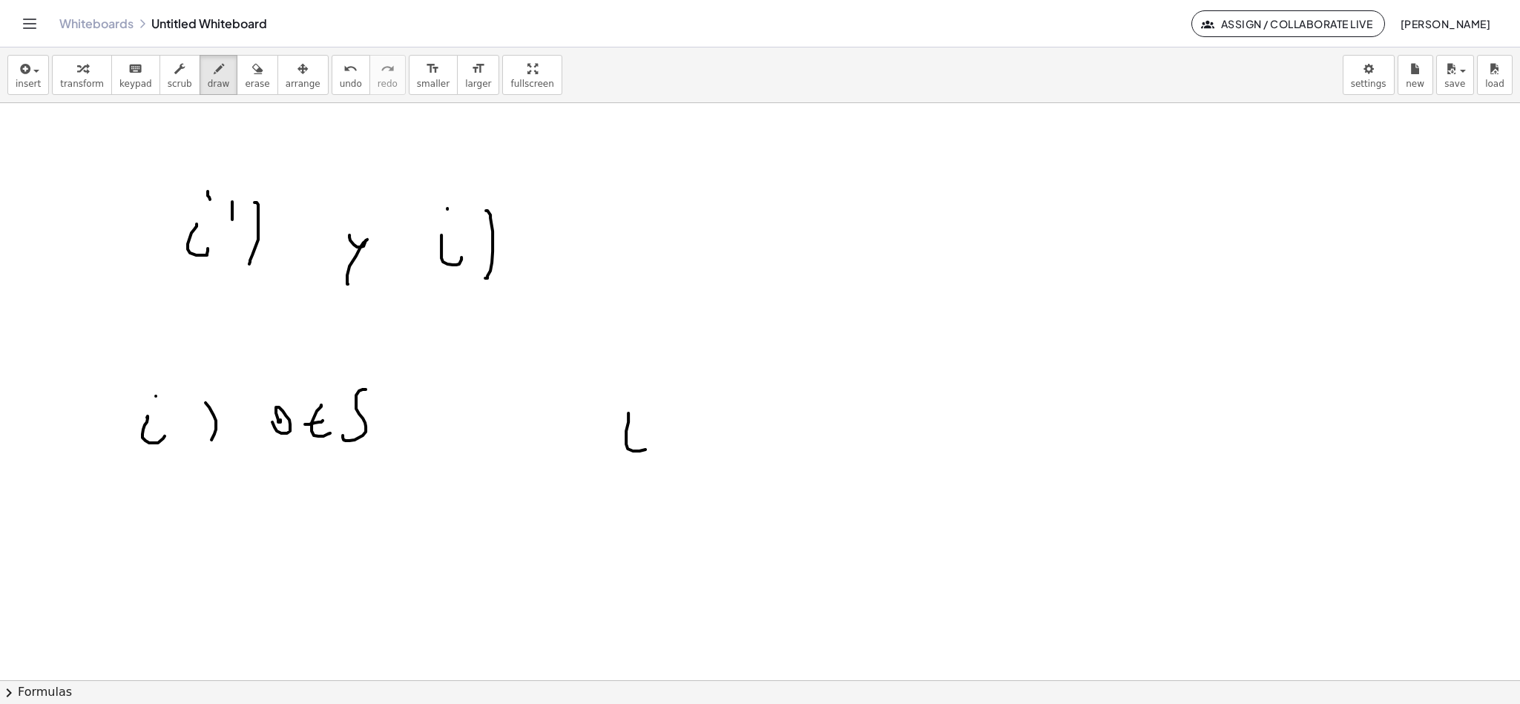
drag, startPoint x: 706, startPoint y: 416, endPoint x: 701, endPoint y: 453, distance: 36.6
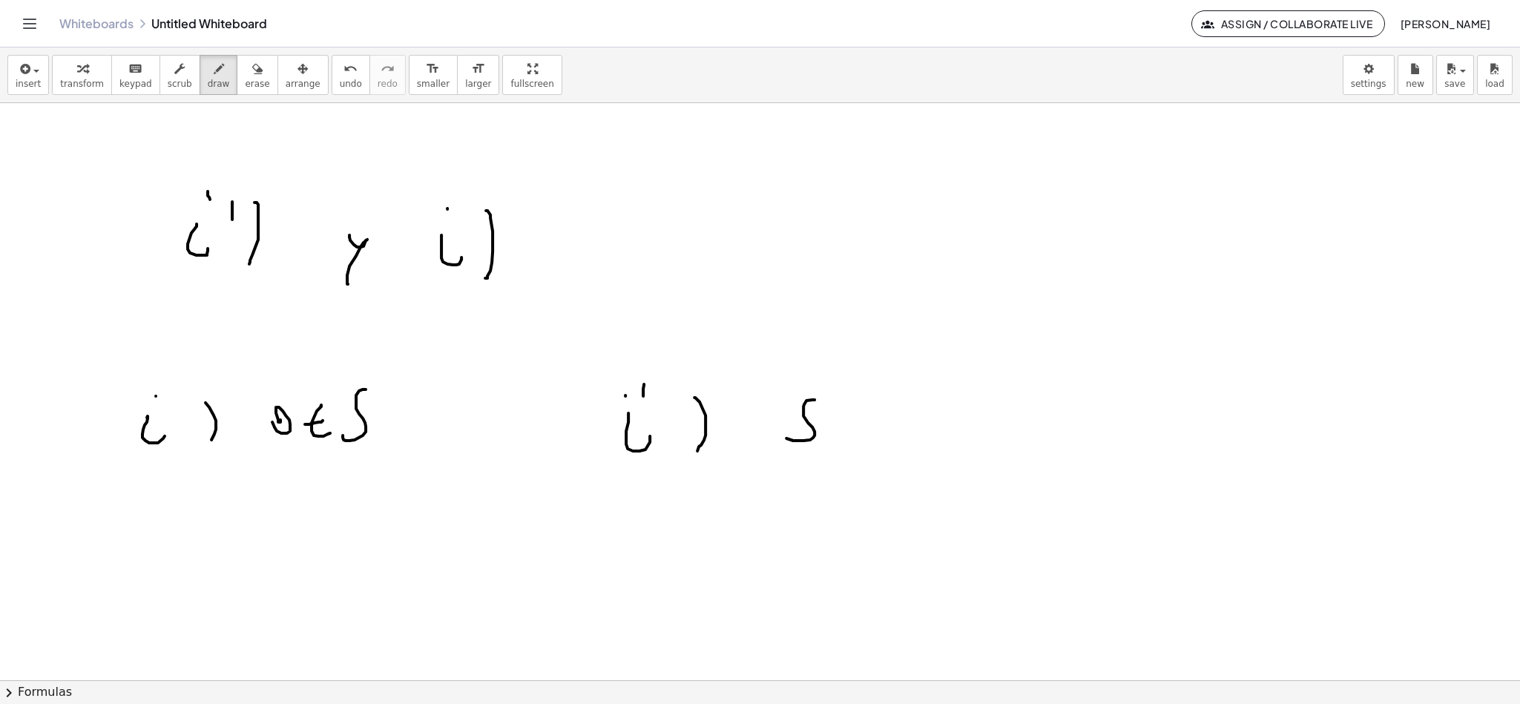
drag, startPoint x: 812, startPoint y: 401, endPoint x: 801, endPoint y: 435, distance: 35.9
drag, startPoint x: 856, startPoint y: 419, endPoint x: 853, endPoint y: 434, distance: 15.0
drag, startPoint x: 866, startPoint y: 447, endPoint x: 873, endPoint y: 432, distance: 17.3
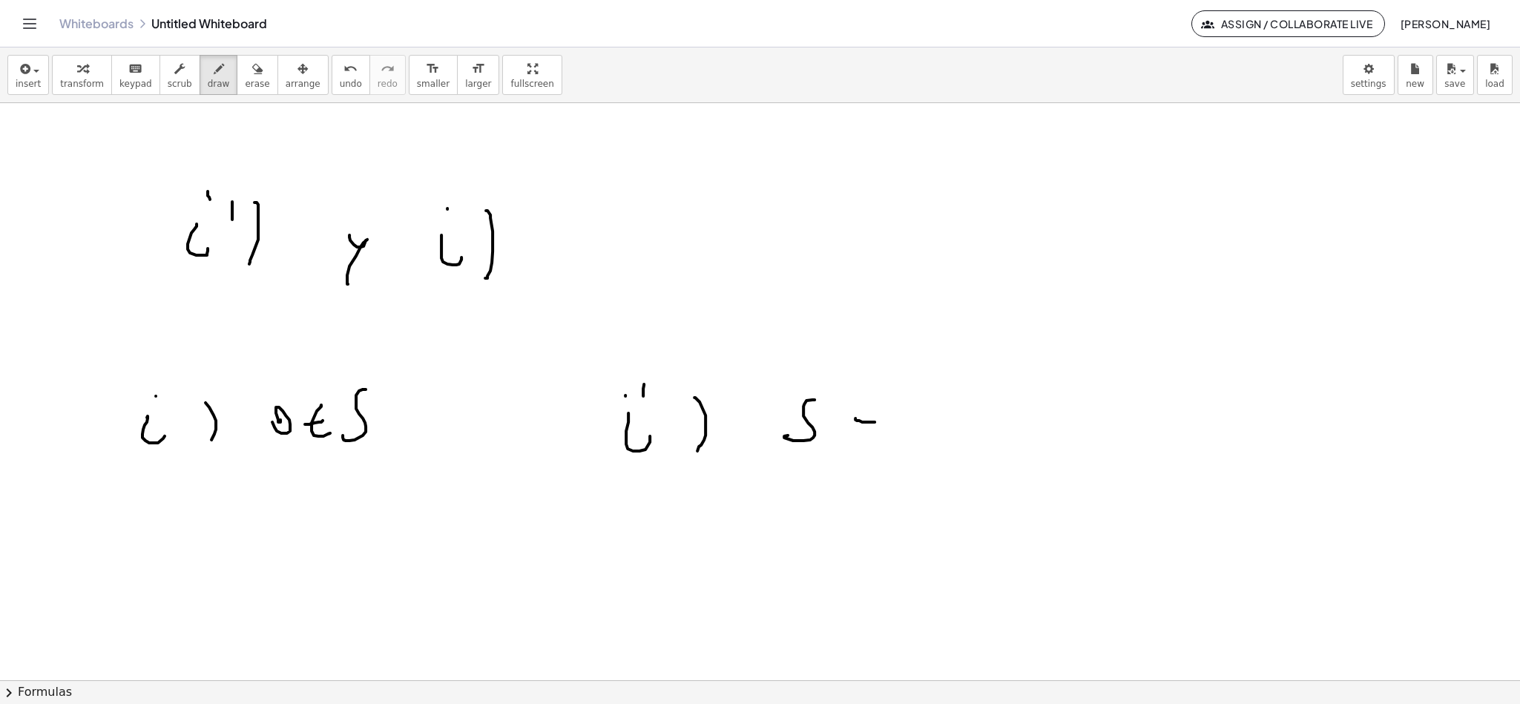
drag, startPoint x: 862, startPoint y: 421, endPoint x: 858, endPoint y: 462, distance: 41.1
drag, startPoint x: 898, startPoint y: 463, endPoint x: 878, endPoint y: 463, distance: 20.0
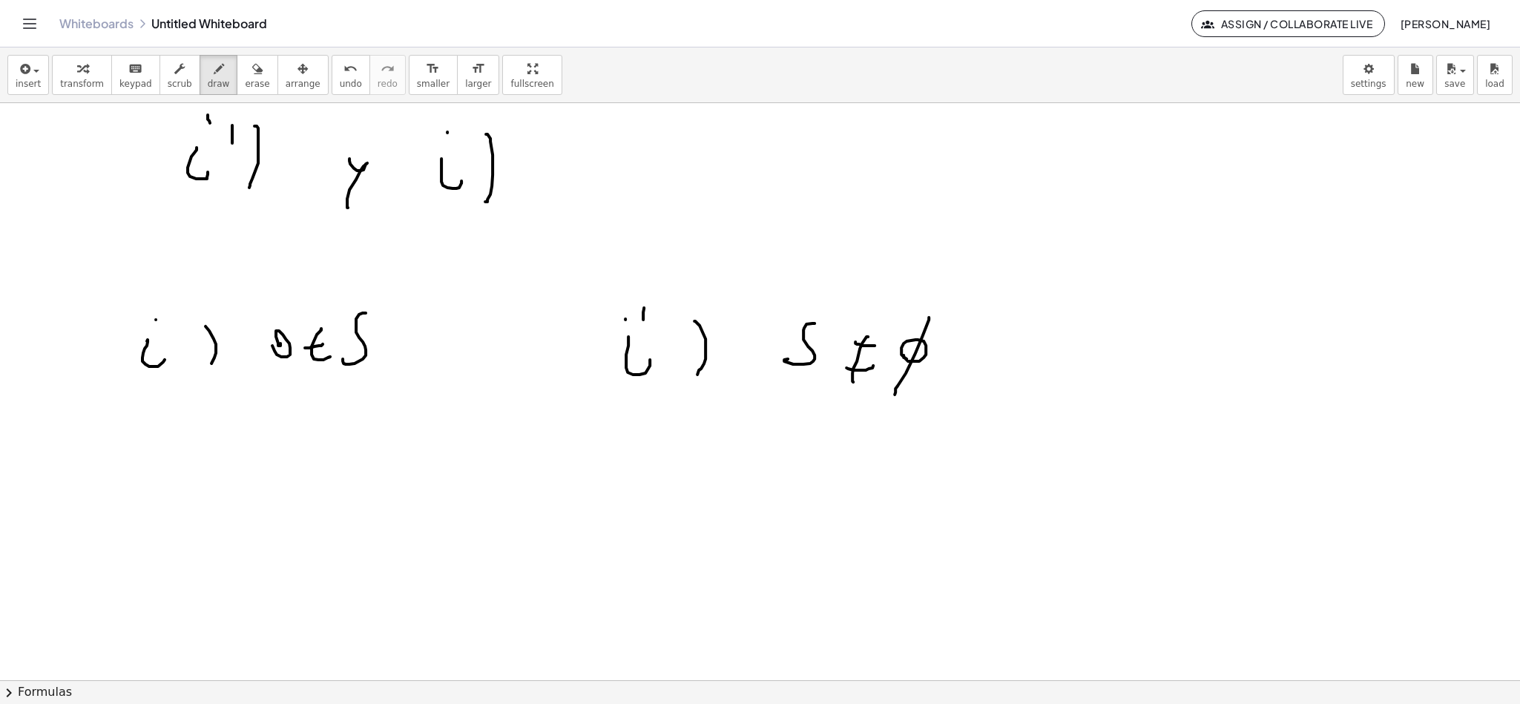
scroll to position [1710, 0]
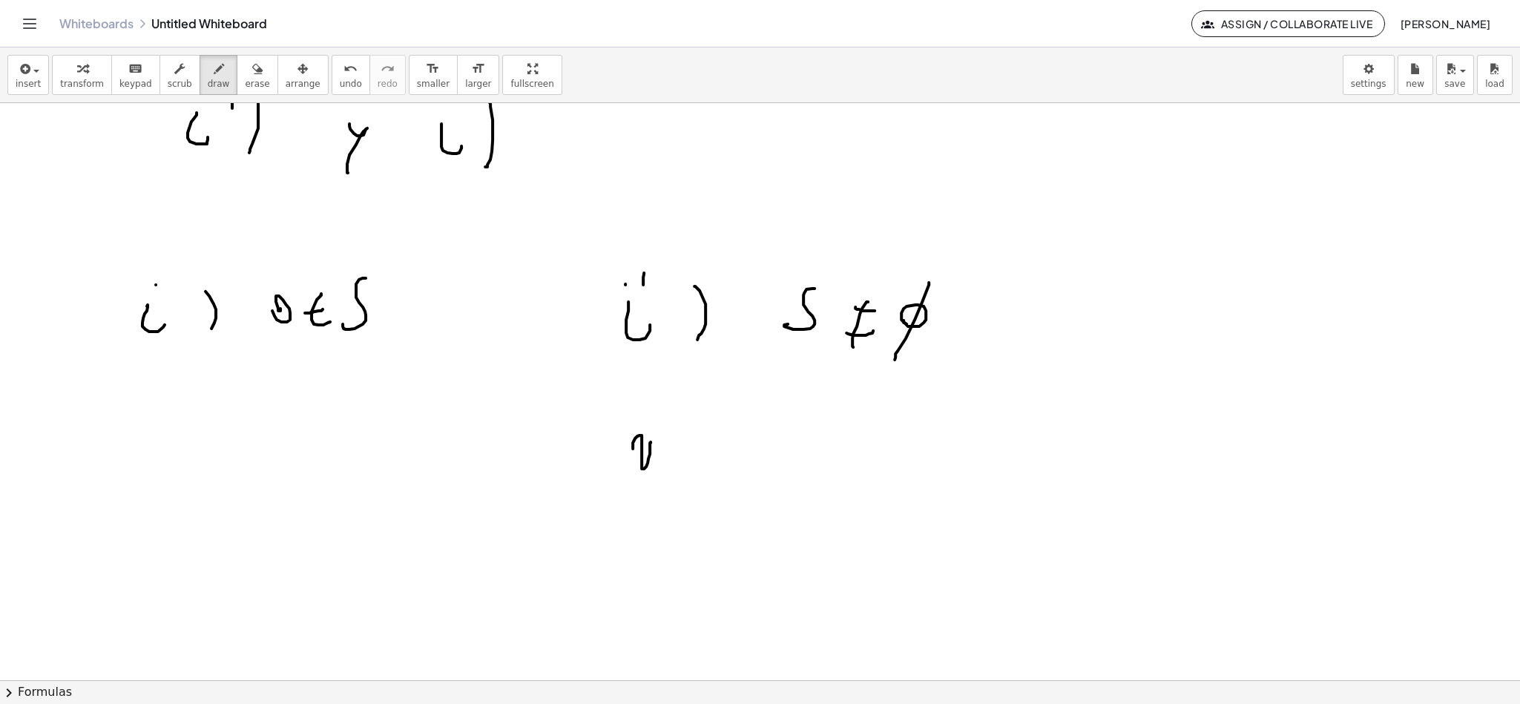
drag, startPoint x: 633, startPoint y: 450, endPoint x: 661, endPoint y: 441, distance: 29.4
drag, startPoint x: 671, startPoint y: 470, endPoint x: 683, endPoint y: 470, distance: 12.6
drag, startPoint x: 670, startPoint y: 463, endPoint x: 701, endPoint y: 453, distance: 32.8
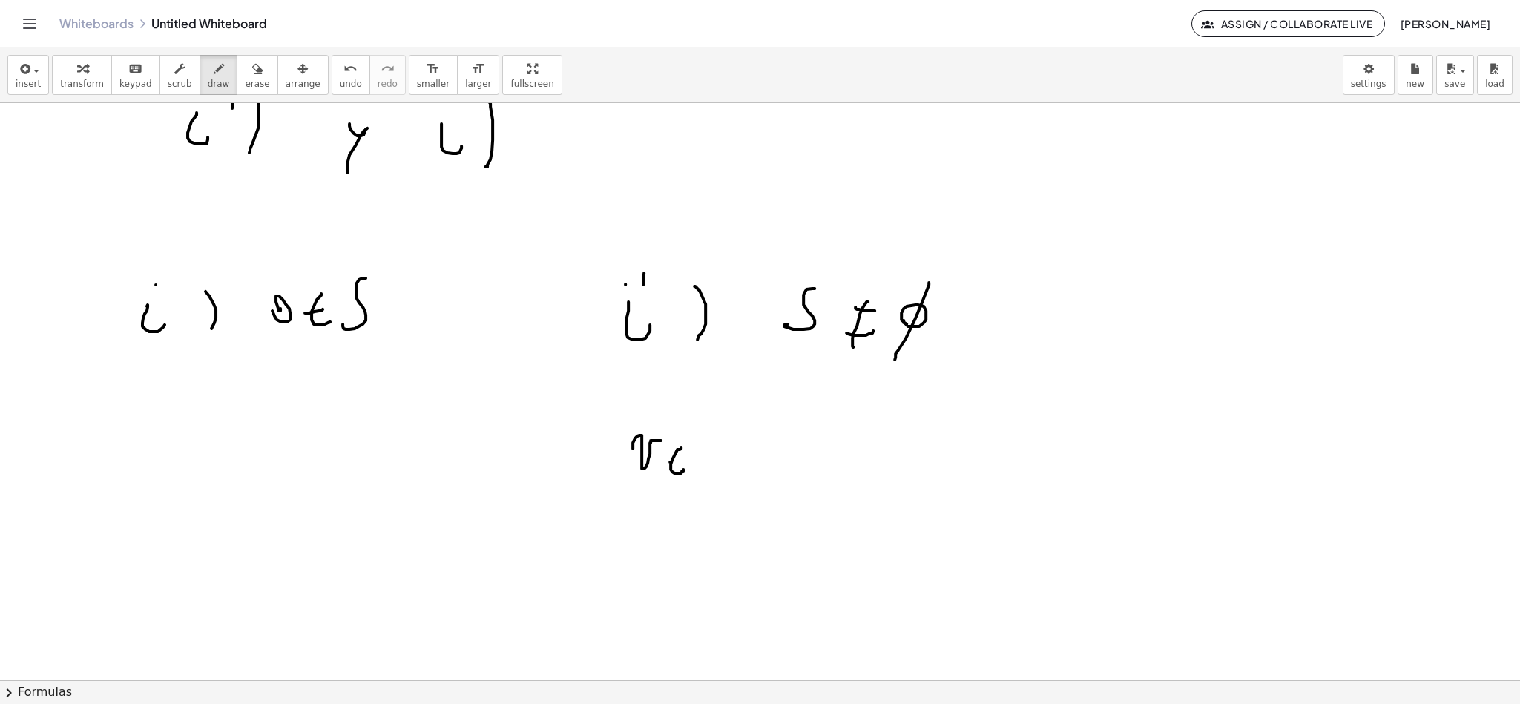
drag, startPoint x: 715, startPoint y: 428, endPoint x: 701, endPoint y: 459, distance: 33.9
drag, startPoint x: 717, startPoint y: 430, endPoint x: 787, endPoint y: 446, distance: 71.6
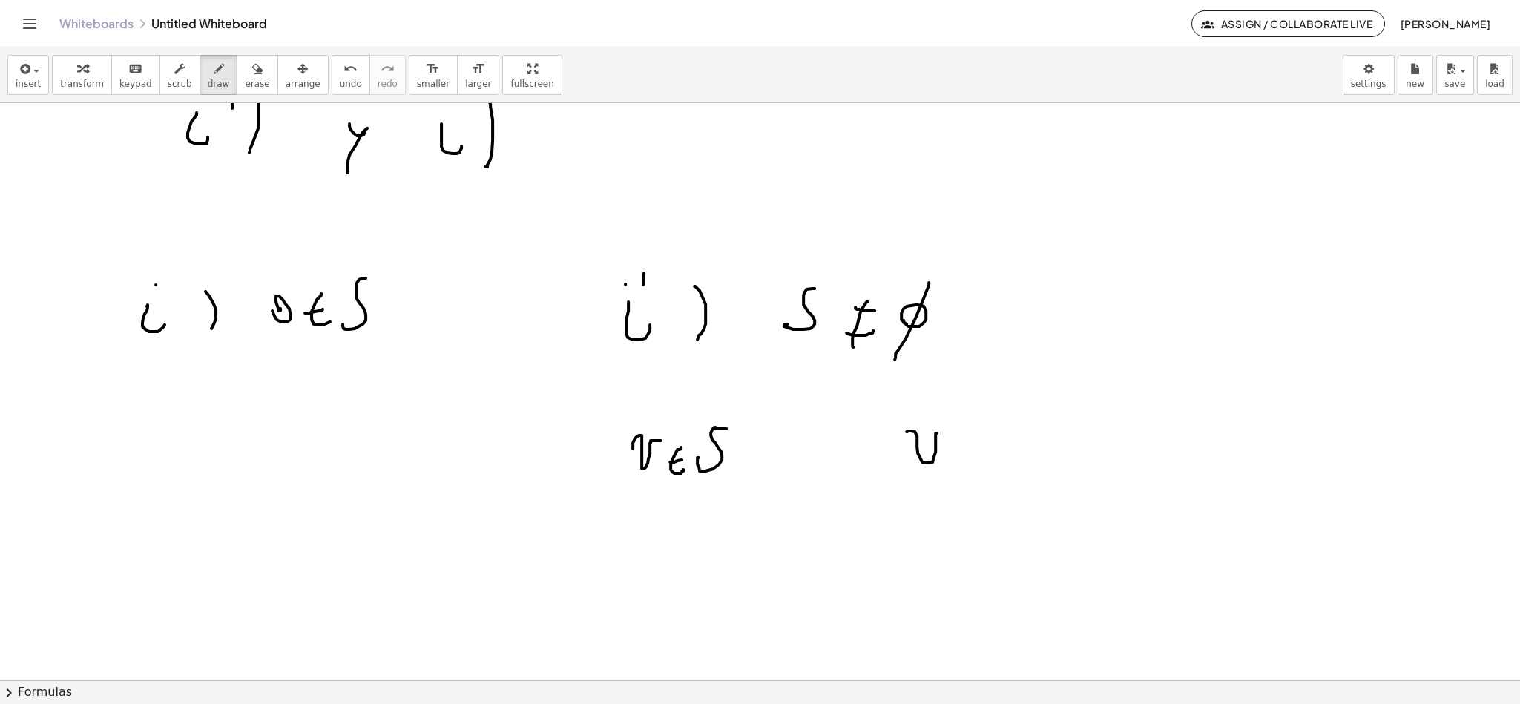
drag, startPoint x: 915, startPoint y: 433, endPoint x: 953, endPoint y: 452, distance: 43.1
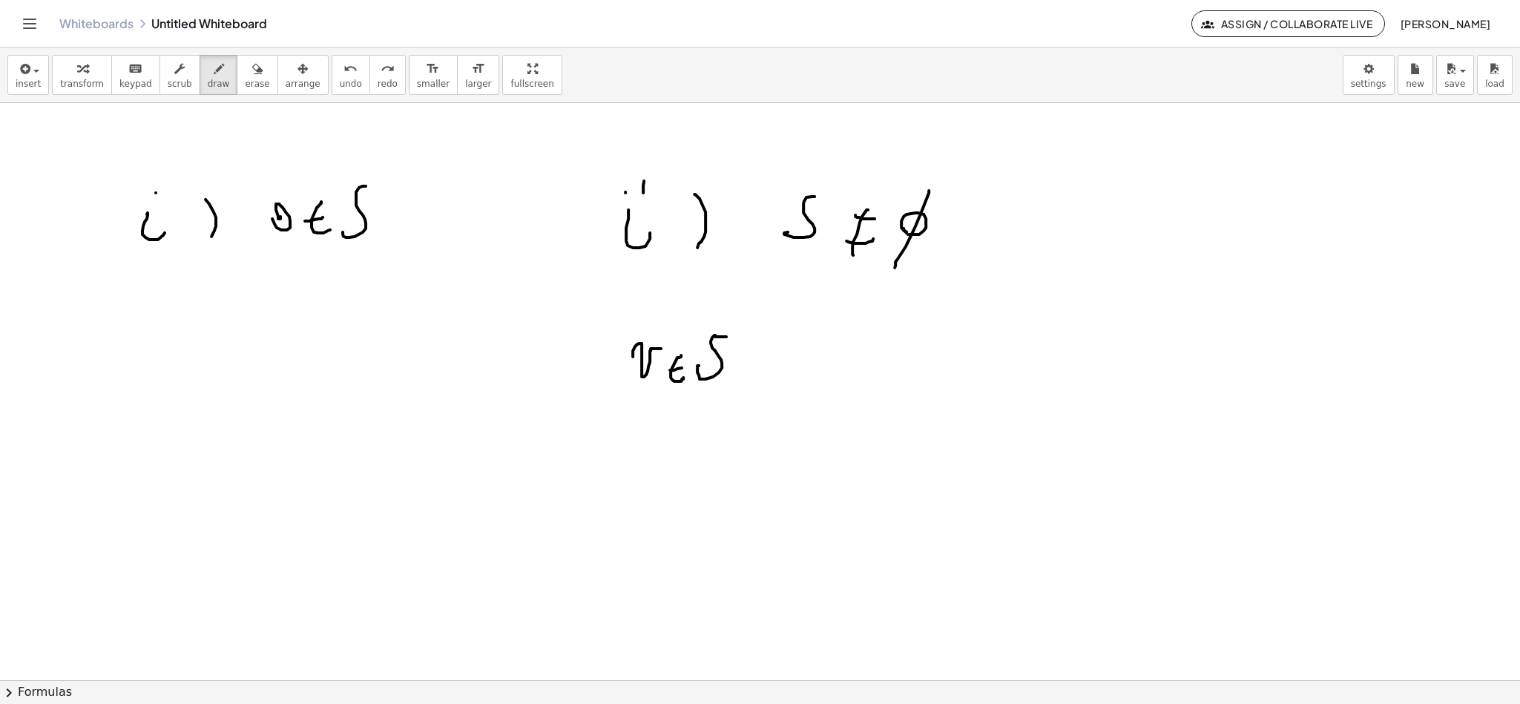
scroll to position [1841, 0]
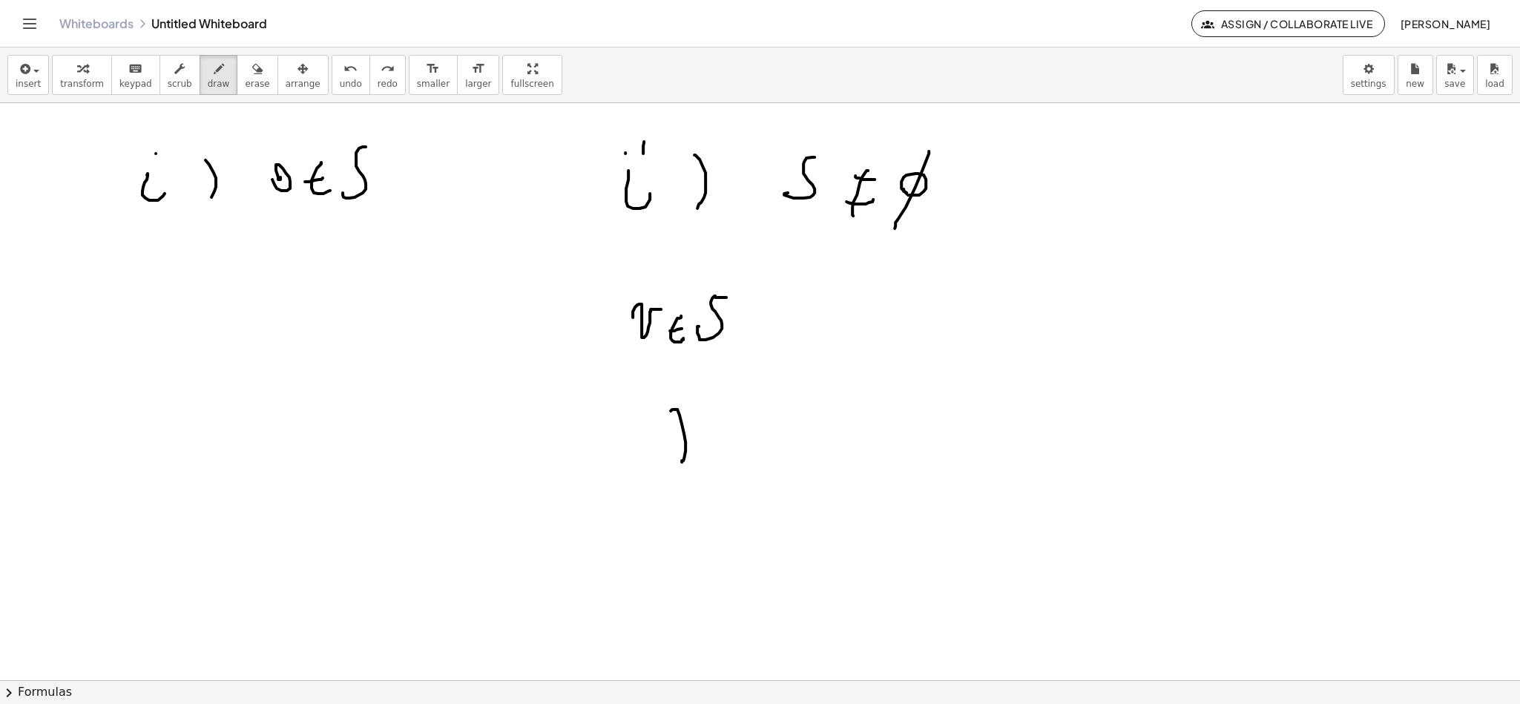
drag, startPoint x: 686, startPoint y: 443, endPoint x: 702, endPoint y: 477, distance: 37.8
drag, startPoint x: 713, startPoint y: 444, endPoint x: 744, endPoint y: 441, distance: 31.3
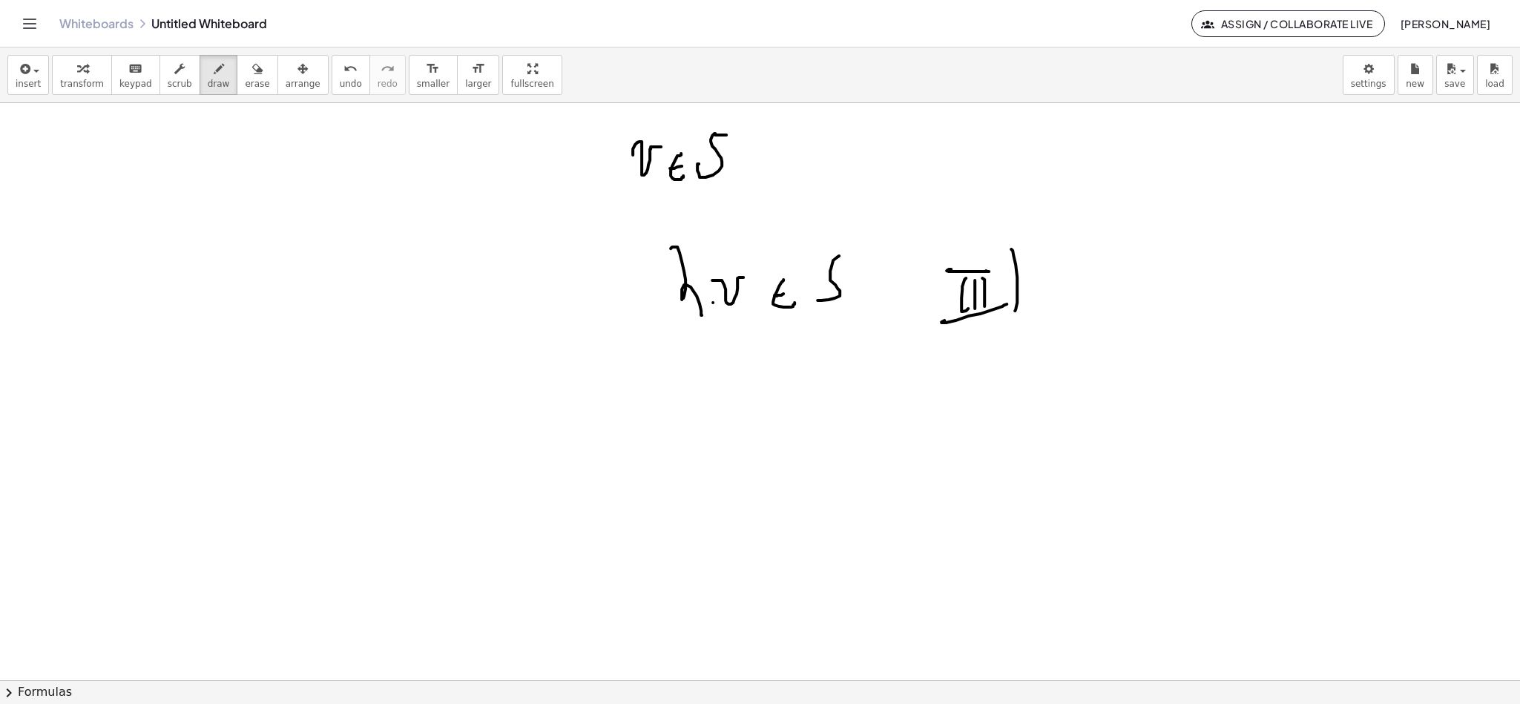
scroll to position [1952, 0]
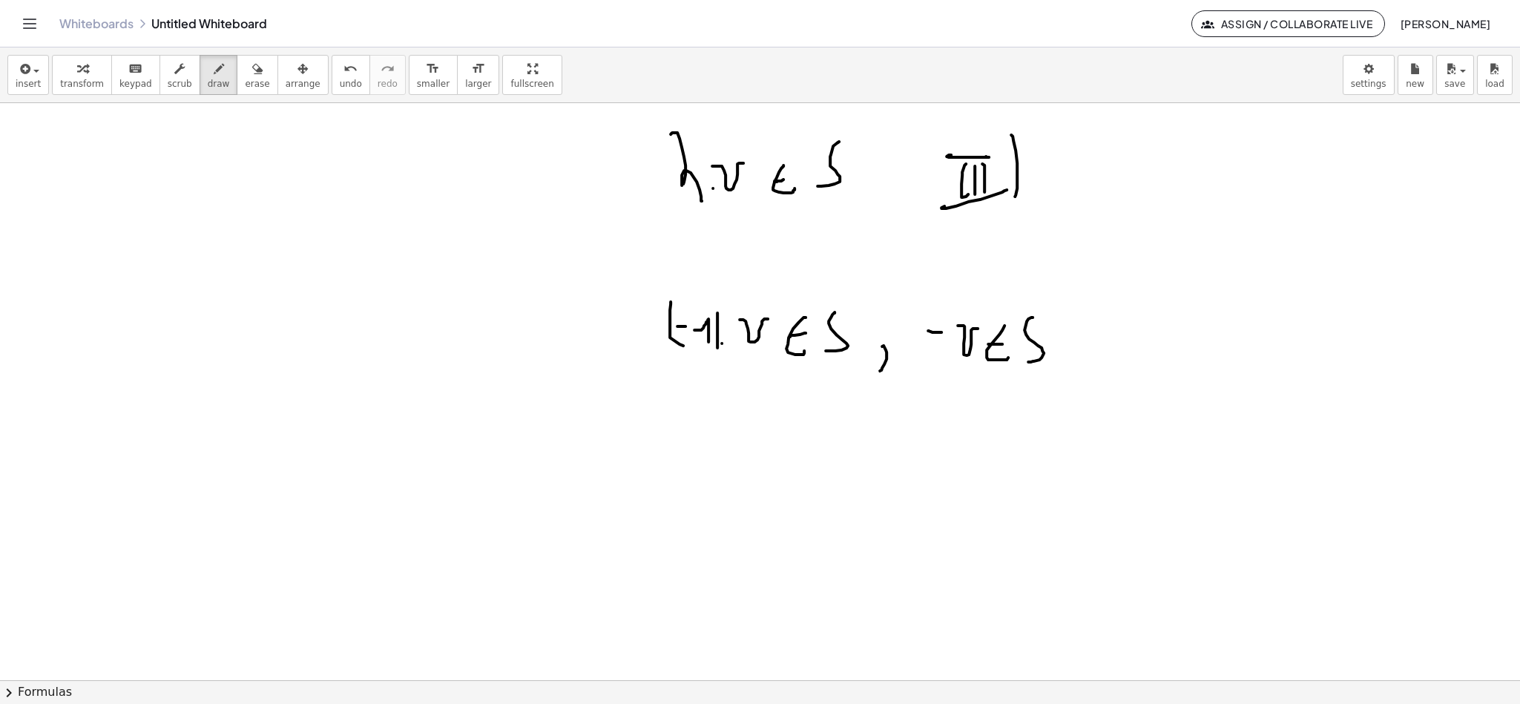
scroll to position [2063, 0]
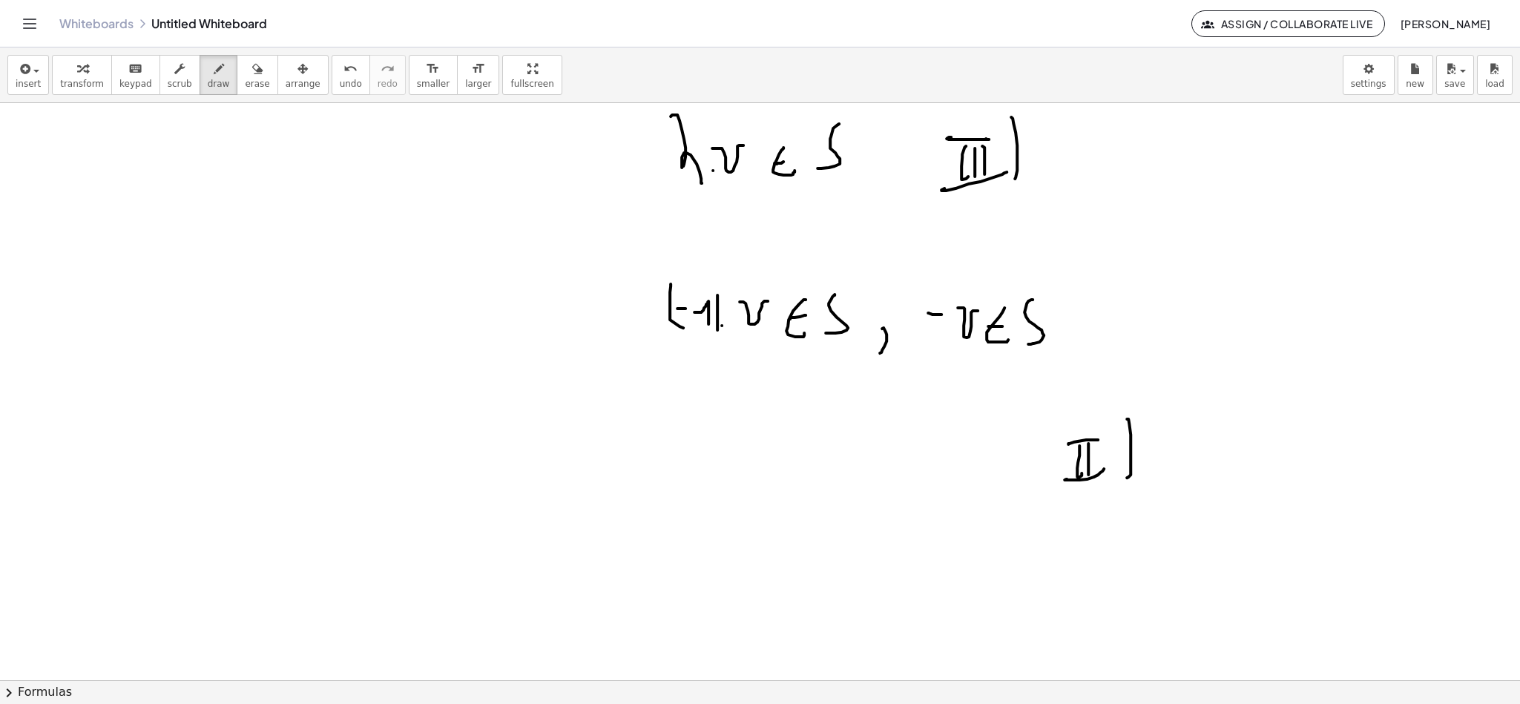
scroll to position [2175, 0]
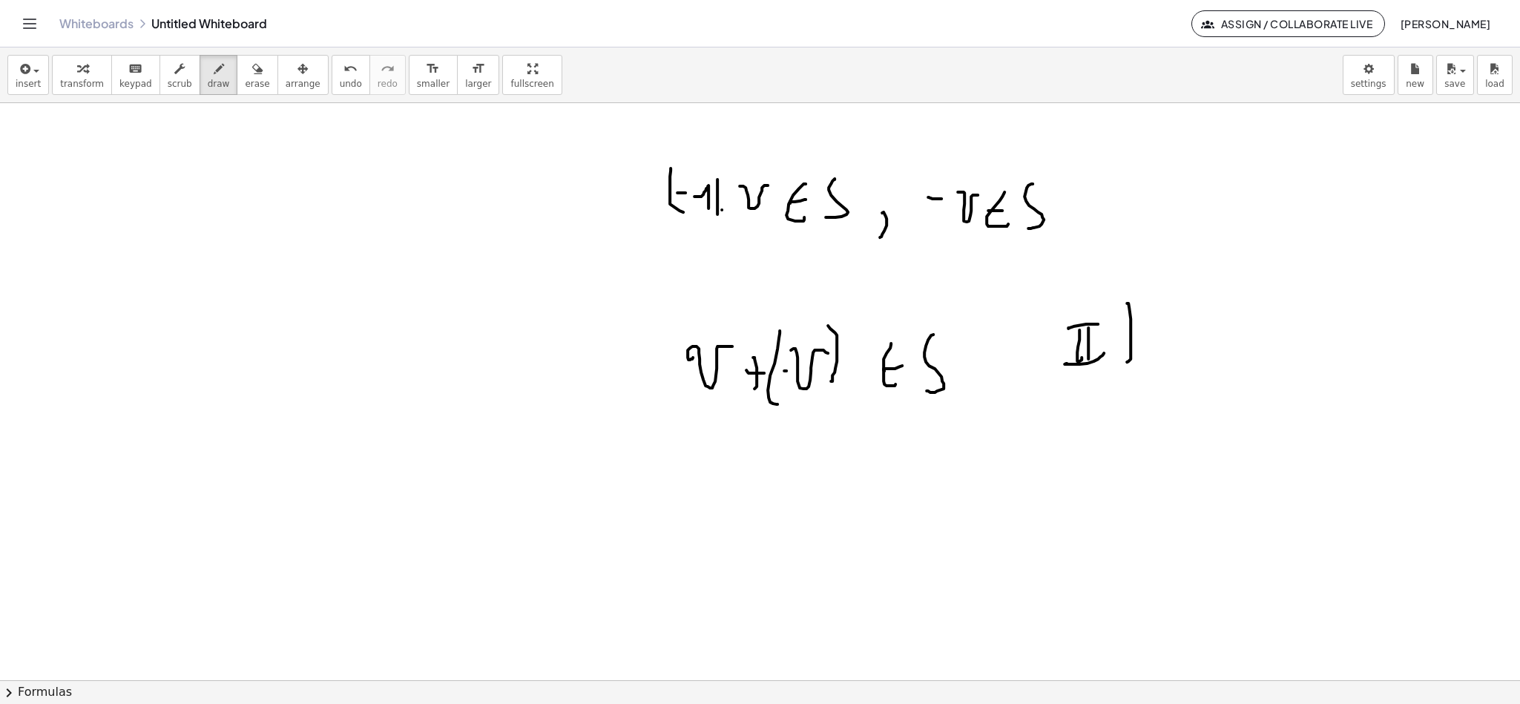
scroll to position [2286, 0]
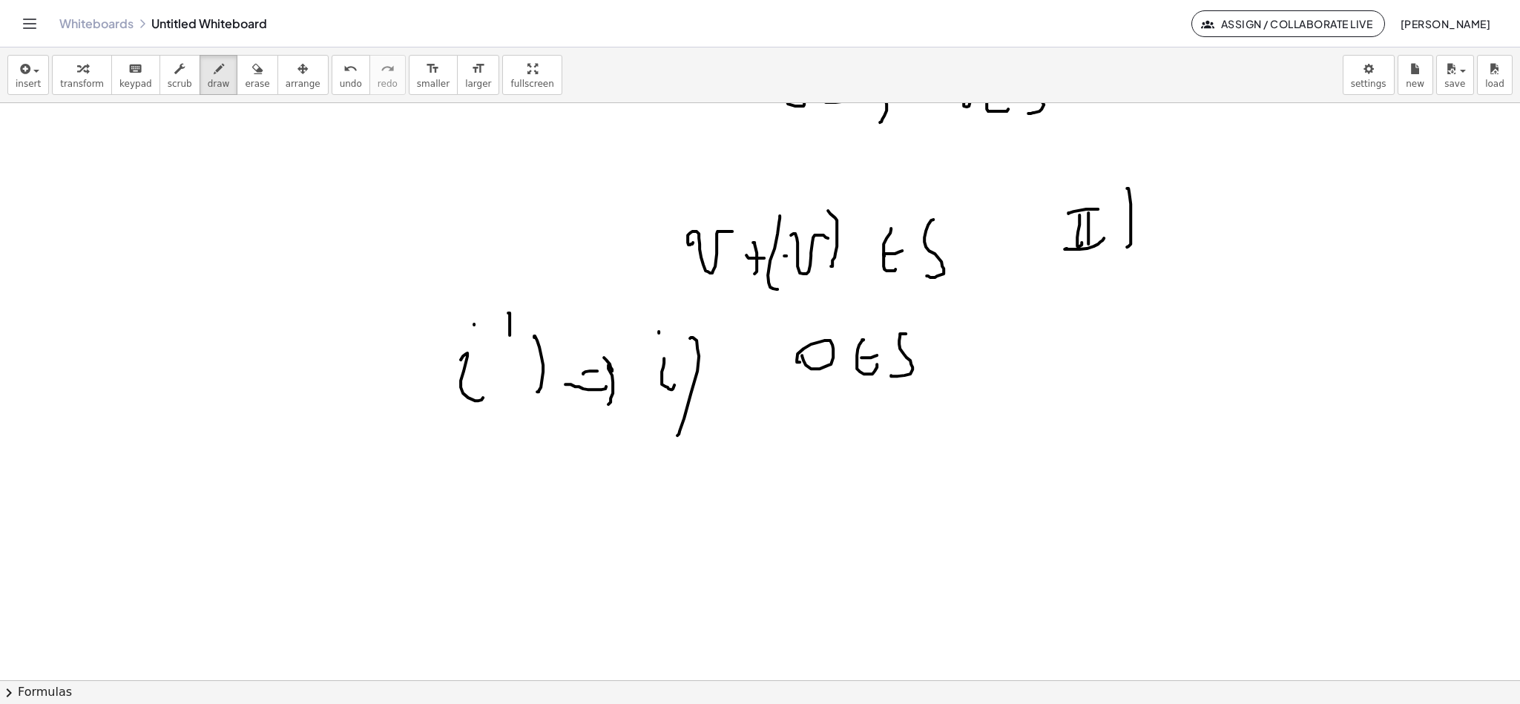
scroll to position [2417, 0]
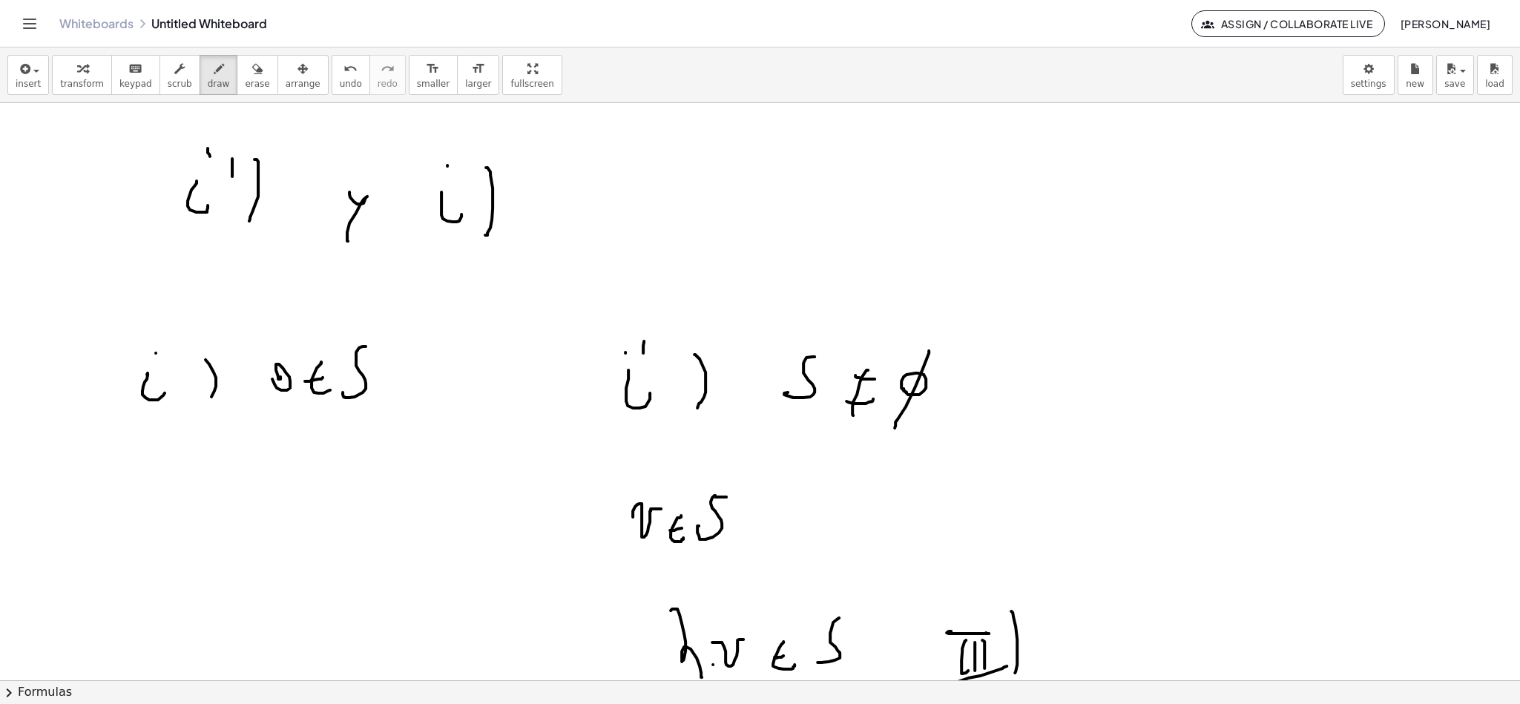
scroll to position [1750, 0]
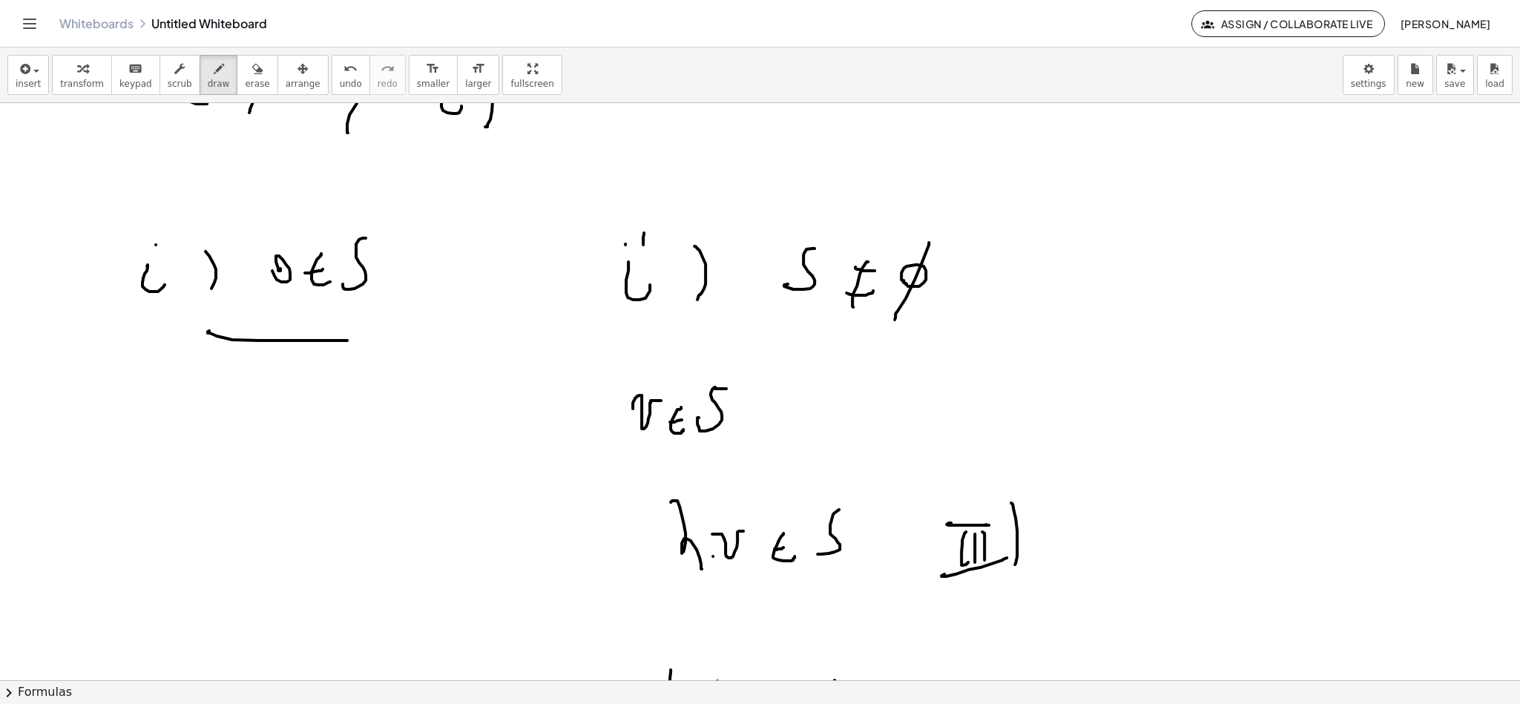
click at [364, 341] on div at bounding box center [760, 83] width 1520 height 3459
click at [880, 349] on div at bounding box center [760, 83] width 1520 height 3459
click at [597, 319] on div at bounding box center [760, 83] width 1520 height 3459
click at [416, 329] on div at bounding box center [760, 83] width 1520 height 3459
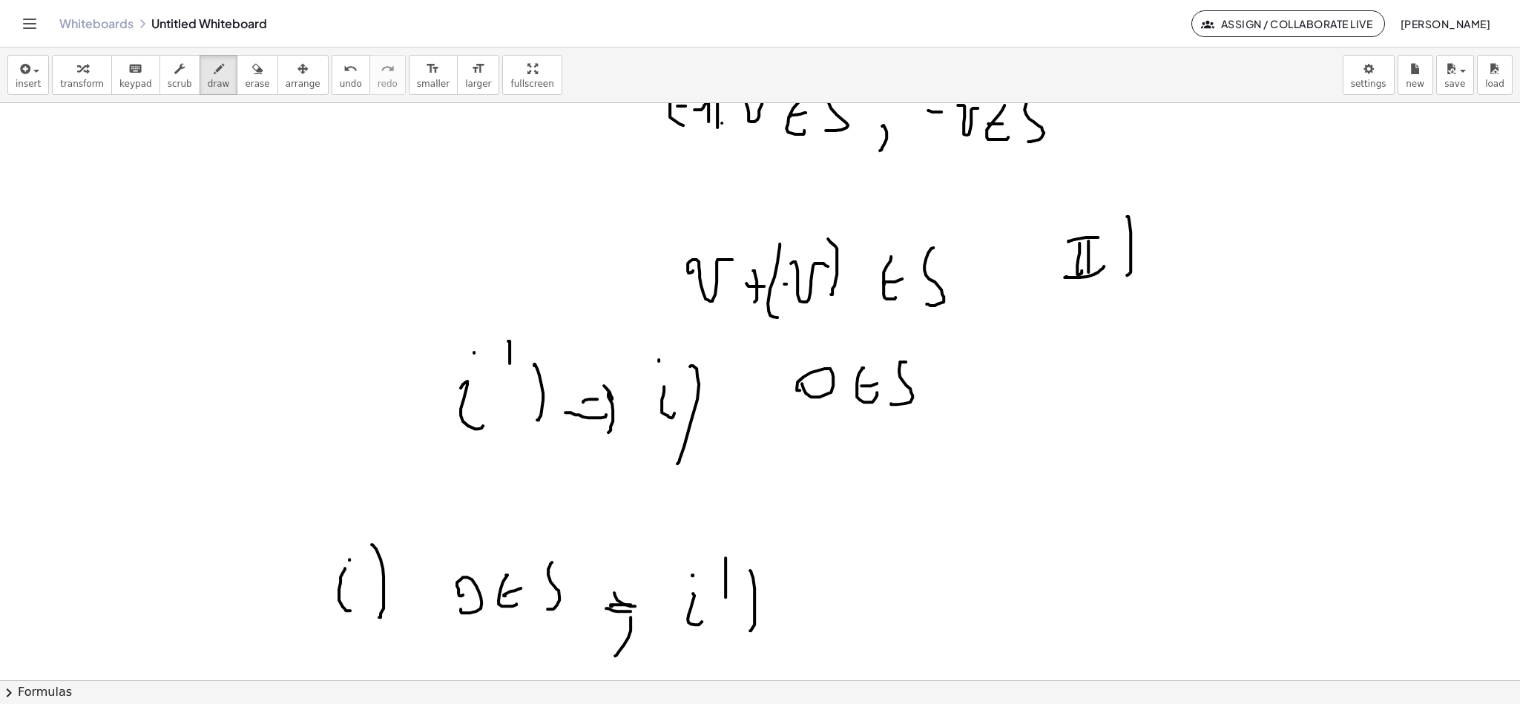
scroll to position [2529, 0]
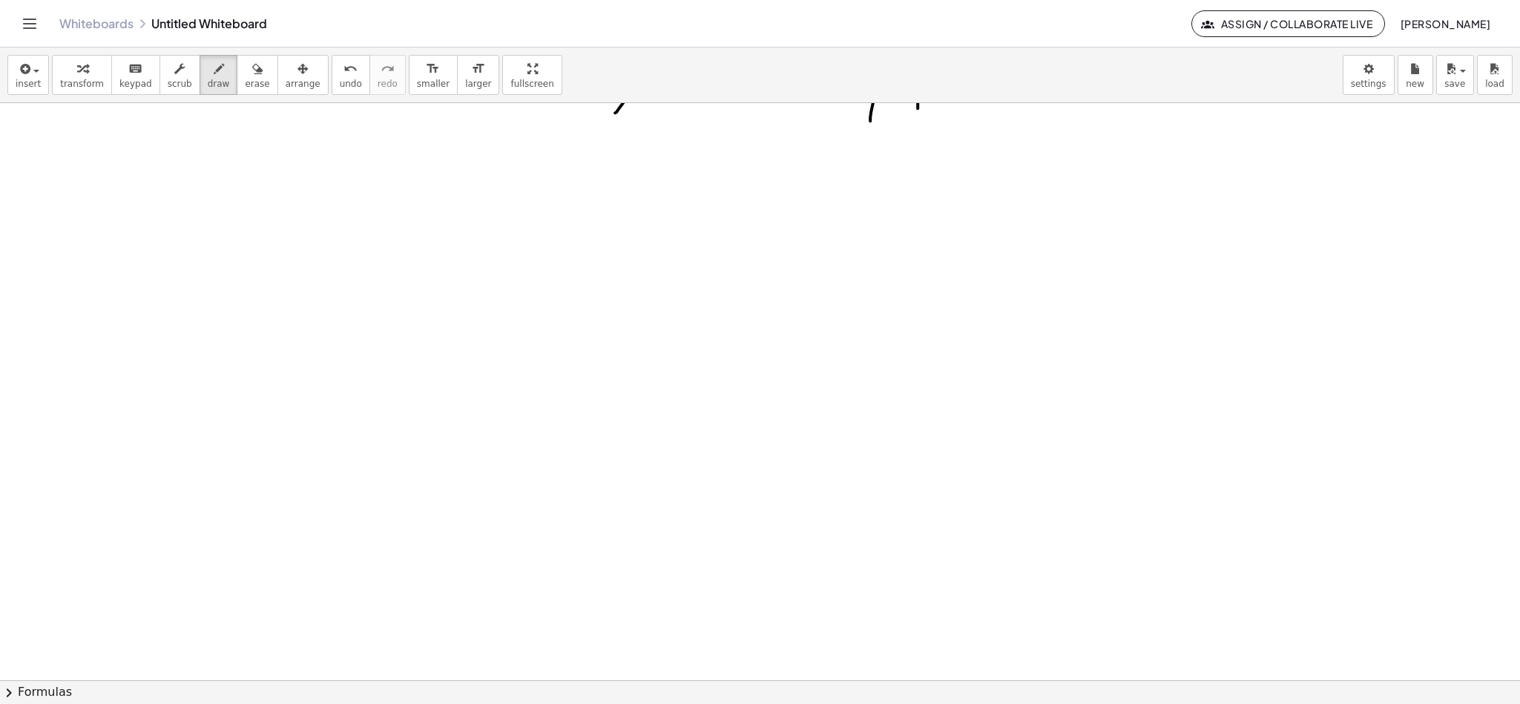
scroll to position [2883, 0]
drag, startPoint x: 187, startPoint y: 252, endPoint x: 238, endPoint y: 265, distance: 52.7
drag, startPoint x: 272, startPoint y: 316, endPoint x: 283, endPoint y: 314, distance: 12.1
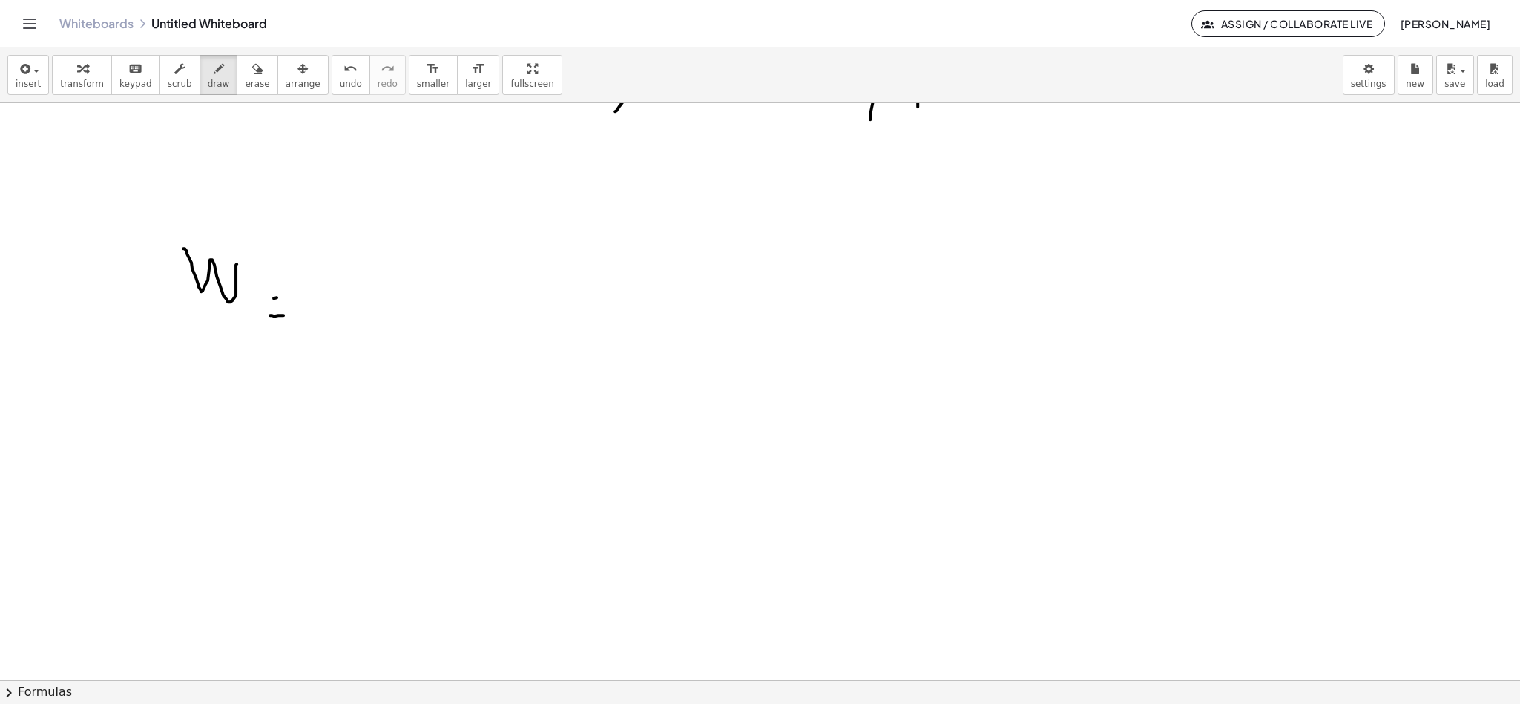
drag, startPoint x: 277, startPoint y: 298, endPoint x: 303, endPoint y: 298, distance: 26.0
drag, startPoint x: 346, startPoint y: 321, endPoint x: 372, endPoint y: 232, distance: 92.2
drag, startPoint x: 352, startPoint y: 318, endPoint x: 407, endPoint y: 368, distance: 74.1
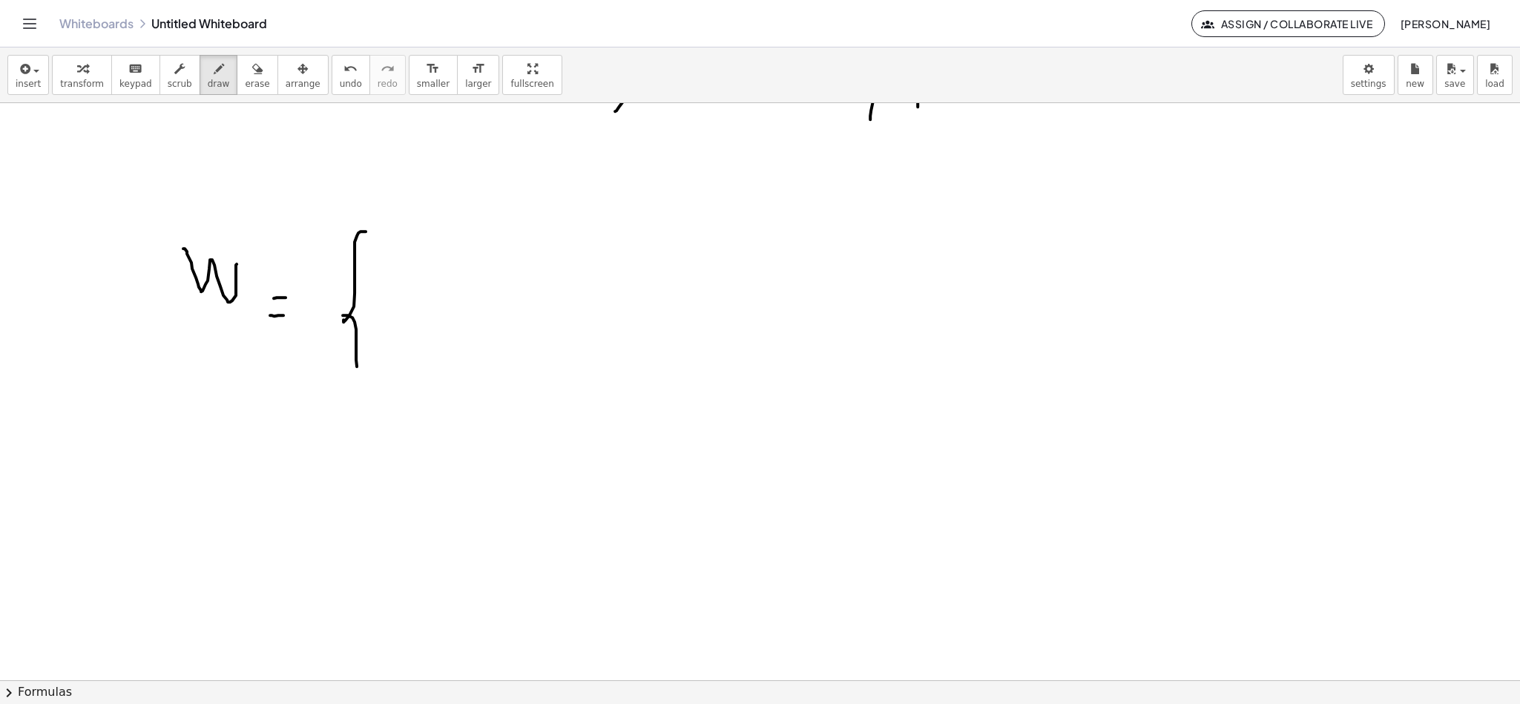
drag, startPoint x: 435, startPoint y: 303, endPoint x: 453, endPoint y: 314, distance: 20.6
drag, startPoint x: 483, startPoint y: 305, endPoint x: 487, endPoint y: 312, distance: 8.0
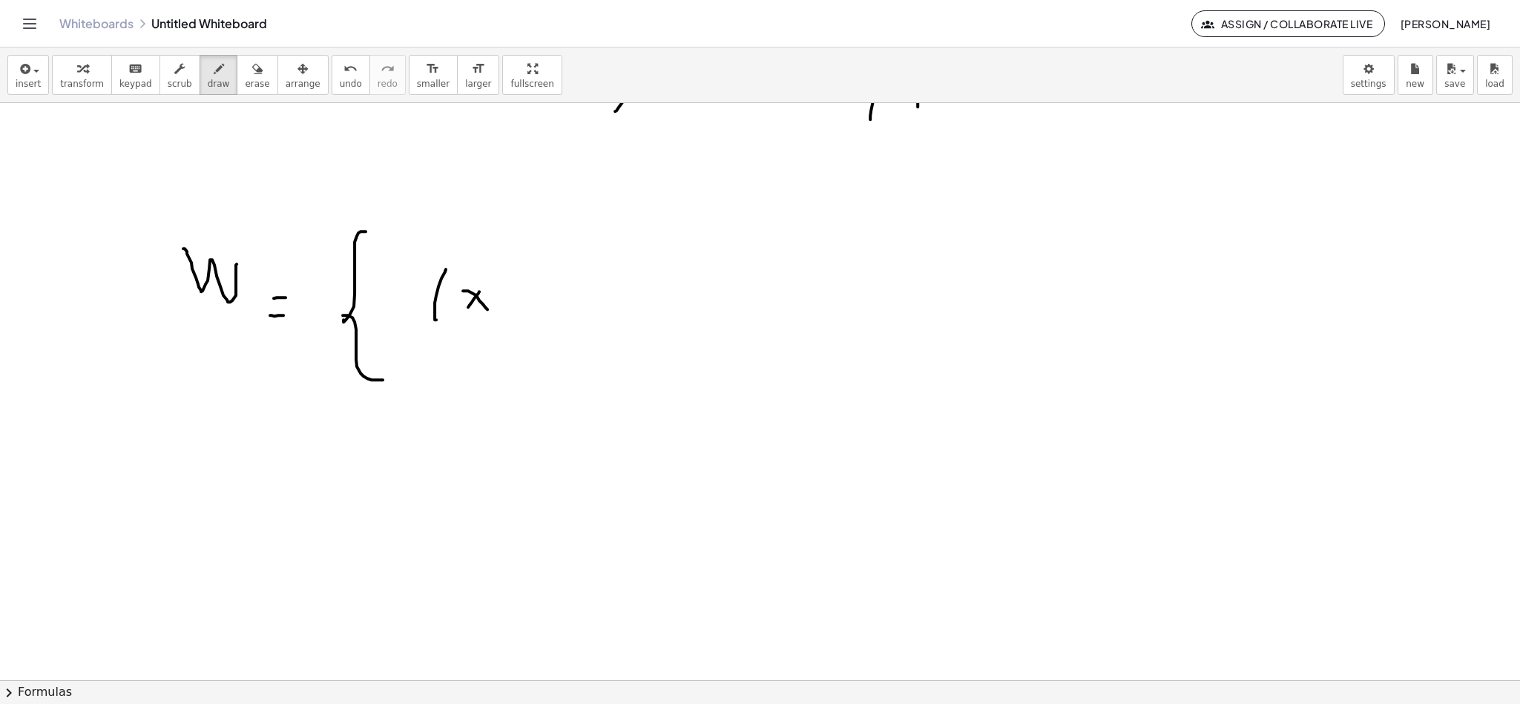
drag, startPoint x: 512, startPoint y: 312, endPoint x: 508, endPoint y: 321, distance: 9.3
drag, startPoint x: 517, startPoint y: 296, endPoint x: 531, endPoint y: 335, distance: 40.8
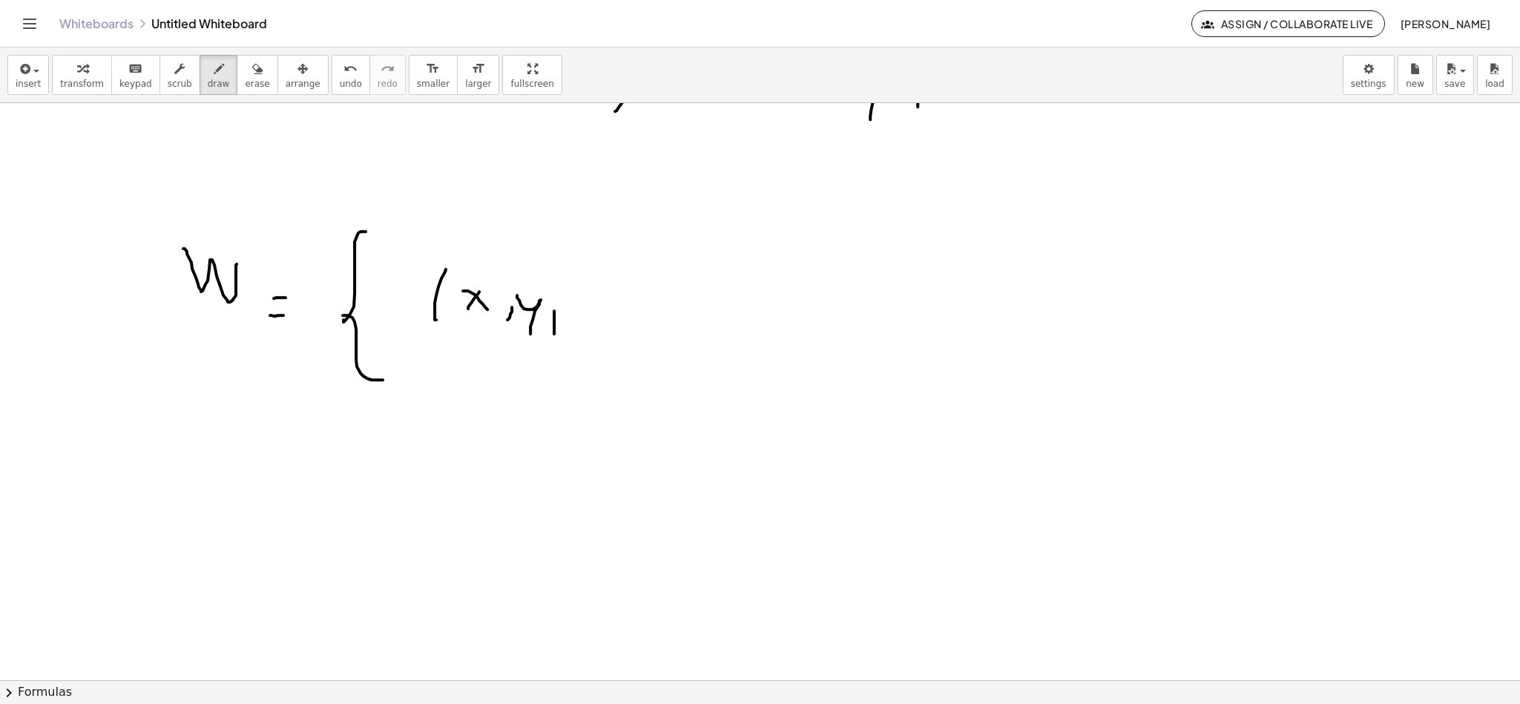
drag, startPoint x: 554, startPoint y: 332, endPoint x: 561, endPoint y: 303, distance: 29.0
drag, startPoint x: 585, startPoint y: 297, endPoint x: 594, endPoint y: 321, distance: 25.4
drag, startPoint x: 579, startPoint y: 309, endPoint x: 594, endPoint y: 289, distance: 25.4
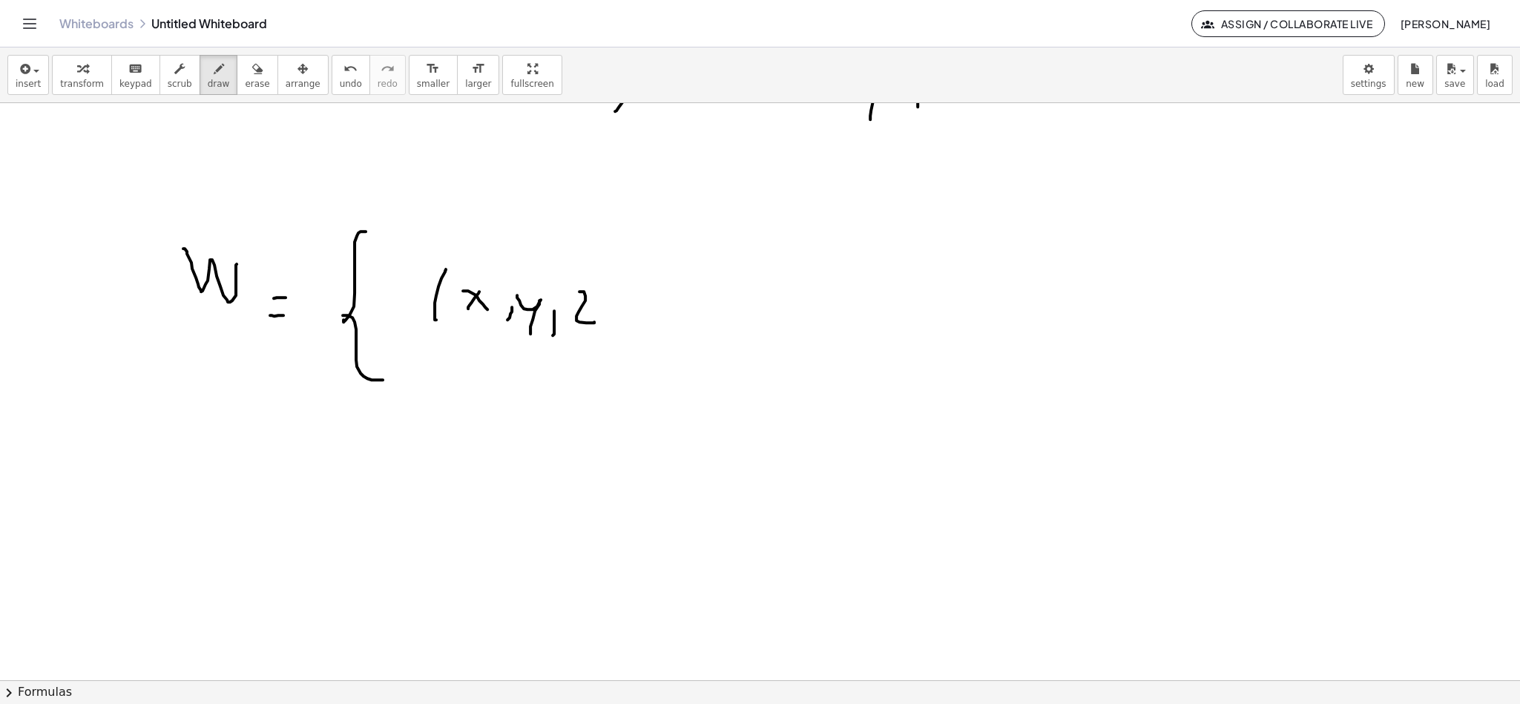
drag, startPoint x: 620, startPoint y: 315, endPoint x: 612, endPoint y: 341, distance: 27.7
drag, startPoint x: 650, startPoint y: 319, endPoint x: 681, endPoint y: 335, distance: 34.8
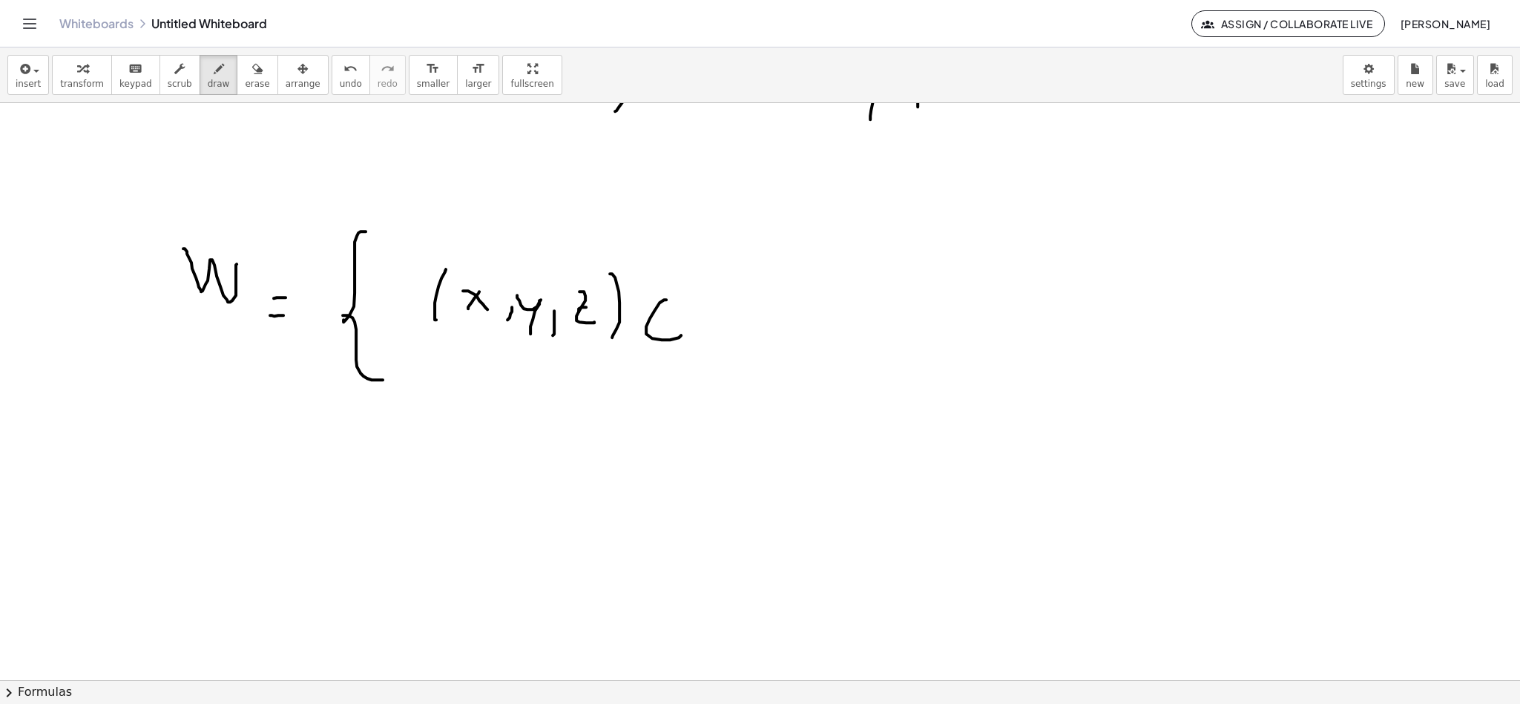
drag, startPoint x: 650, startPoint y: 326, endPoint x: 675, endPoint y: 325, distance: 25.2
drag, startPoint x: 726, startPoint y: 328, endPoint x: 733, endPoint y: 346, distance: 19.0
drag, startPoint x: 748, startPoint y: 301, endPoint x: 748, endPoint y: 349, distance: 48.2
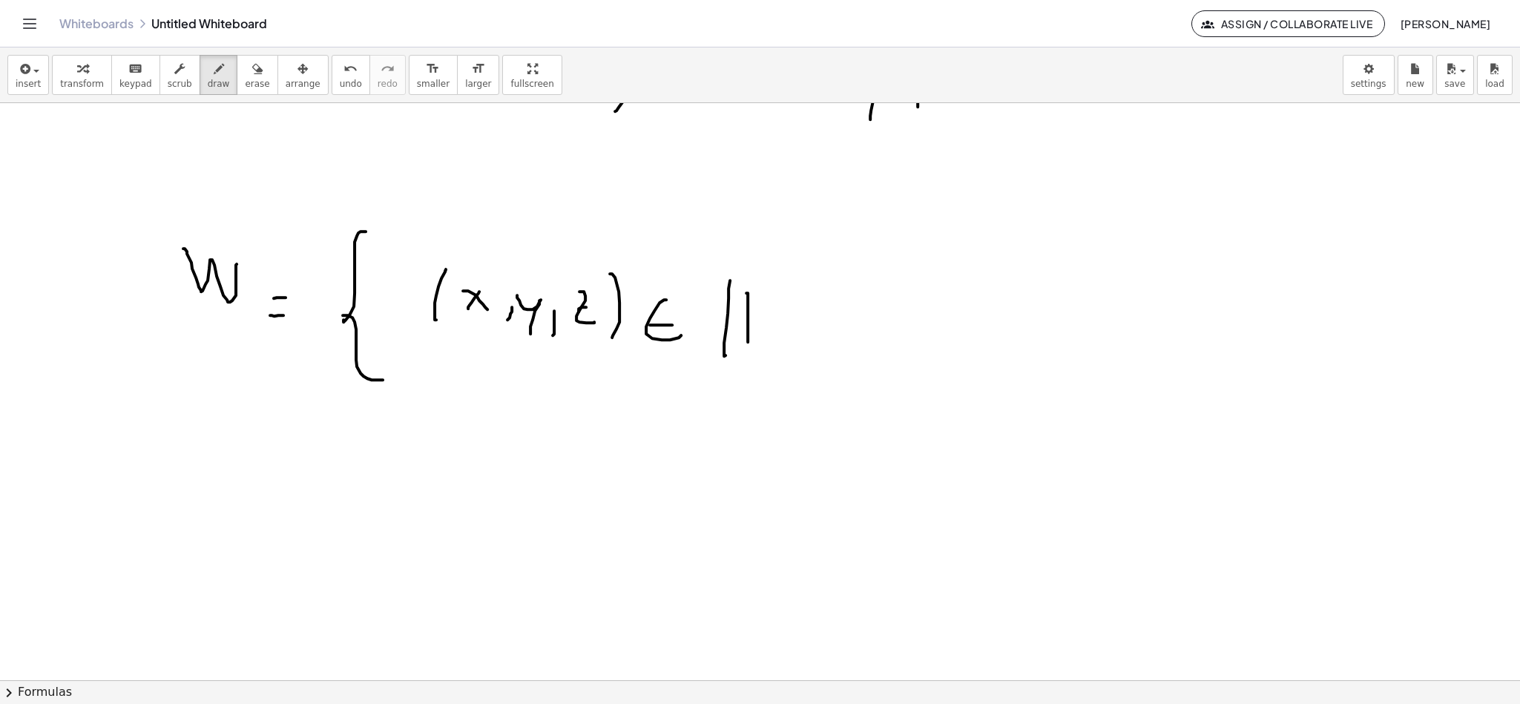
drag, startPoint x: 755, startPoint y: 295, endPoint x: 777, endPoint y: 317, distance: 31.0
drag, startPoint x: 780, startPoint y: 263, endPoint x: 841, endPoint y: 324, distance: 86.6
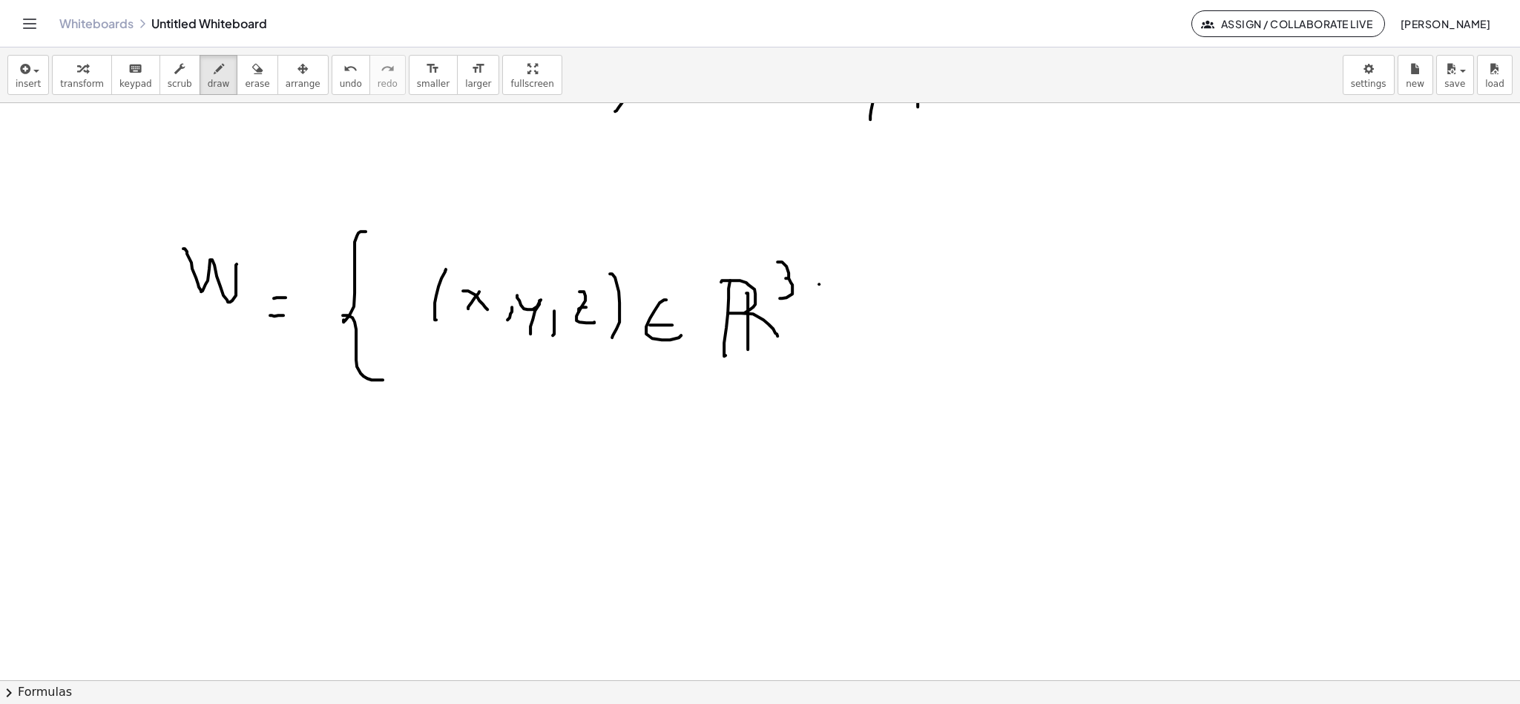
drag, startPoint x: 819, startPoint y: 285, endPoint x: 819, endPoint y: 381, distance: 95.7
drag, startPoint x: 870, startPoint y: 315, endPoint x: 897, endPoint y: 341, distance: 37.8
drag, startPoint x: 919, startPoint y: 337, endPoint x: 927, endPoint y: 335, distance: 7.7
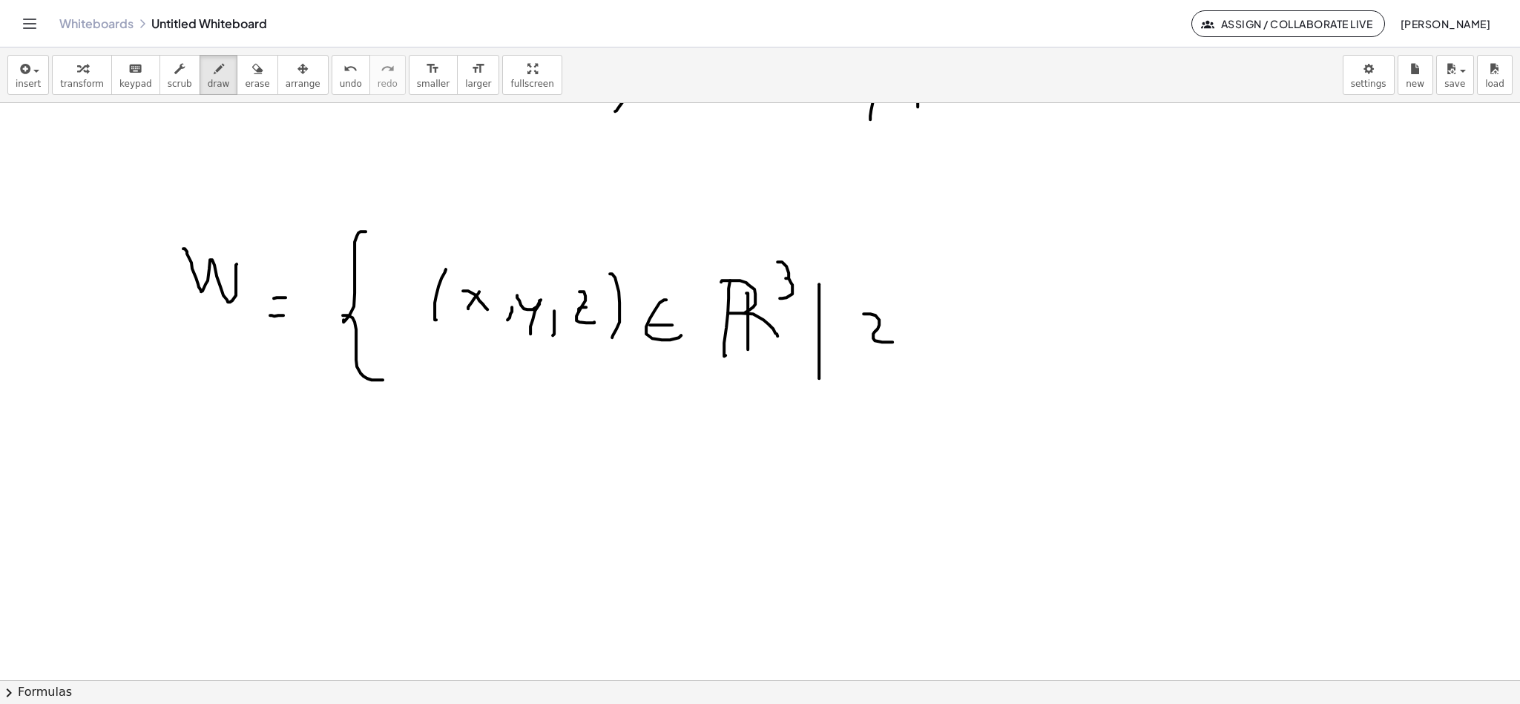
drag, startPoint x: 904, startPoint y: 343, endPoint x: 890, endPoint y: 379, distance: 39.0
drag, startPoint x: 956, startPoint y: 339, endPoint x: 971, endPoint y: 332, distance: 17.0
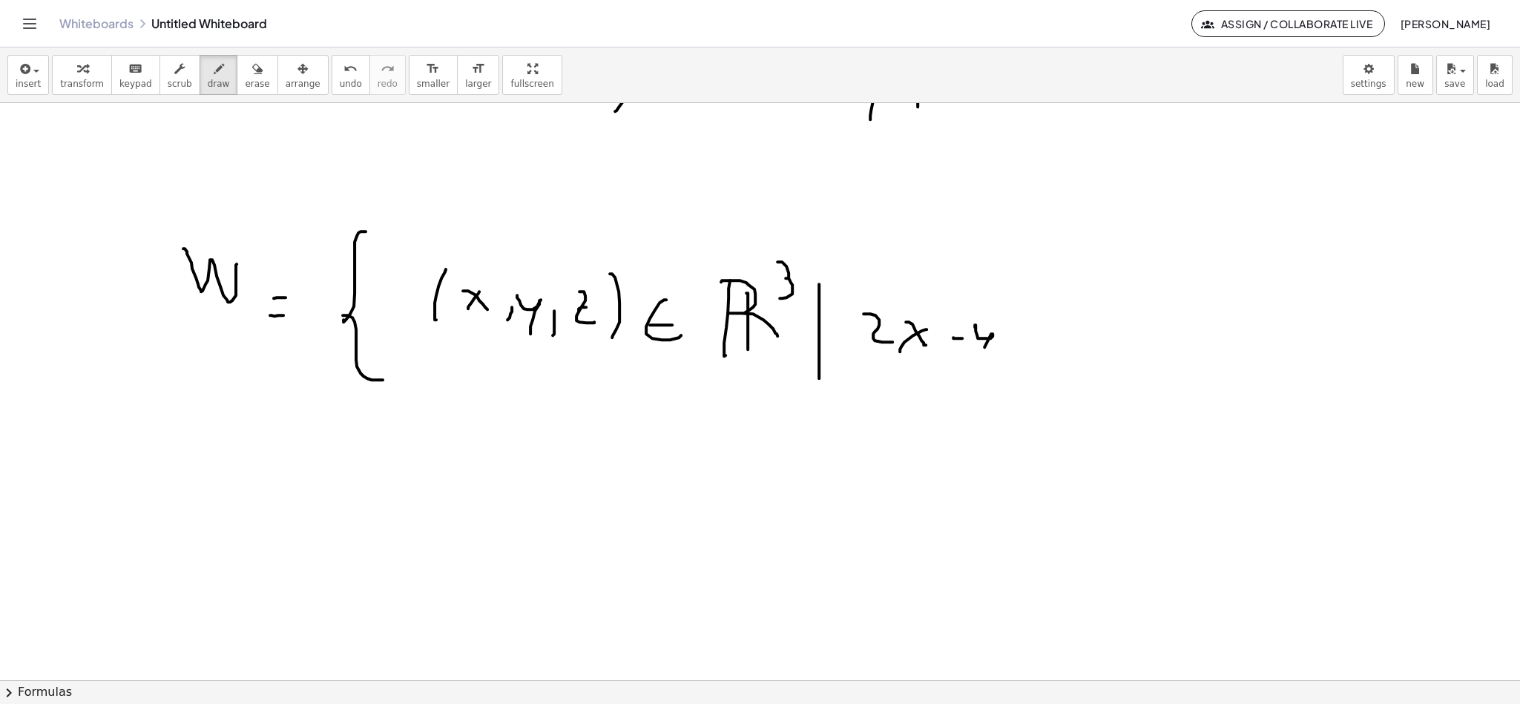
drag, startPoint x: 975, startPoint y: 327, endPoint x: 985, endPoint y: 361, distance: 35.5
drag, startPoint x: 1007, startPoint y: 349, endPoint x: 1011, endPoint y: 339, distance: 11.3
drag, startPoint x: 1011, startPoint y: 339, endPoint x: 1014, endPoint y: 365, distance: 26.1
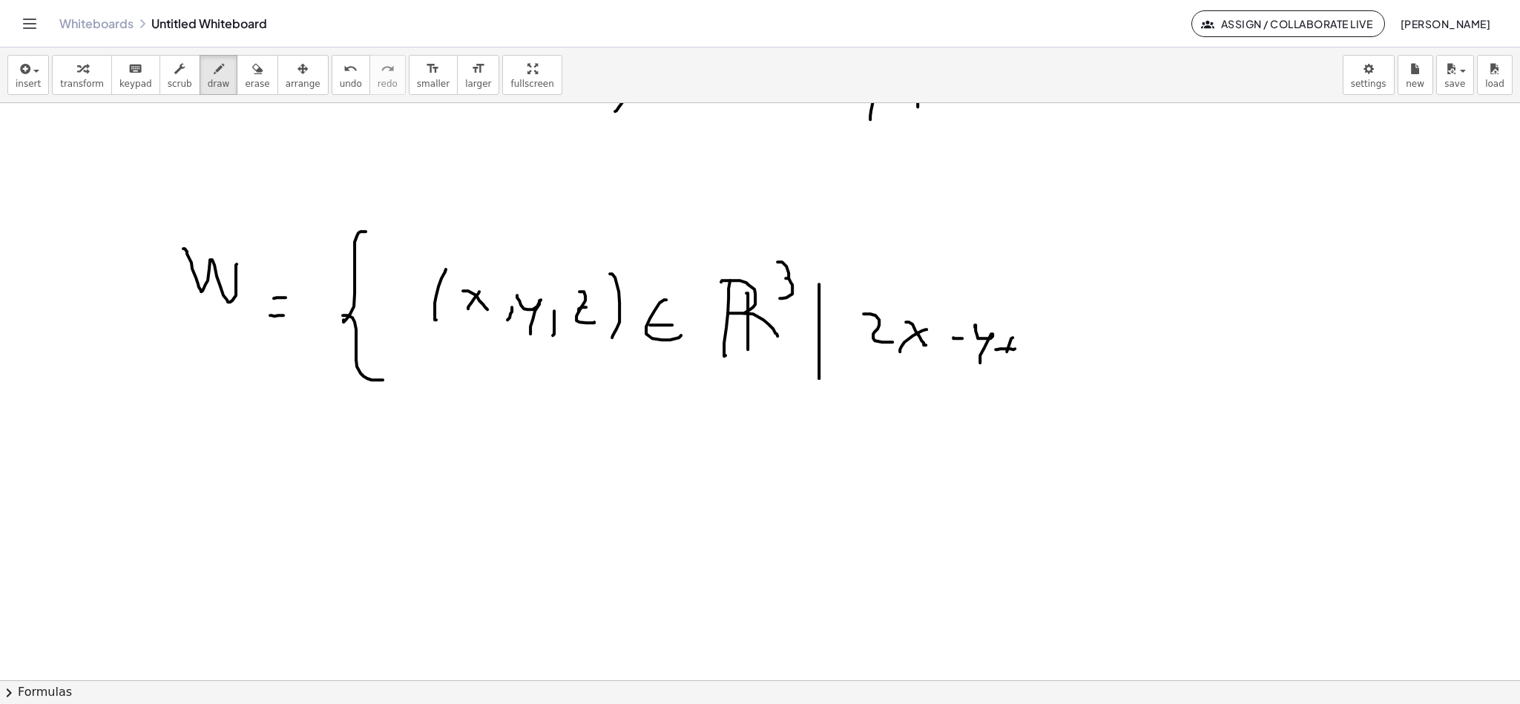
drag, startPoint x: 1047, startPoint y: 329, endPoint x: 1057, endPoint y: 356, distance: 28.7
drag, startPoint x: 1040, startPoint y: 341, endPoint x: 1069, endPoint y: 337, distance: 30.0
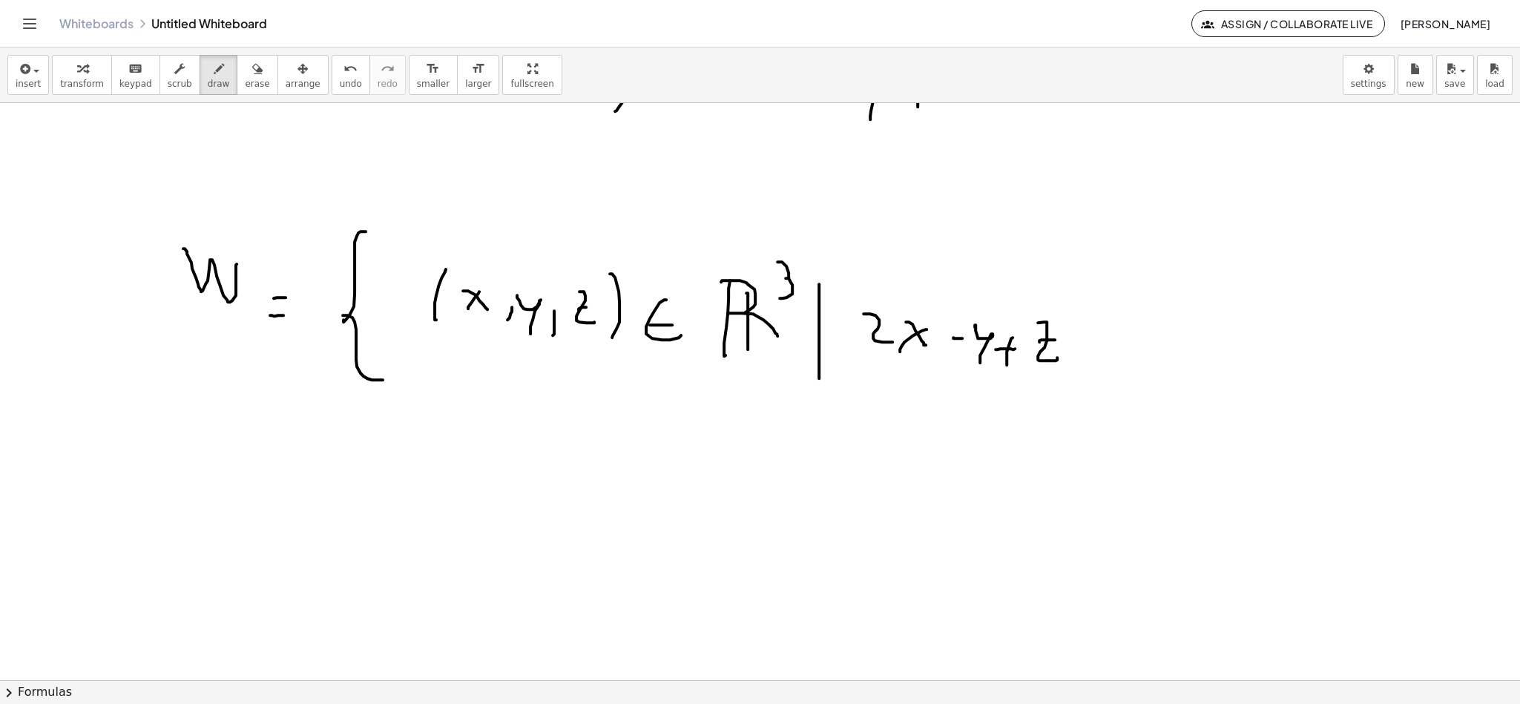
drag, startPoint x: 1080, startPoint y: 344, endPoint x: 1100, endPoint y: 339, distance: 21.2
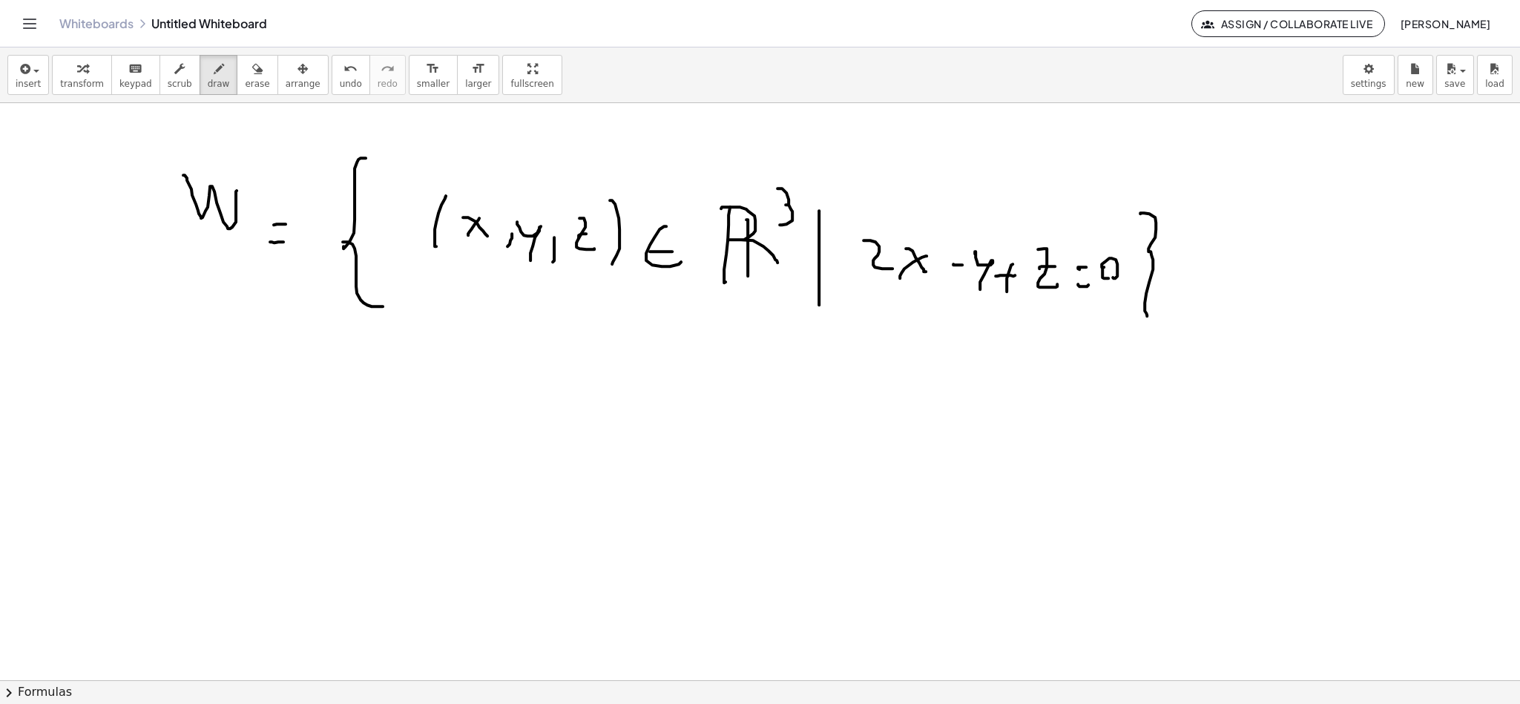
scroll to position [2994, 0]
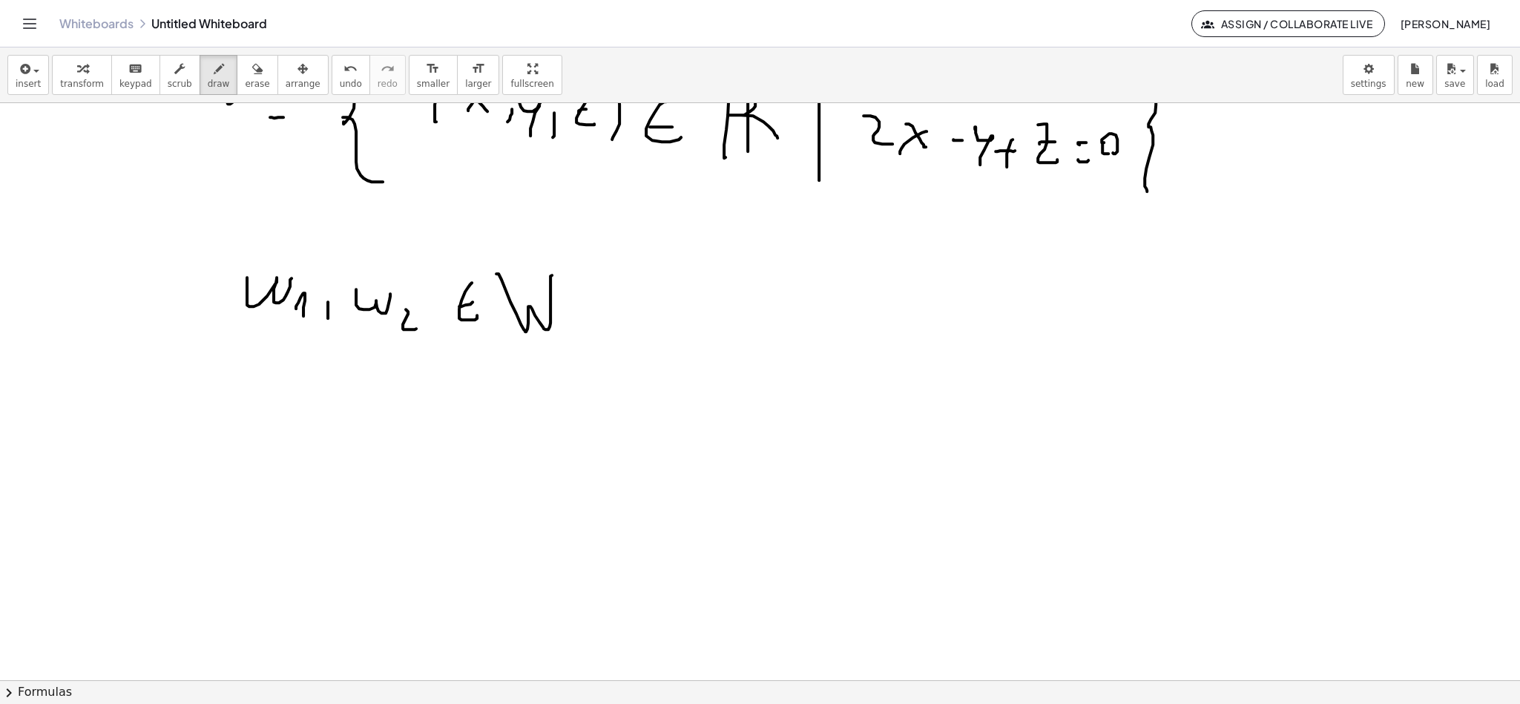
scroll to position [3105, 0]
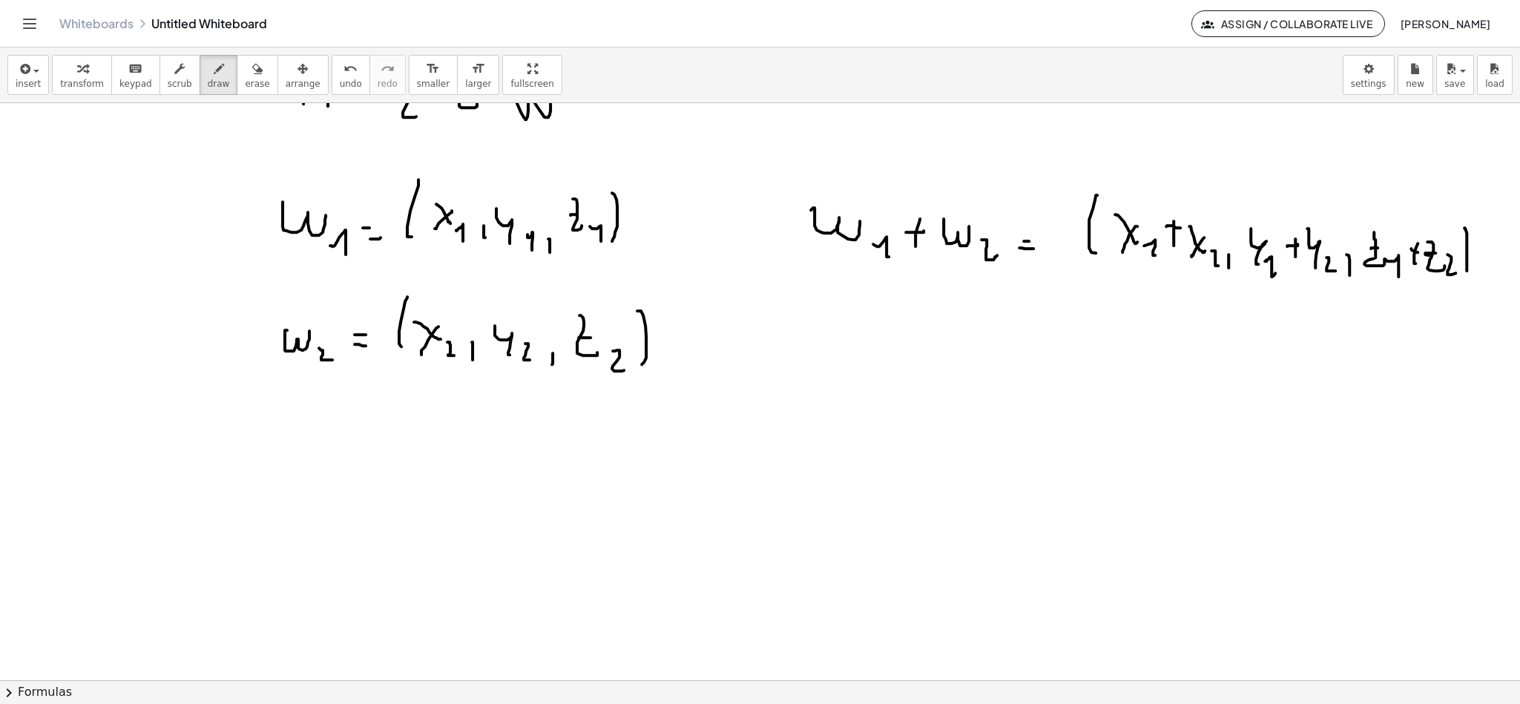
scroll to position [3328, 0]
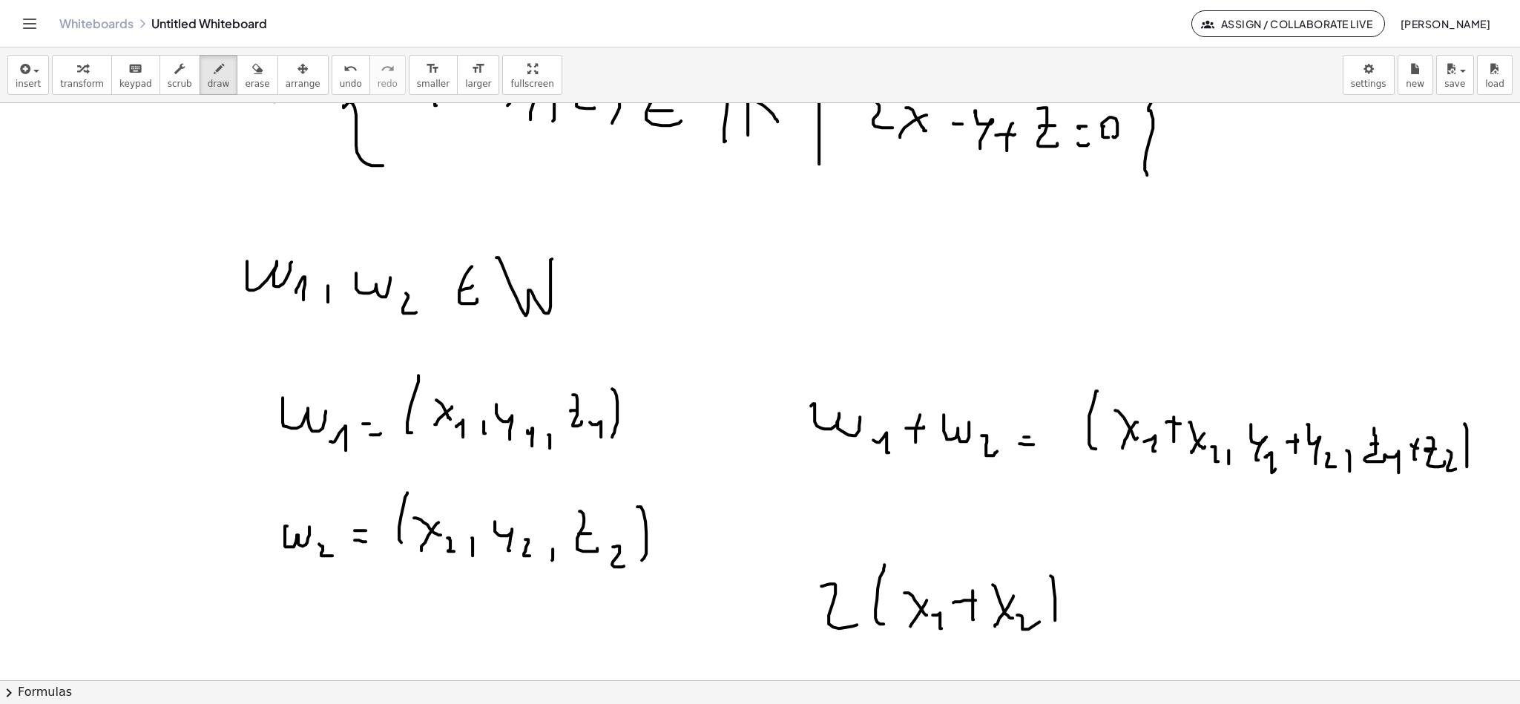
scroll to position [3105, 0]
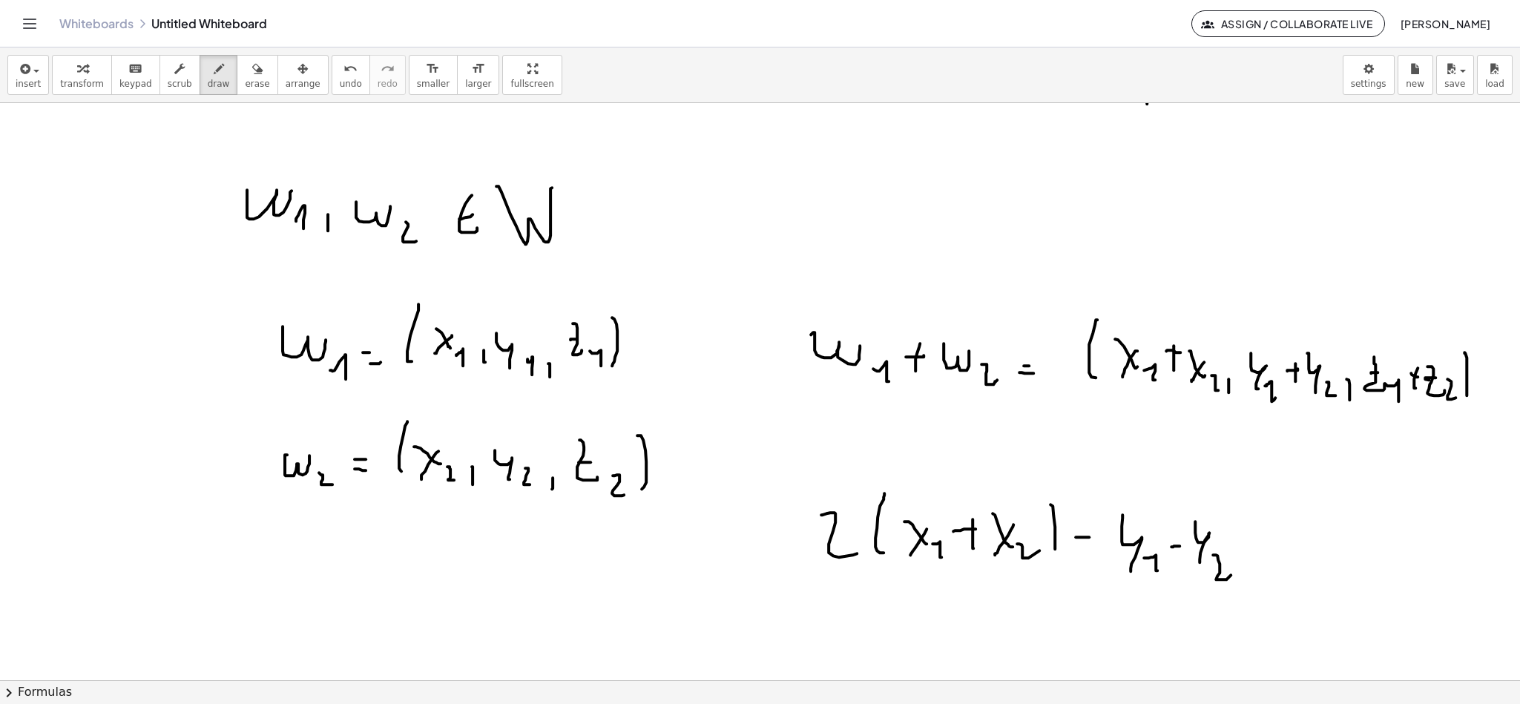
scroll to position [3217, 0]
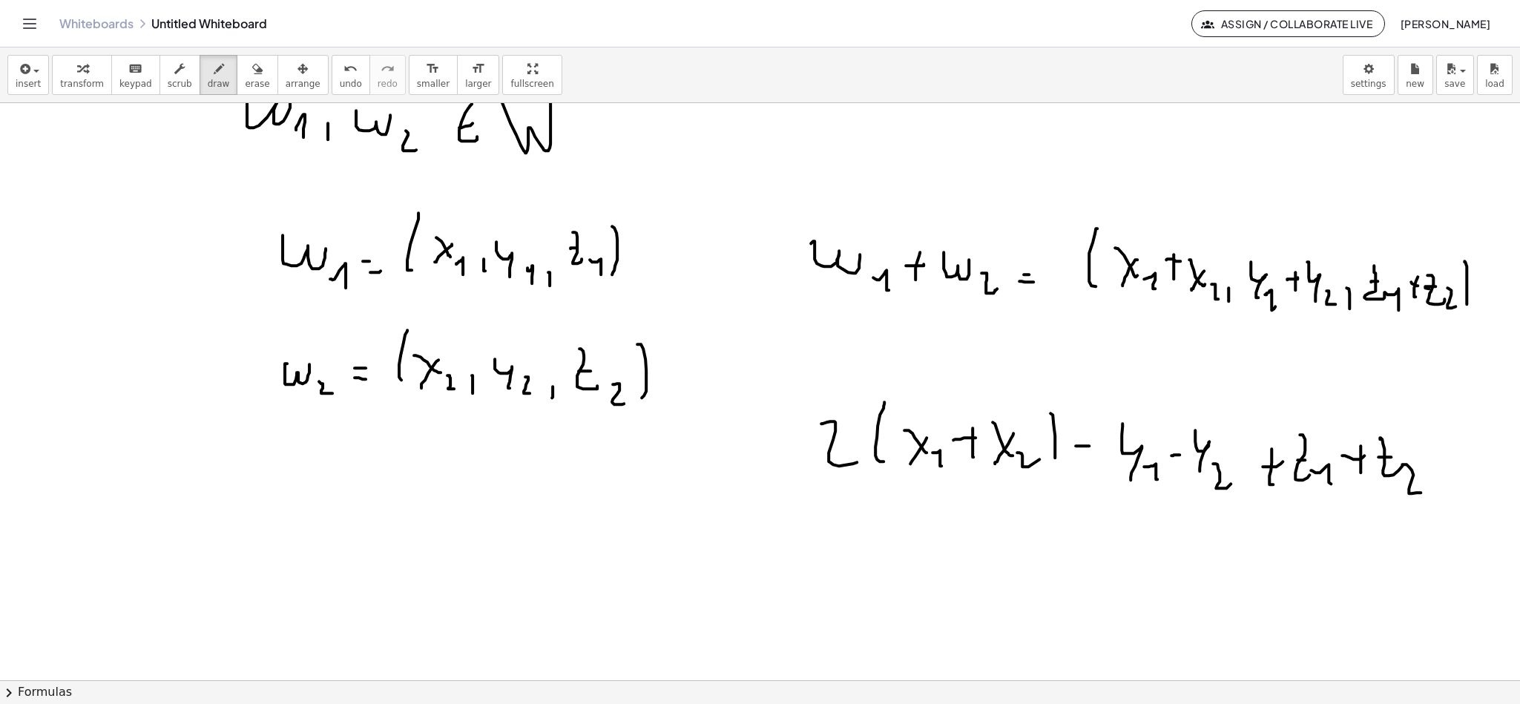
scroll to position [3328, 0]
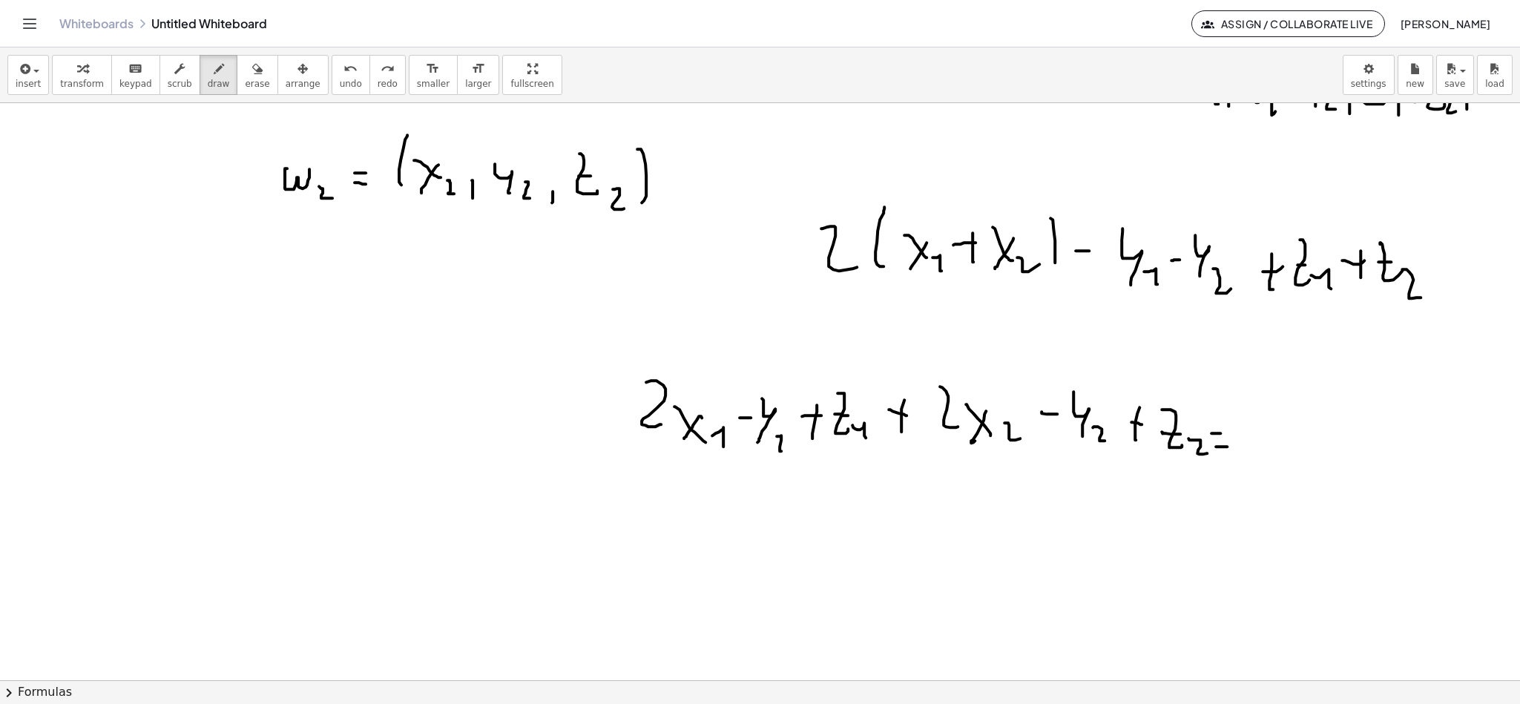
scroll to position [3459, 0]
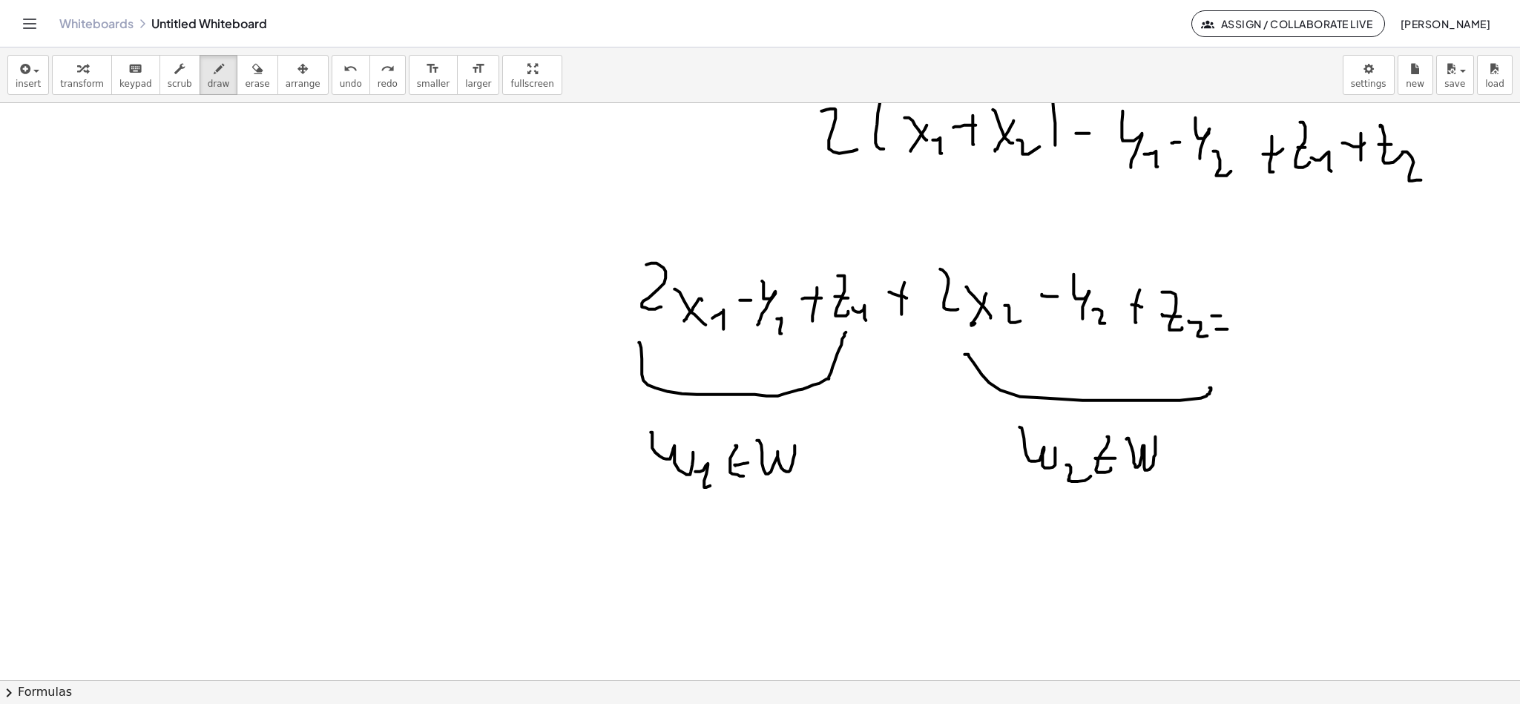
scroll to position [3570, 0]
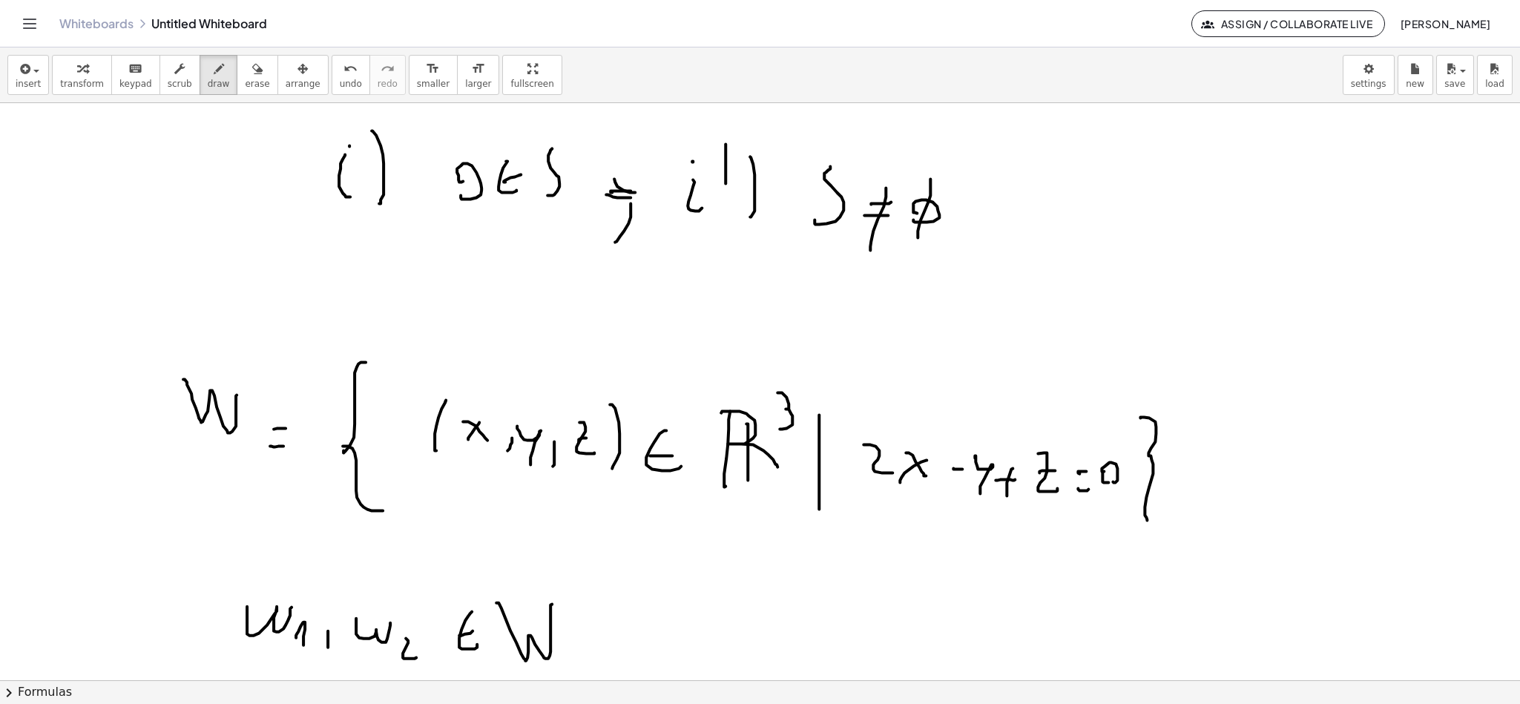
scroll to position [2791, 0]
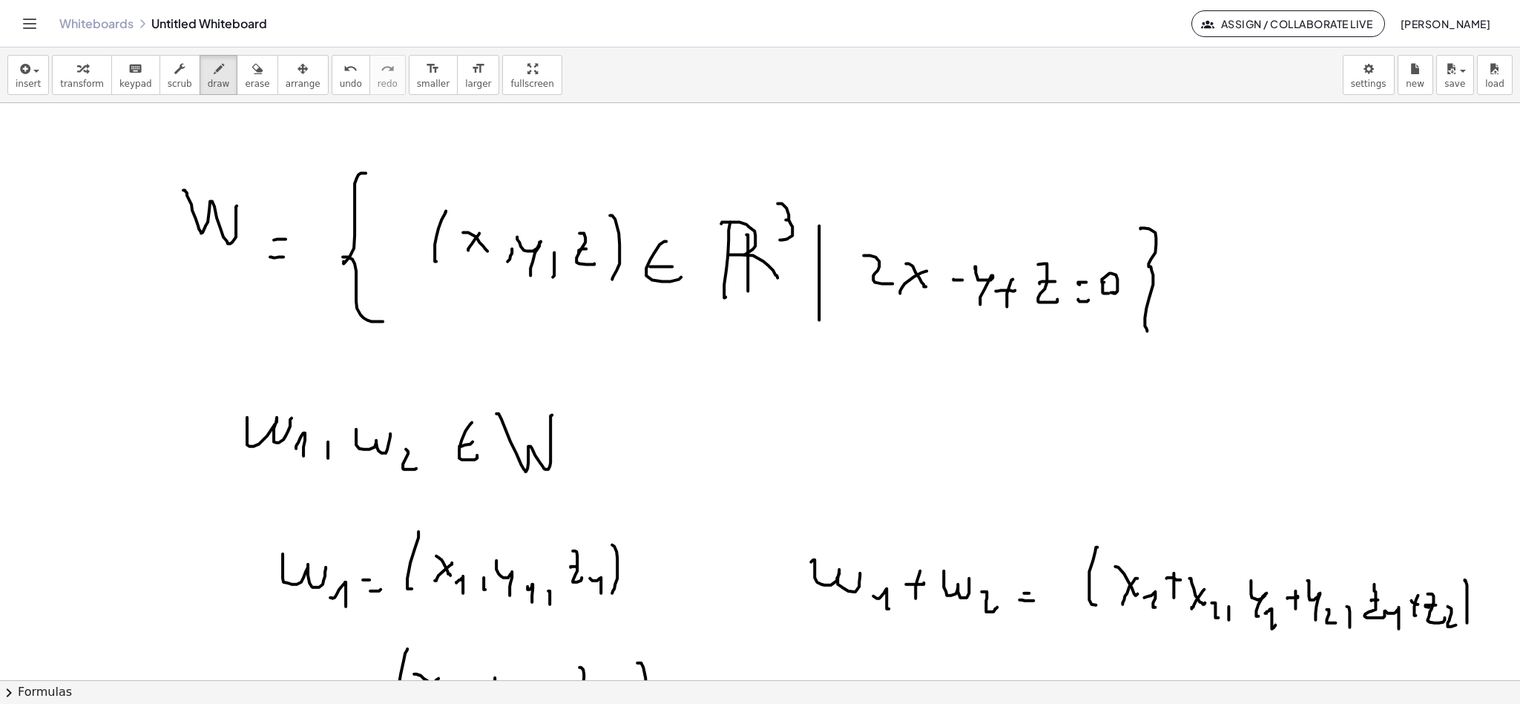
scroll to position [2903, 0]
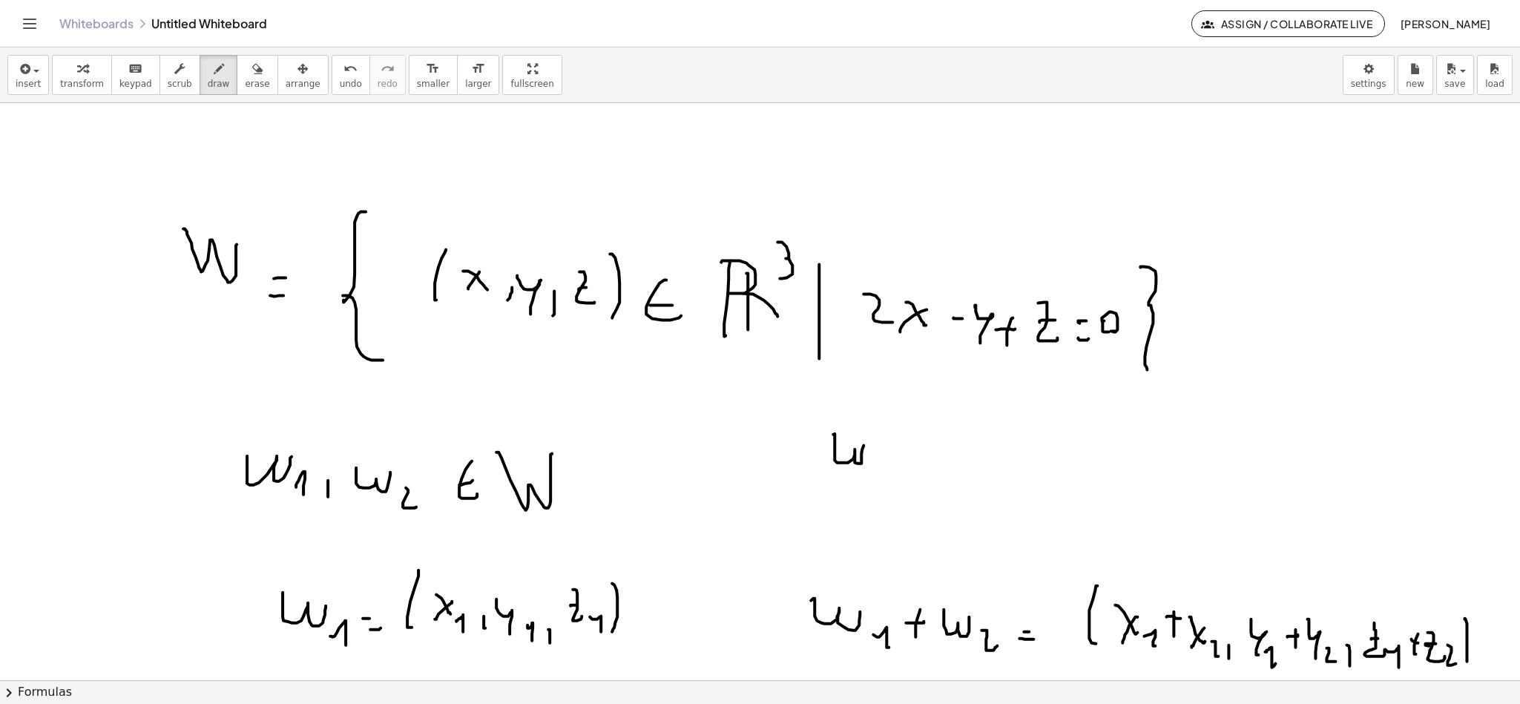
drag, startPoint x: 835, startPoint y: 434, endPoint x: 879, endPoint y: 461, distance: 51.9
drag, startPoint x: 882, startPoint y: 455, endPoint x: 904, endPoint y: 455, distance: 21.5
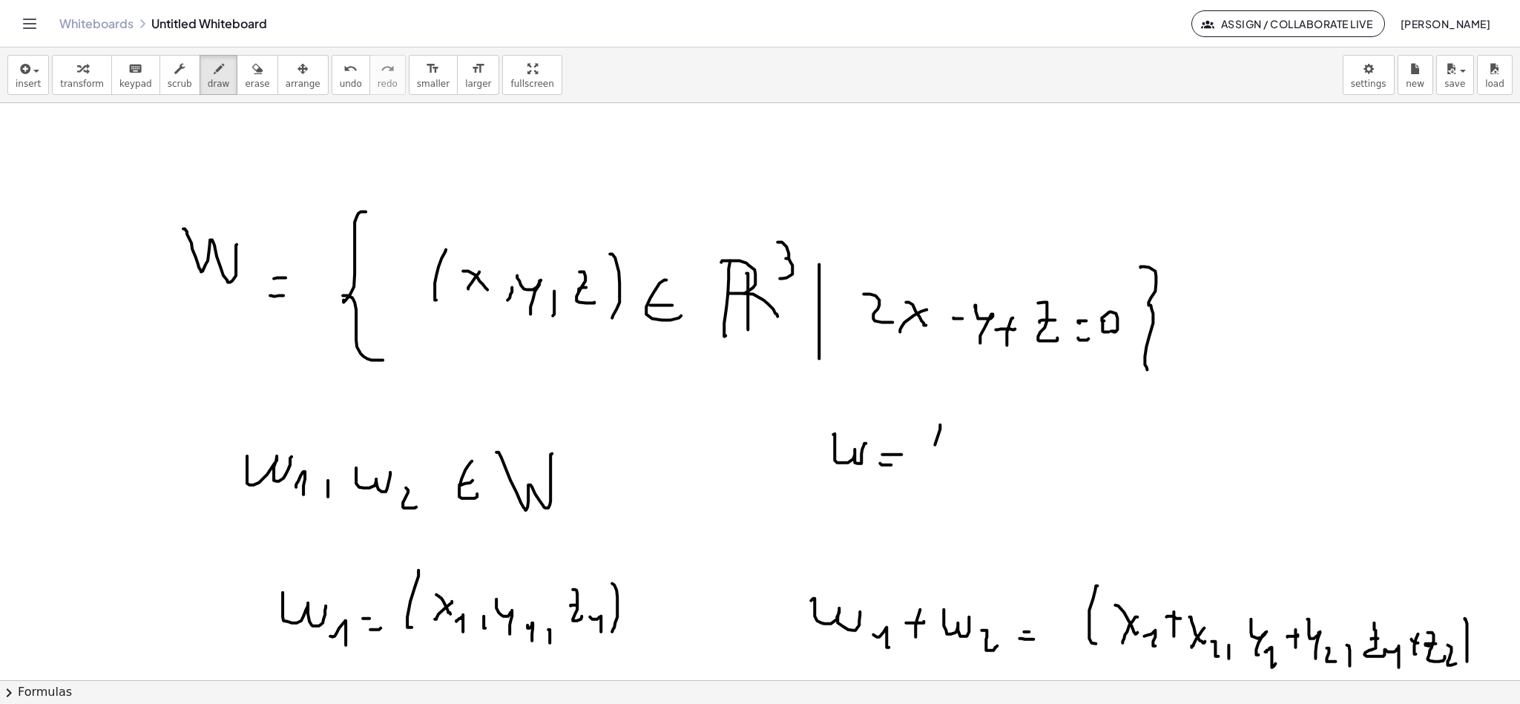
drag, startPoint x: 935, startPoint y: 445, endPoint x: 948, endPoint y: 450, distance: 14.1
drag, startPoint x: 962, startPoint y: 464, endPoint x: 986, endPoint y: 461, distance: 23.9
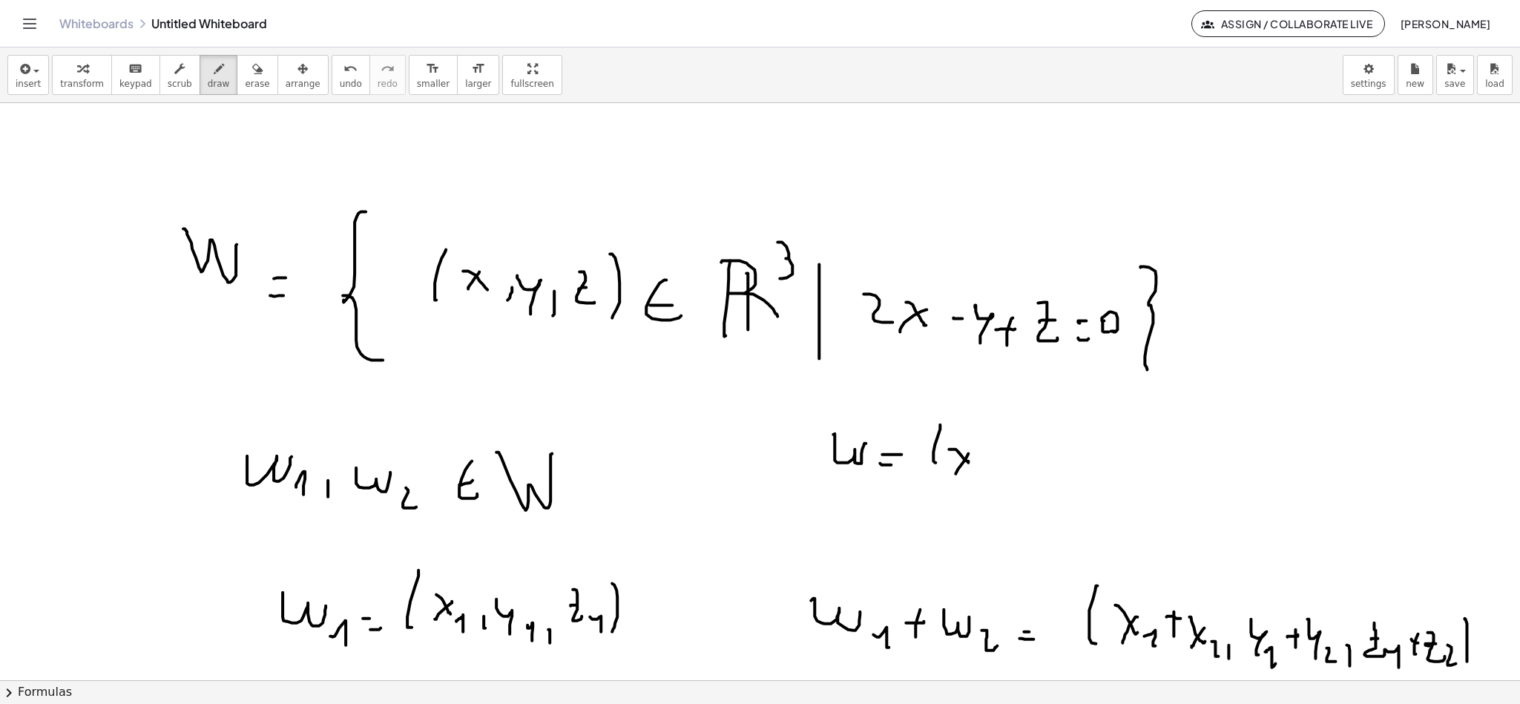
drag, startPoint x: 986, startPoint y: 461, endPoint x: 988, endPoint y: 475, distance: 14.3
drag, startPoint x: 1007, startPoint y: 467, endPoint x: 1022, endPoint y: 481, distance: 20.0
drag, startPoint x: 1022, startPoint y: 481, endPoint x: 1043, endPoint y: 457, distance: 31.6
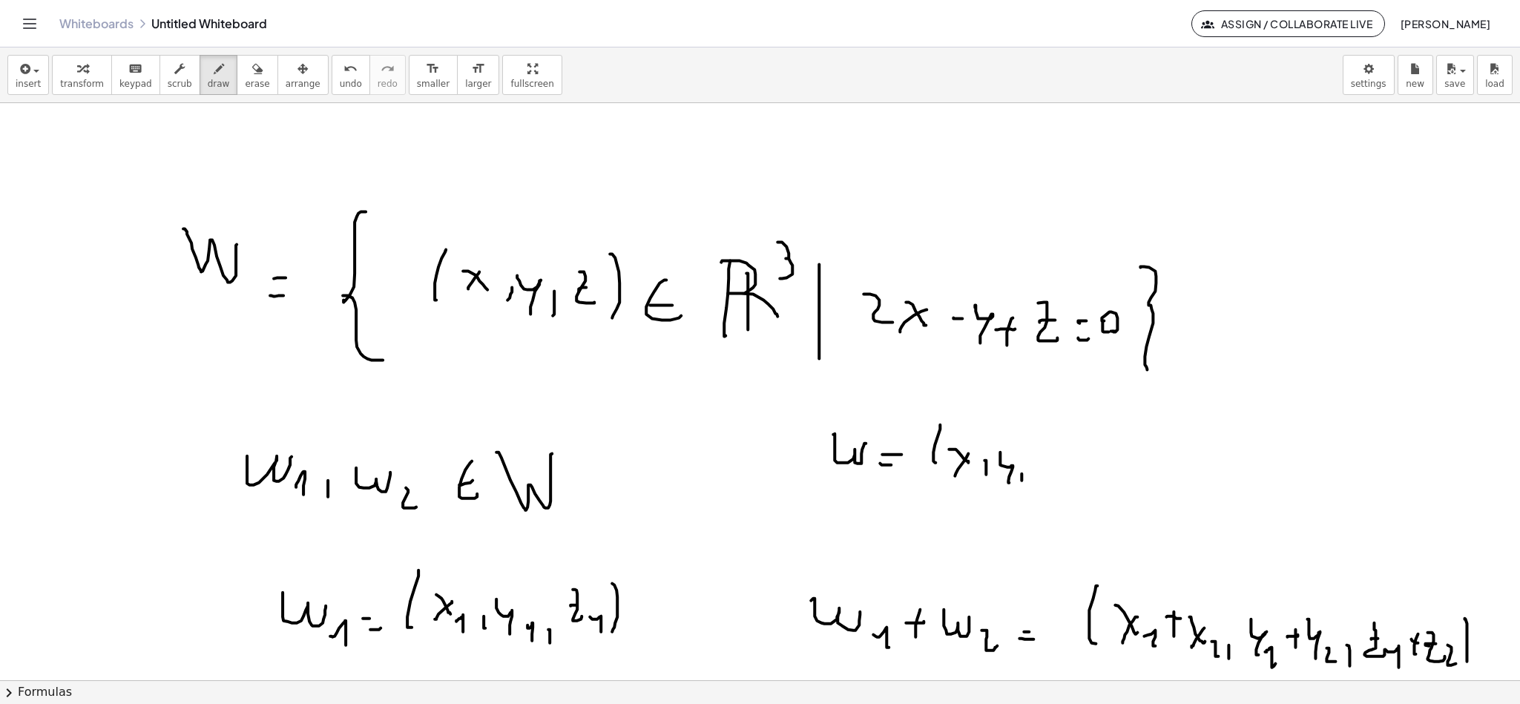
drag, startPoint x: 1053, startPoint y: 467, endPoint x: 1044, endPoint y: 473, distance: 10.3
drag, startPoint x: 1044, startPoint y: 473, endPoint x: 1067, endPoint y: 456, distance: 28.2
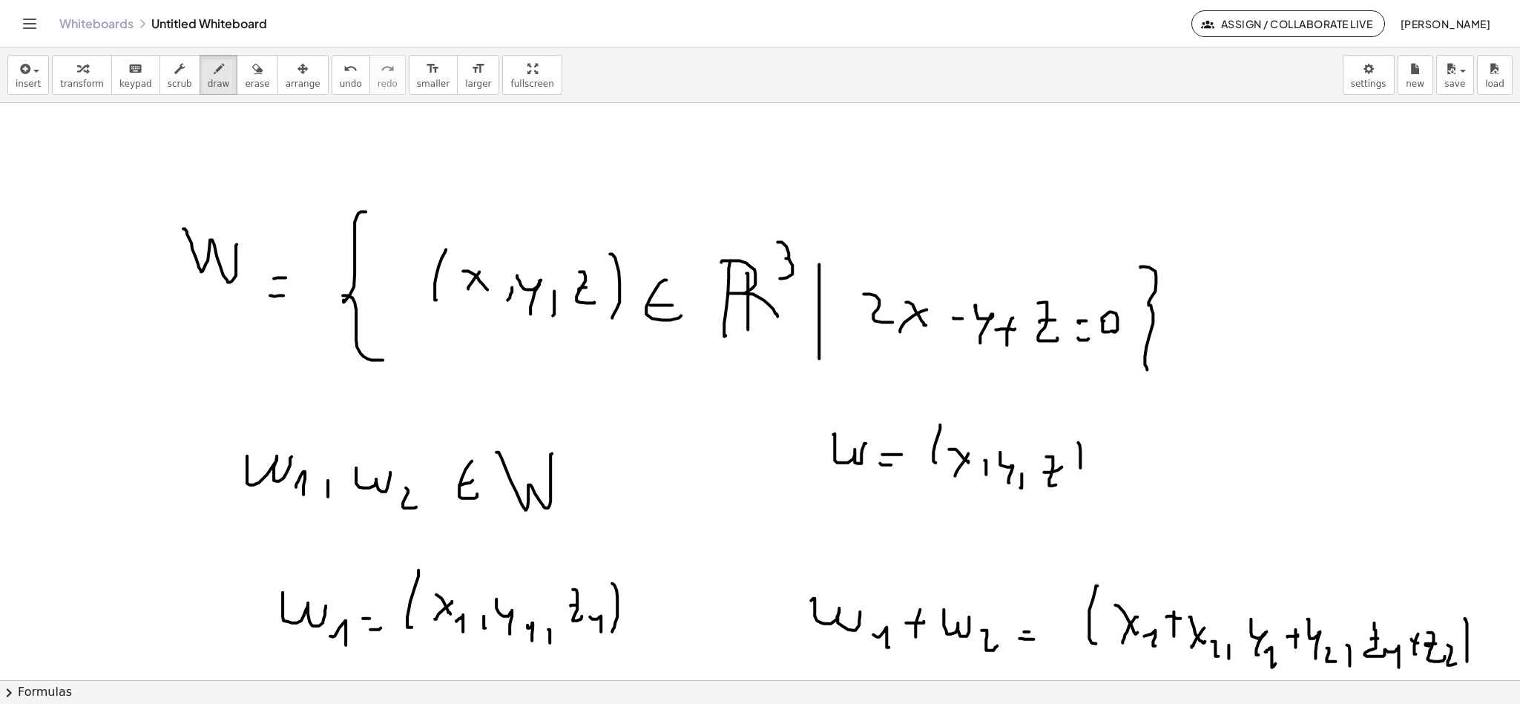
drag, startPoint x: 1080, startPoint y: 468, endPoint x: 1074, endPoint y: 493, distance: 25.4
drag, startPoint x: 1169, startPoint y: 461, endPoint x: 1185, endPoint y: 477, distance: 22.6
drag, startPoint x: 1186, startPoint y: 477, endPoint x: 1194, endPoint y: 473, distance: 8.7
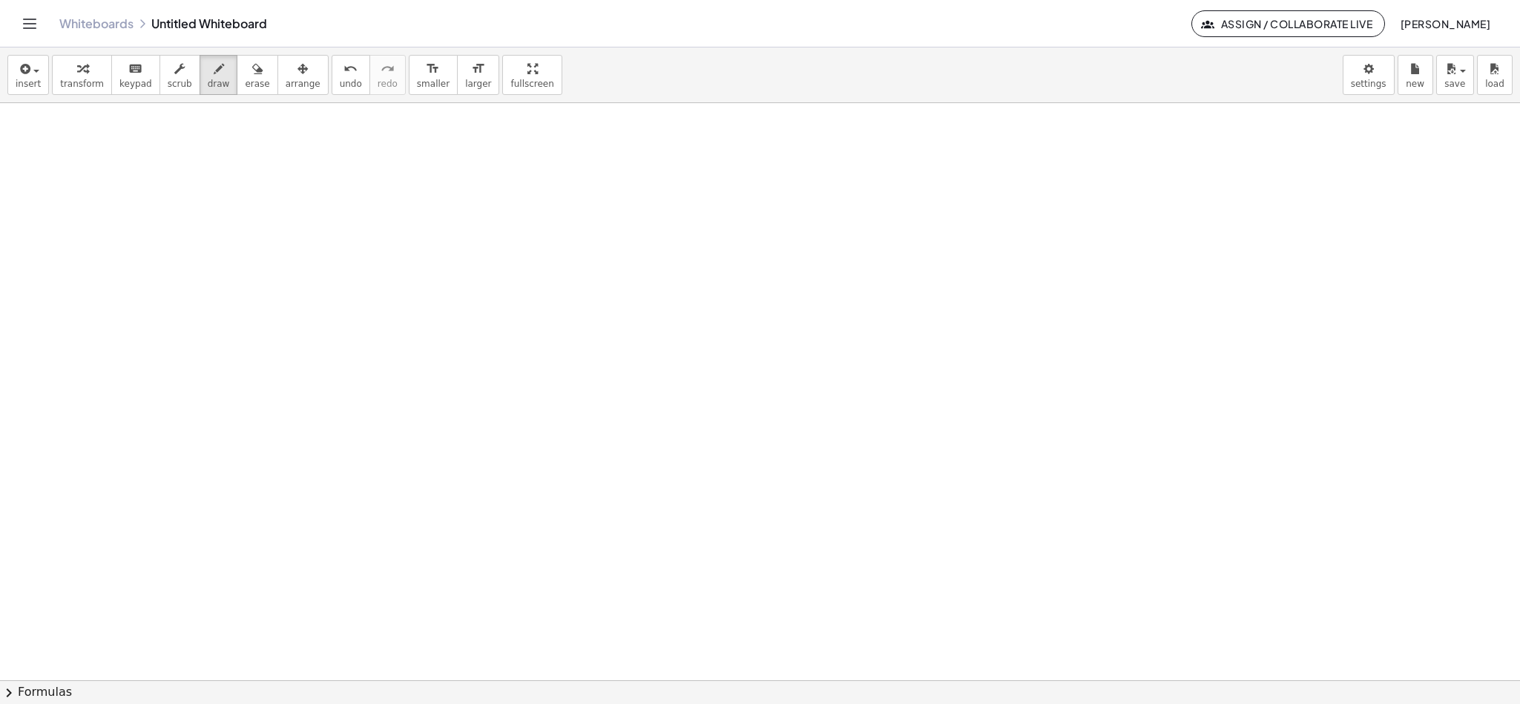
scroll to position [4016, 0]
drag, startPoint x: 352, startPoint y: 358, endPoint x: 401, endPoint y: 363, distance: 49.2
drag, startPoint x: 401, startPoint y: 385, endPoint x: 415, endPoint y: 390, distance: 14.1
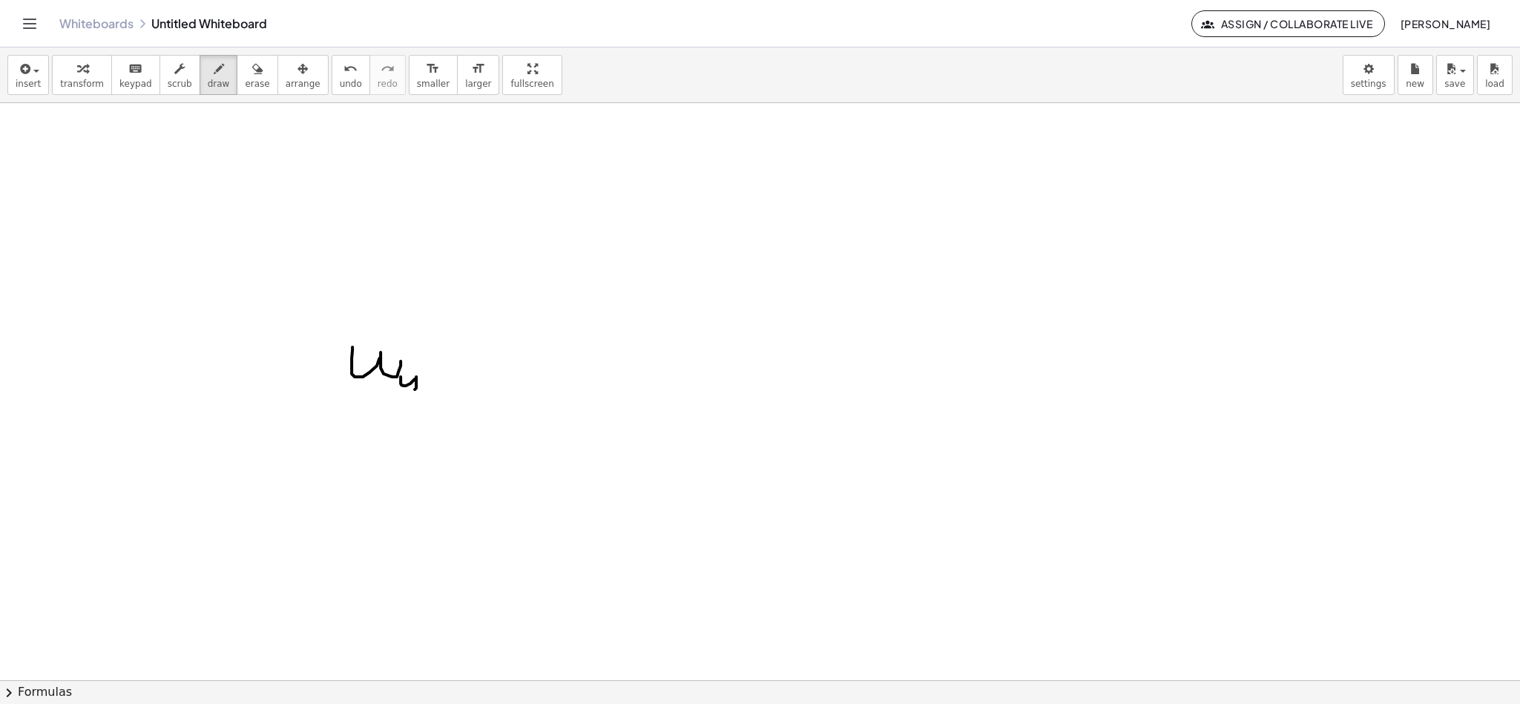
drag, startPoint x: 437, startPoint y: 370, endPoint x: 444, endPoint y: 364, distance: 8.9
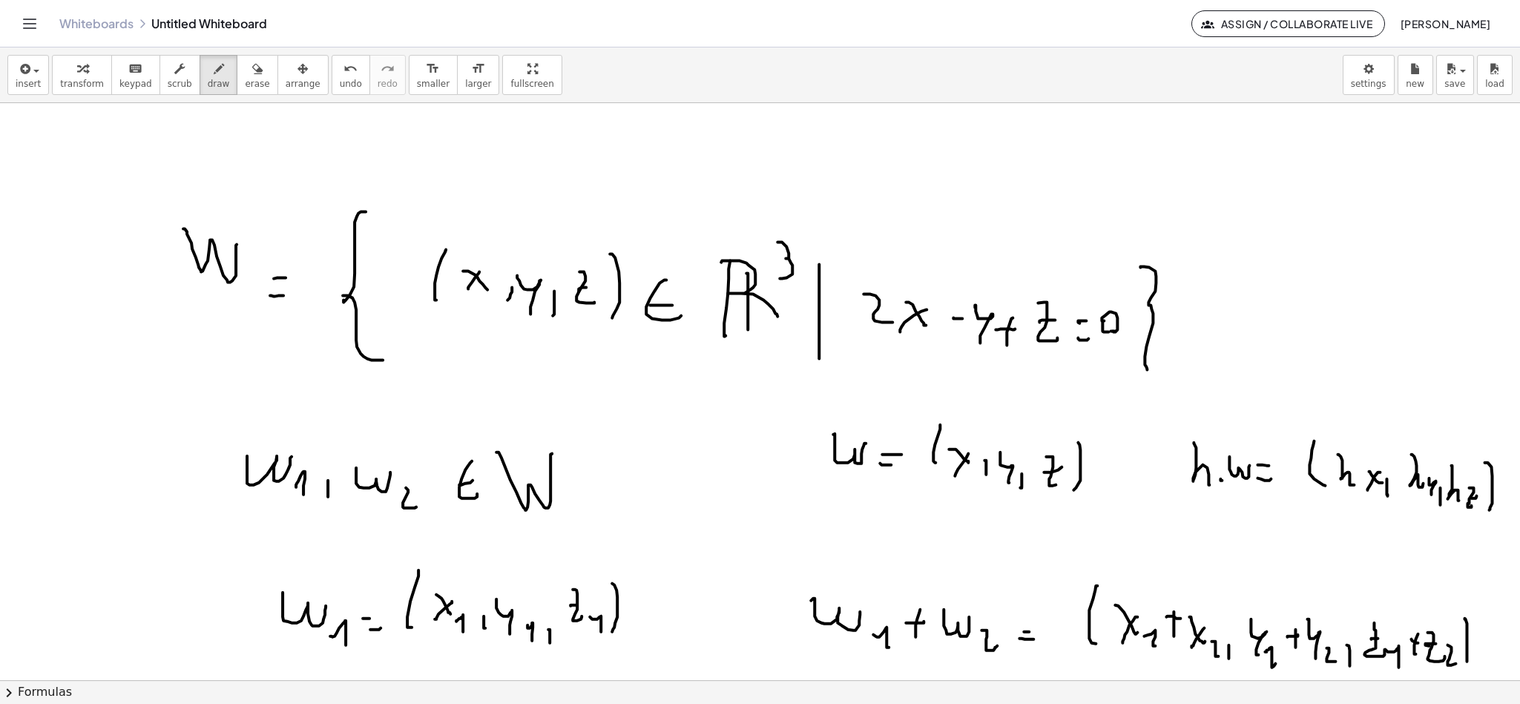
scroll to position [3014, 0]
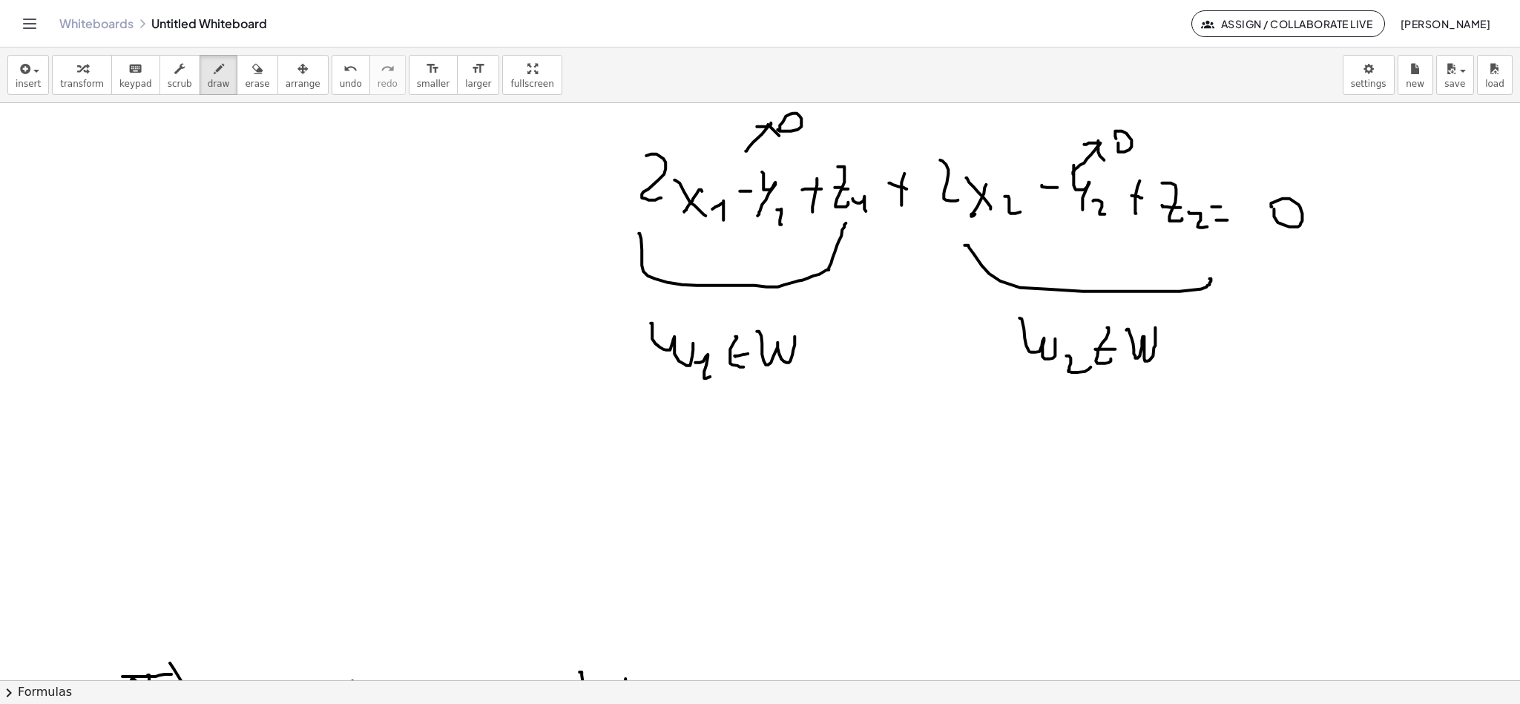
click at [212, 79] on span "draw" at bounding box center [219, 84] width 22 height 10
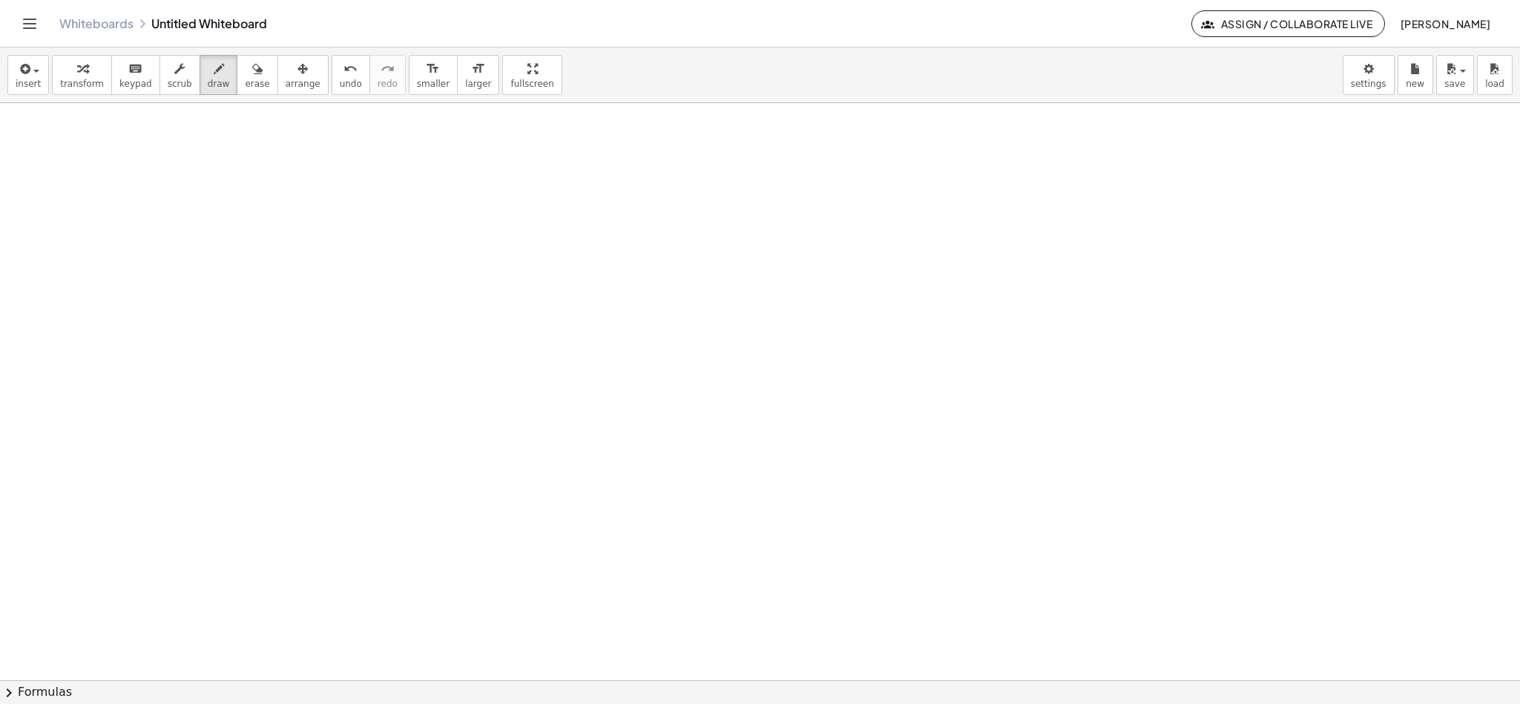
scroll to position [4592, 0]
drag, startPoint x: 267, startPoint y: 214, endPoint x: 301, endPoint y: 158, distance: 65.3
drag, startPoint x: 283, startPoint y: 226, endPoint x: 350, endPoint y: 167, distance: 88.9
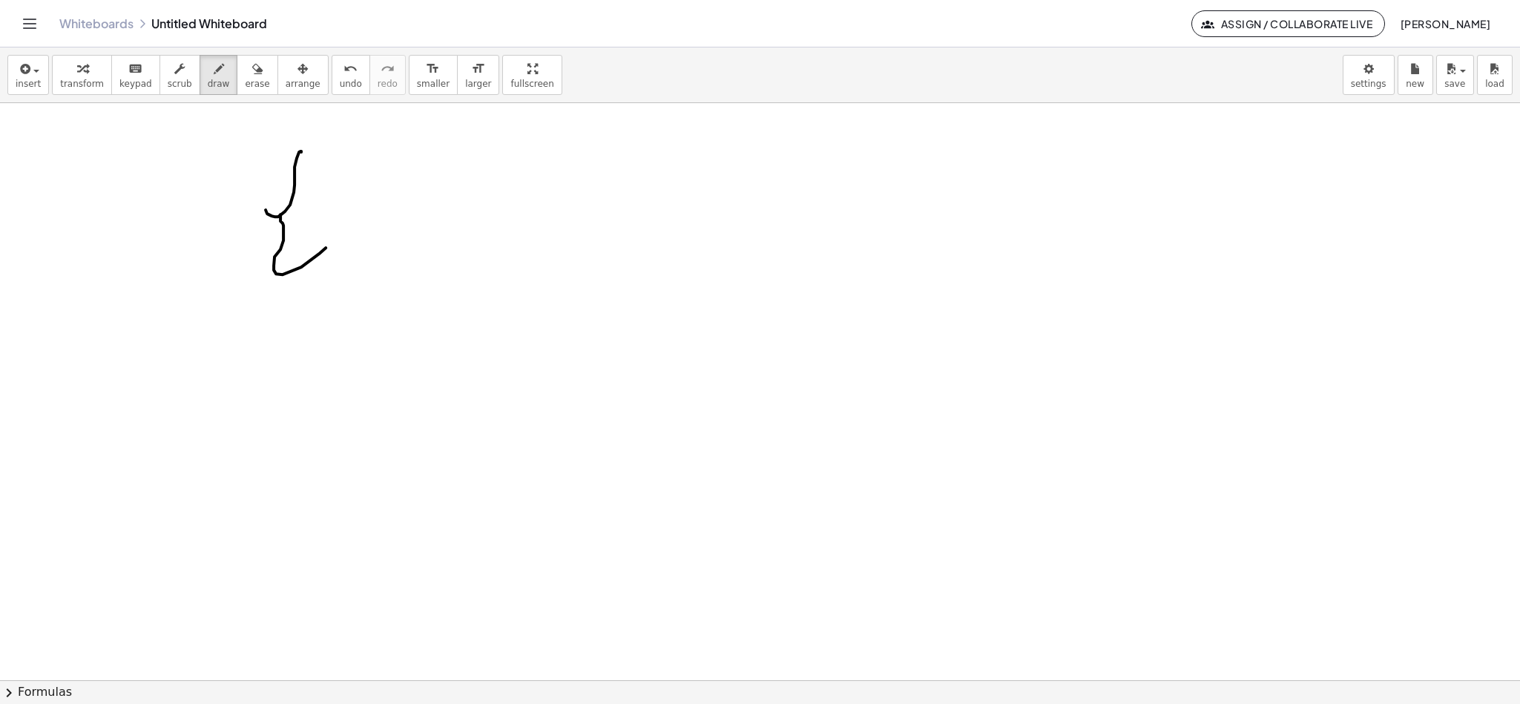
drag, startPoint x: 368, startPoint y: 214, endPoint x: 376, endPoint y: 212, distance: 8.3
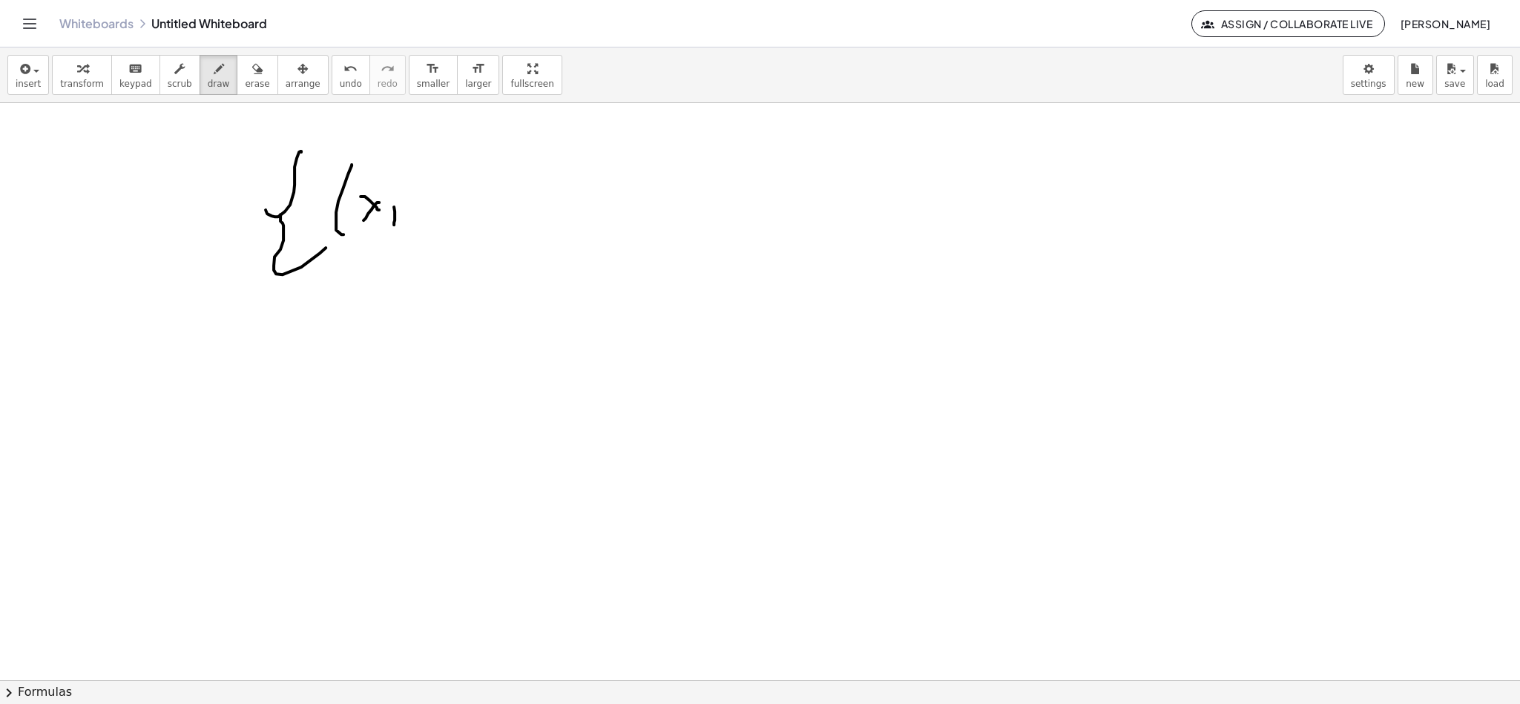
drag, startPoint x: 428, startPoint y: 197, endPoint x: 414, endPoint y: 189, distance: 15.9
drag, startPoint x: 447, startPoint y: 176, endPoint x: 439, endPoint y: 223, distance: 48.2
drag, startPoint x: 496, startPoint y: 158, endPoint x: 506, endPoint y: 277, distance: 119.1
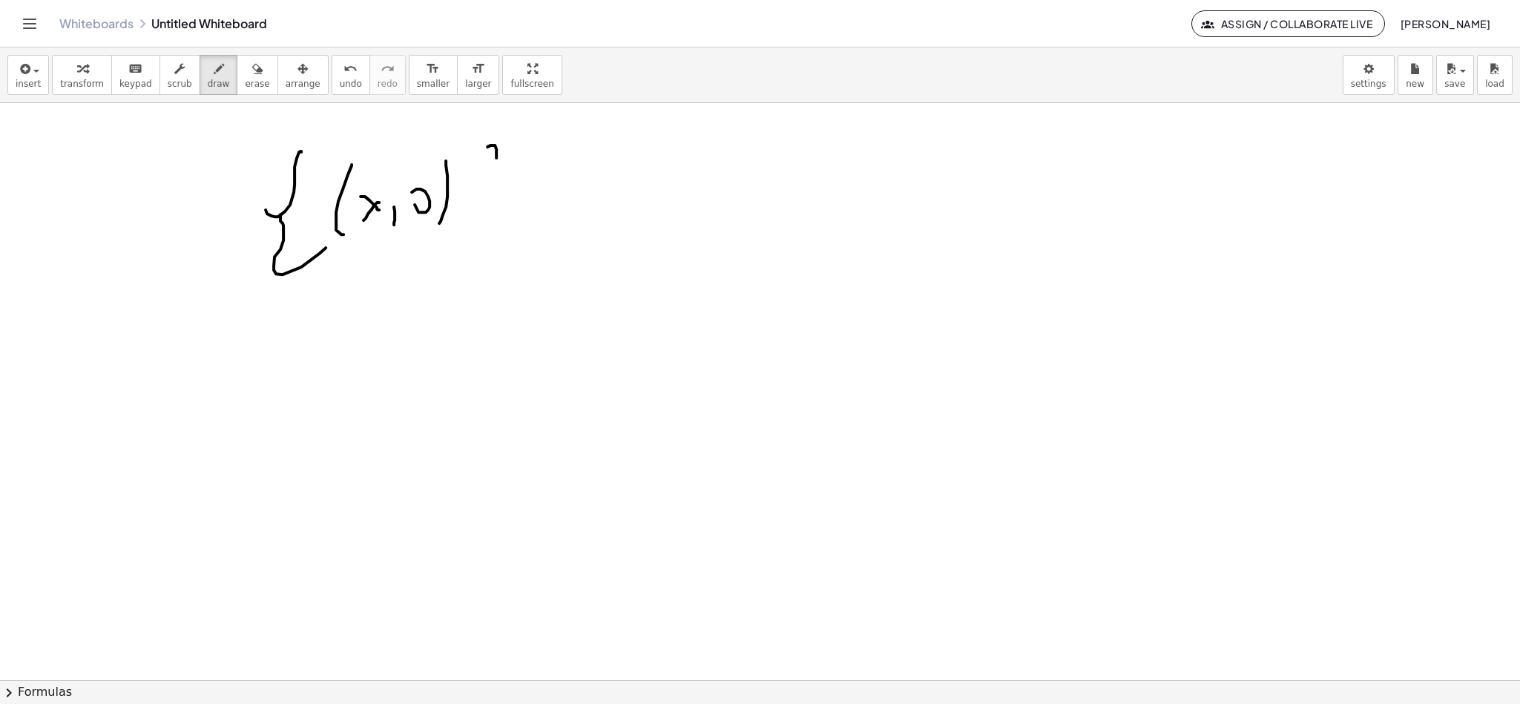
drag, startPoint x: 568, startPoint y: 207, endPoint x: 591, endPoint y: 192, distance: 26.8
drag, startPoint x: 615, startPoint y: 223, endPoint x: 646, endPoint y: 145, distance: 83.6
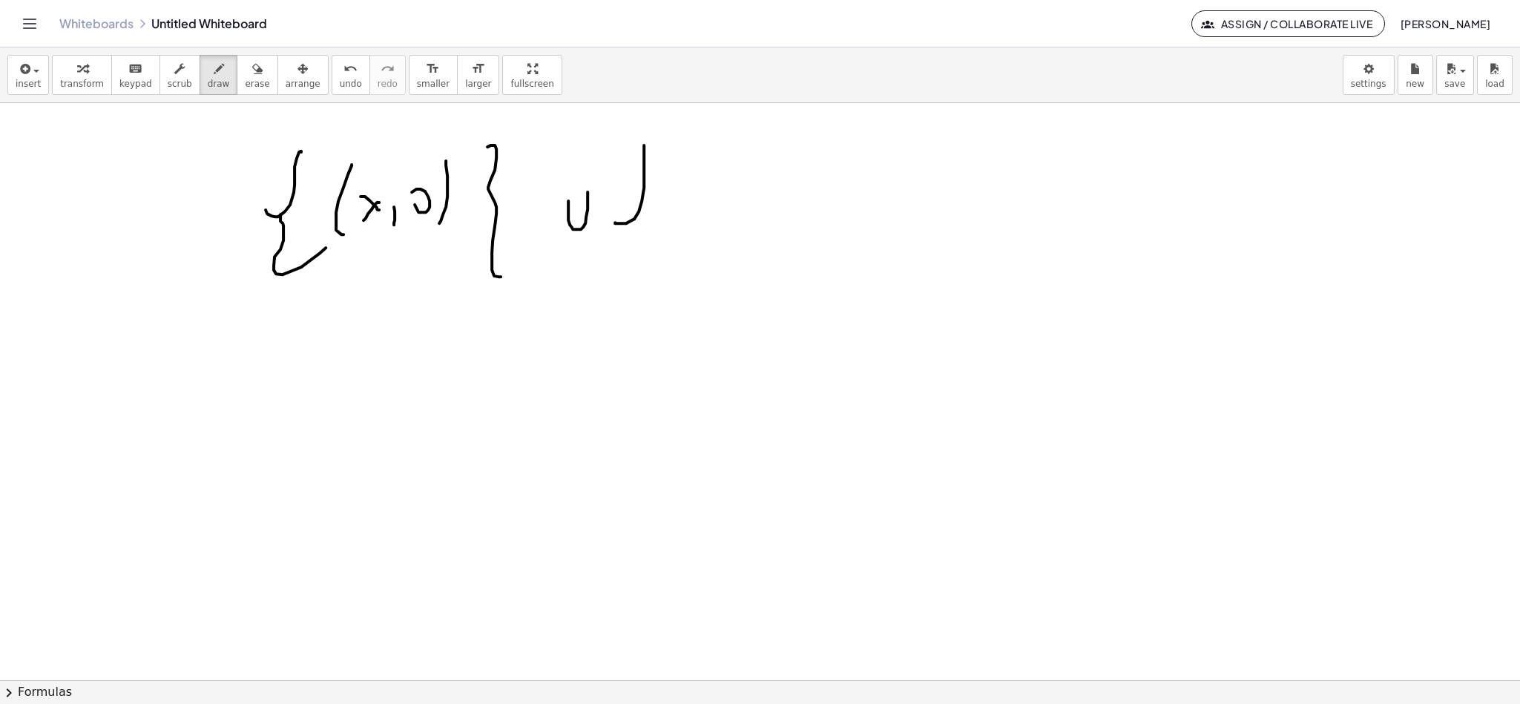
drag, startPoint x: 637, startPoint y: 261, endPoint x: 670, endPoint y: 268, distance: 34.1
drag, startPoint x: 711, startPoint y: 207, endPoint x: 728, endPoint y: 211, distance: 17.6
drag, startPoint x: 706, startPoint y: 185, endPoint x: 720, endPoint y: 238, distance: 55.1
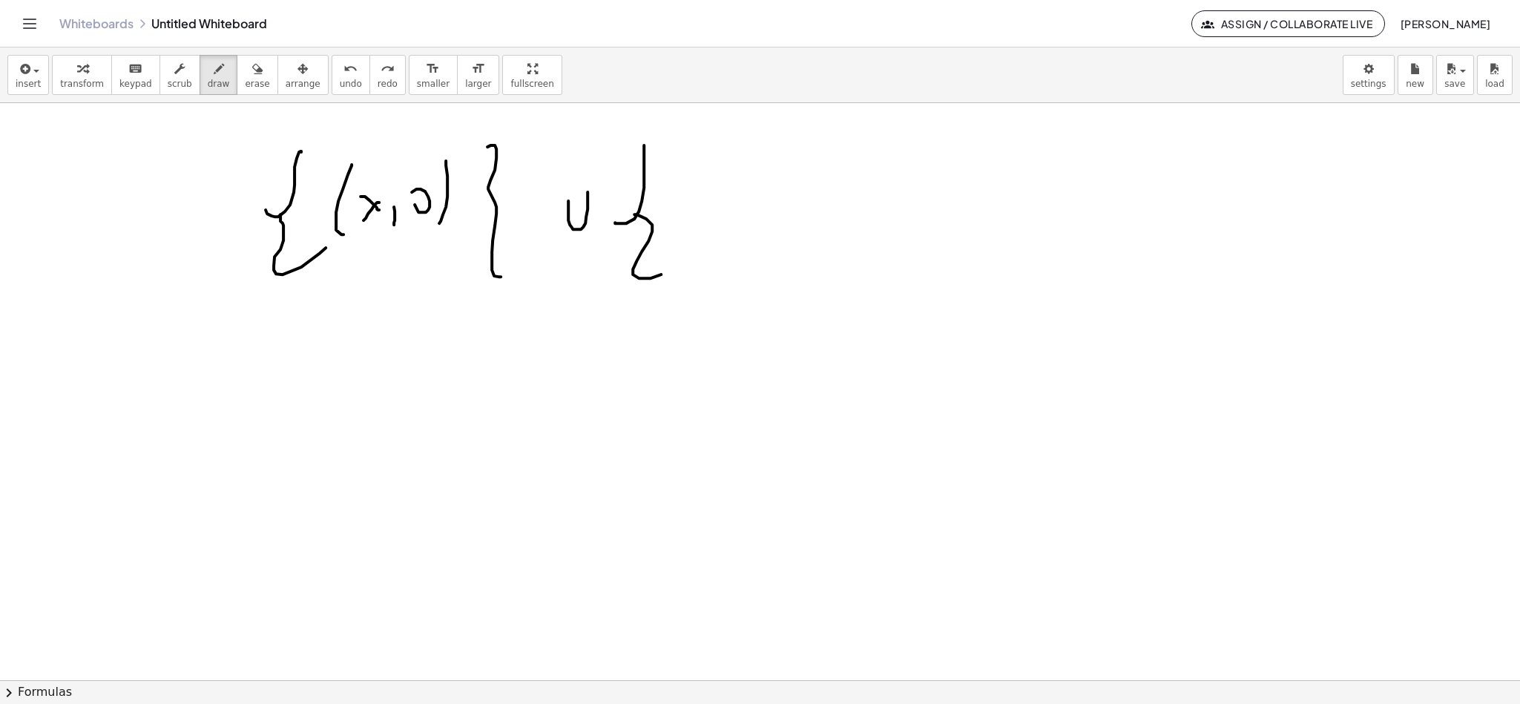
drag, startPoint x: 737, startPoint y: 212, endPoint x: 759, endPoint y: 226, distance: 26.0
drag, startPoint x: 775, startPoint y: 214, endPoint x: 787, endPoint y: 241, distance: 29.9
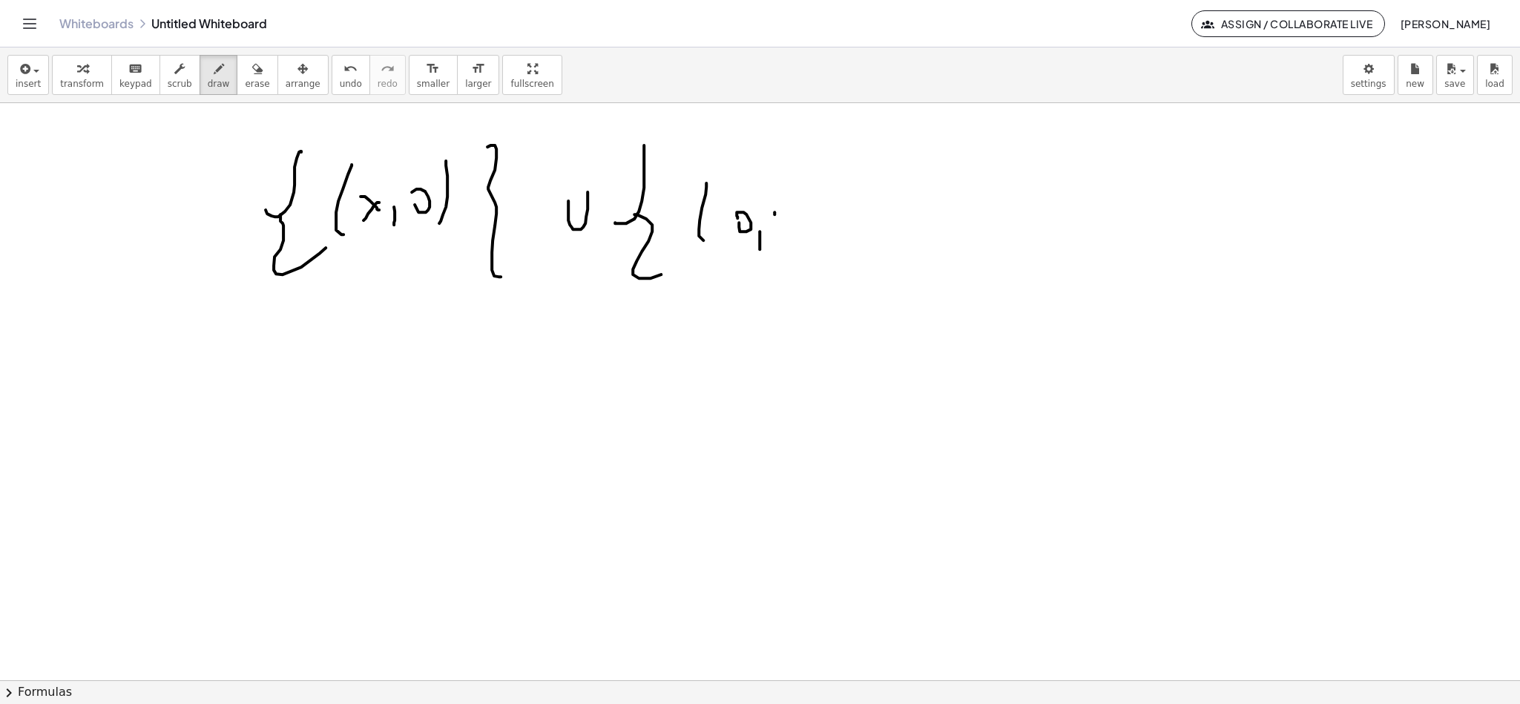
drag, startPoint x: 806, startPoint y: 198, endPoint x: 802, endPoint y: 249, distance: 51.3
drag, startPoint x: 837, startPoint y: 161, endPoint x: 840, endPoint y: 280, distance: 119.5
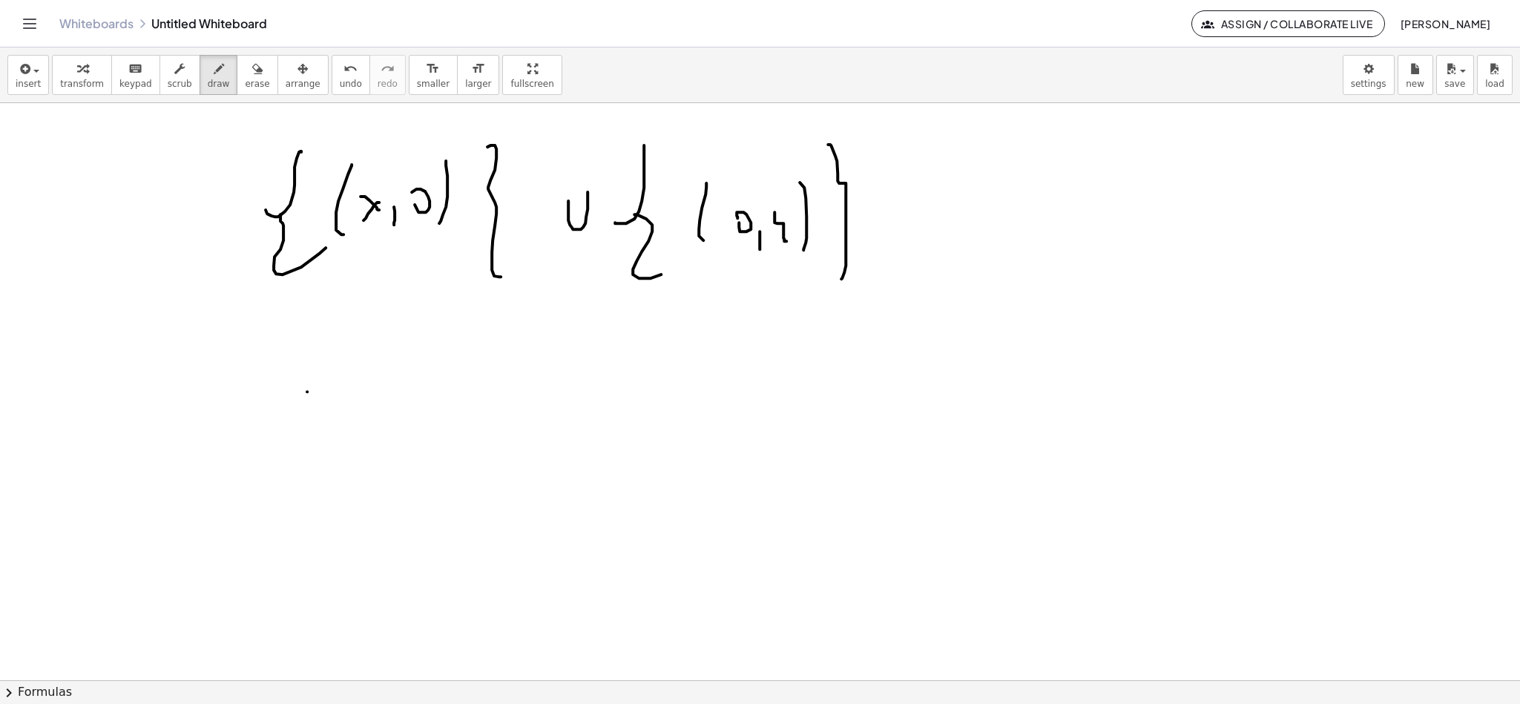
drag, startPoint x: 307, startPoint y: 392, endPoint x: 316, endPoint y: 443, distance: 52.0
drag, startPoint x: 329, startPoint y: 427, endPoint x: 332, endPoint y: 450, distance: 23.1
drag, startPoint x: 341, startPoint y: 453, endPoint x: 354, endPoint y: 448, distance: 13.4
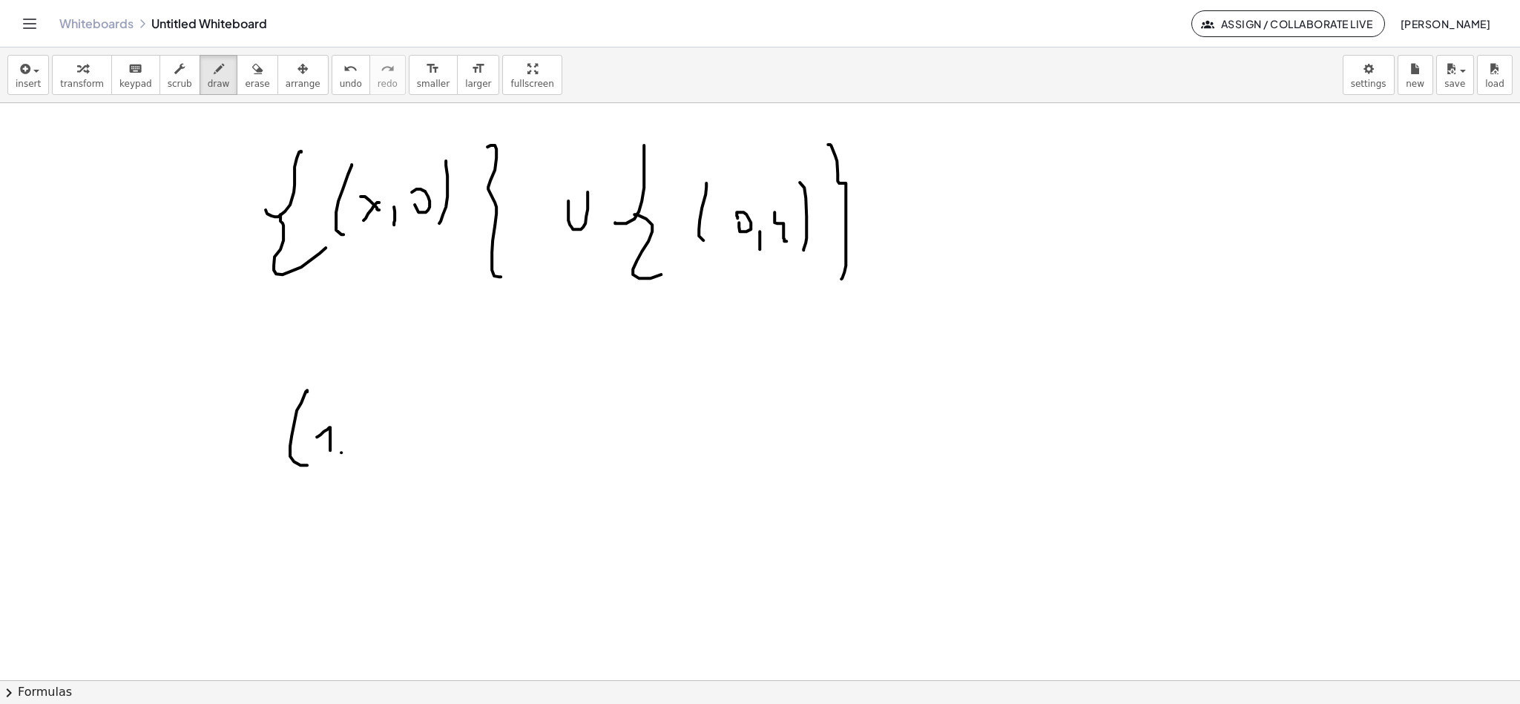
drag, startPoint x: 357, startPoint y: 441, endPoint x: 352, endPoint y: 426, distance: 15.7
drag, startPoint x: 387, startPoint y: 427, endPoint x: 384, endPoint y: 454, distance: 27.0
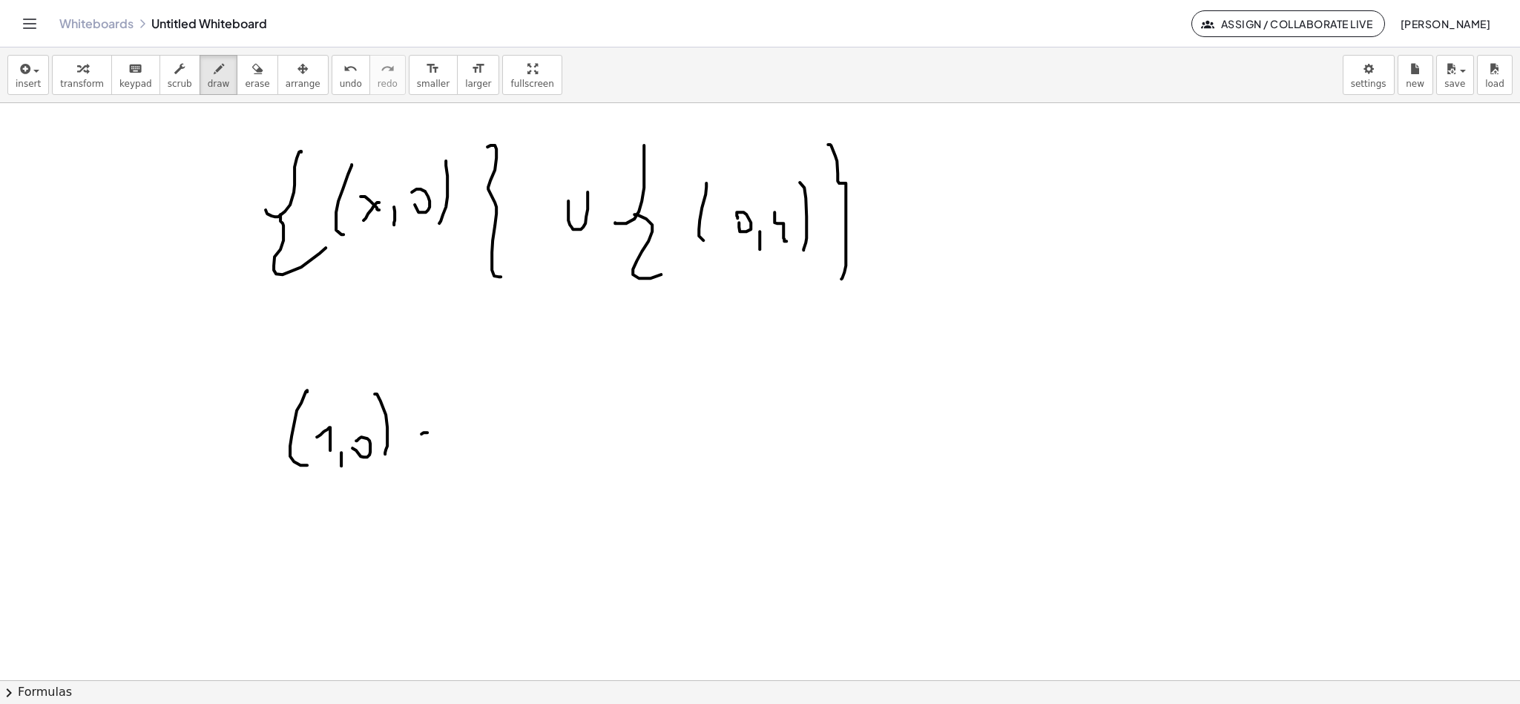
drag, startPoint x: 424, startPoint y: 433, endPoint x: 439, endPoint y: 430, distance: 15.7
drag, startPoint x: 439, startPoint y: 432, endPoint x: 453, endPoint y: 444, distance: 18.4
drag, startPoint x: 483, startPoint y: 462, endPoint x: 508, endPoint y: 448, distance: 28.5
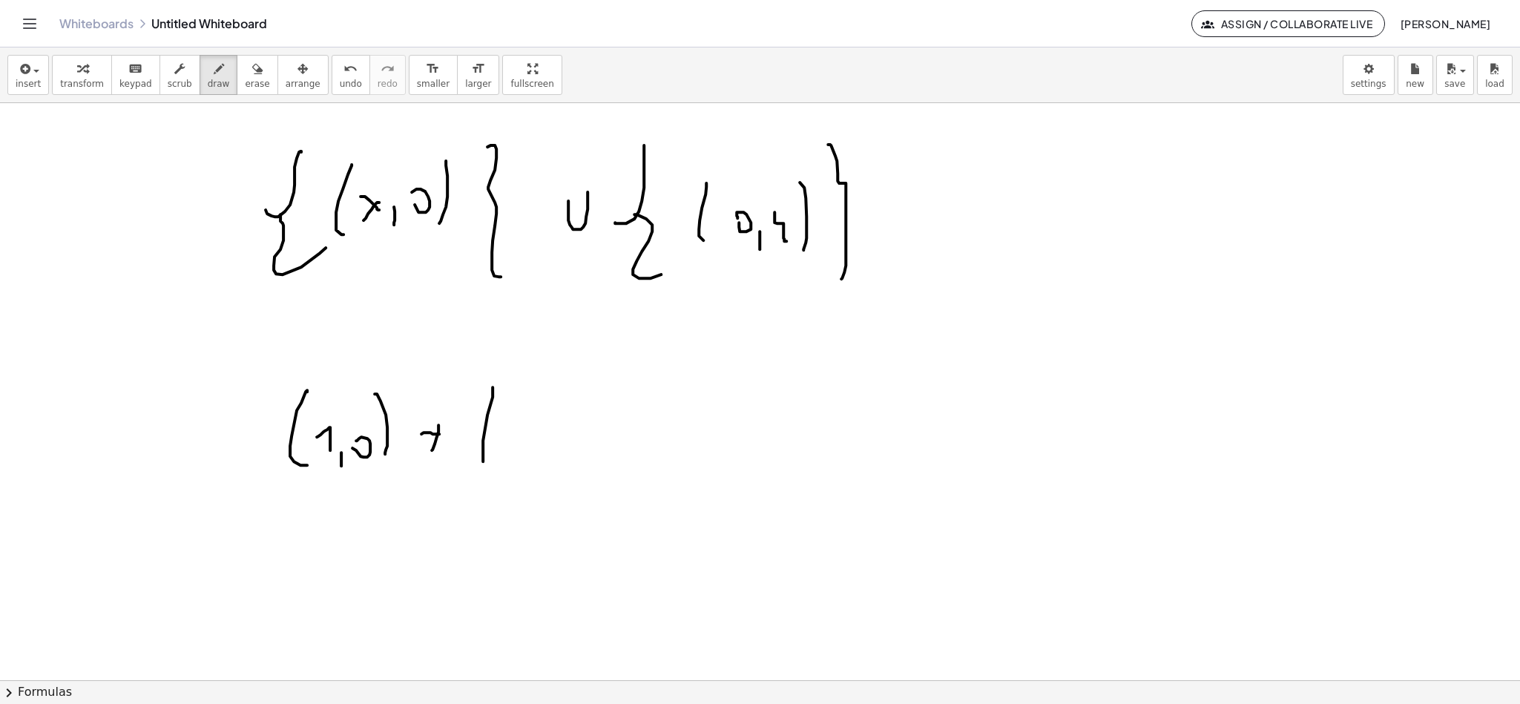
drag, startPoint x: 530, startPoint y: 419, endPoint x: 519, endPoint y: 430, distance: 15.2
drag, startPoint x: 564, startPoint y: 433, endPoint x: 579, endPoint y: 427, distance: 15.7
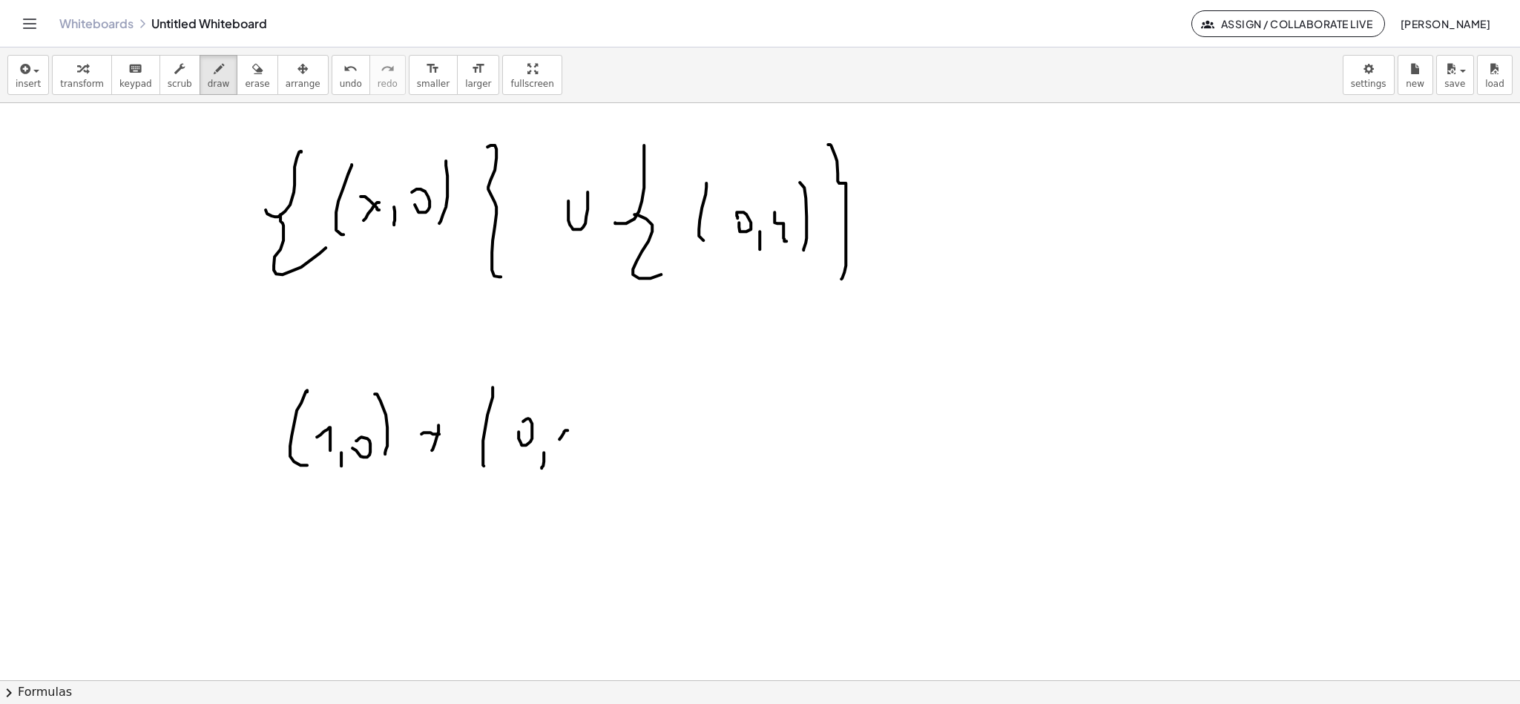
drag, startPoint x: 595, startPoint y: 421, endPoint x: 597, endPoint y: 456, distance: 34.9
drag, startPoint x: 622, startPoint y: 454, endPoint x: 630, endPoint y: 455, distance: 8.2
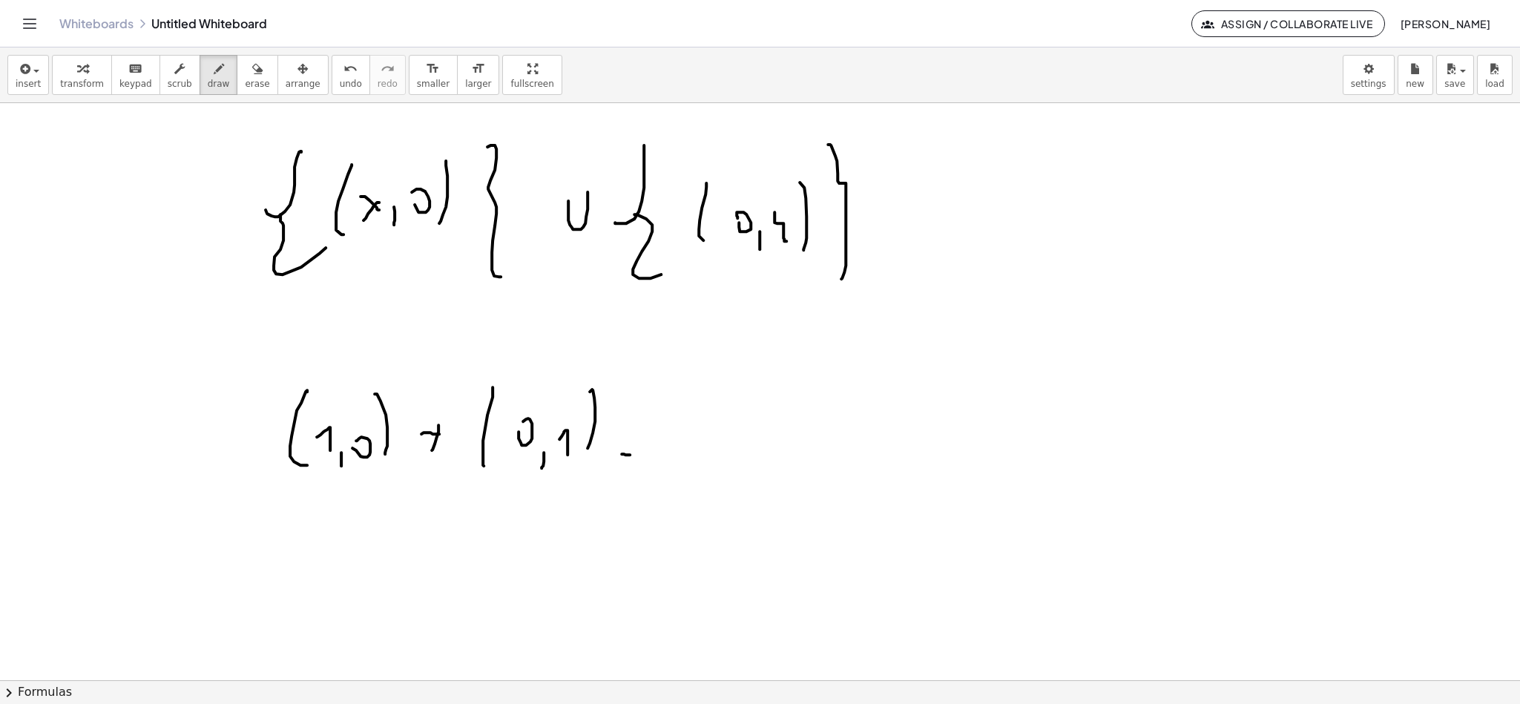
drag, startPoint x: 695, startPoint y: 401, endPoint x: 688, endPoint y: 473, distance: 71.6
drag, startPoint x: 702, startPoint y: 447, endPoint x: 721, endPoint y: 462, distance: 23.9
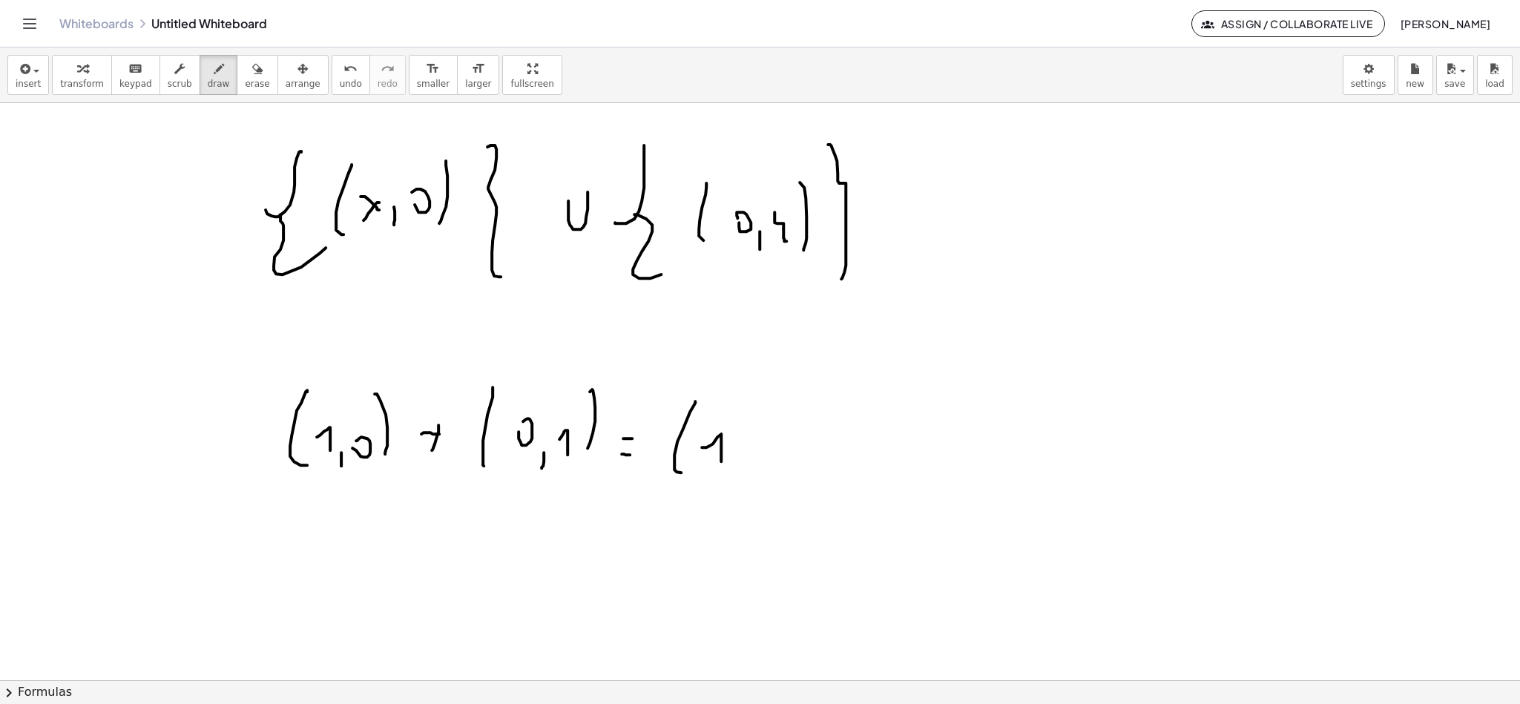
drag, startPoint x: 735, startPoint y: 472, endPoint x: 742, endPoint y: 459, distance: 14.3
